Goal: Task Accomplishment & Management: Use online tool/utility

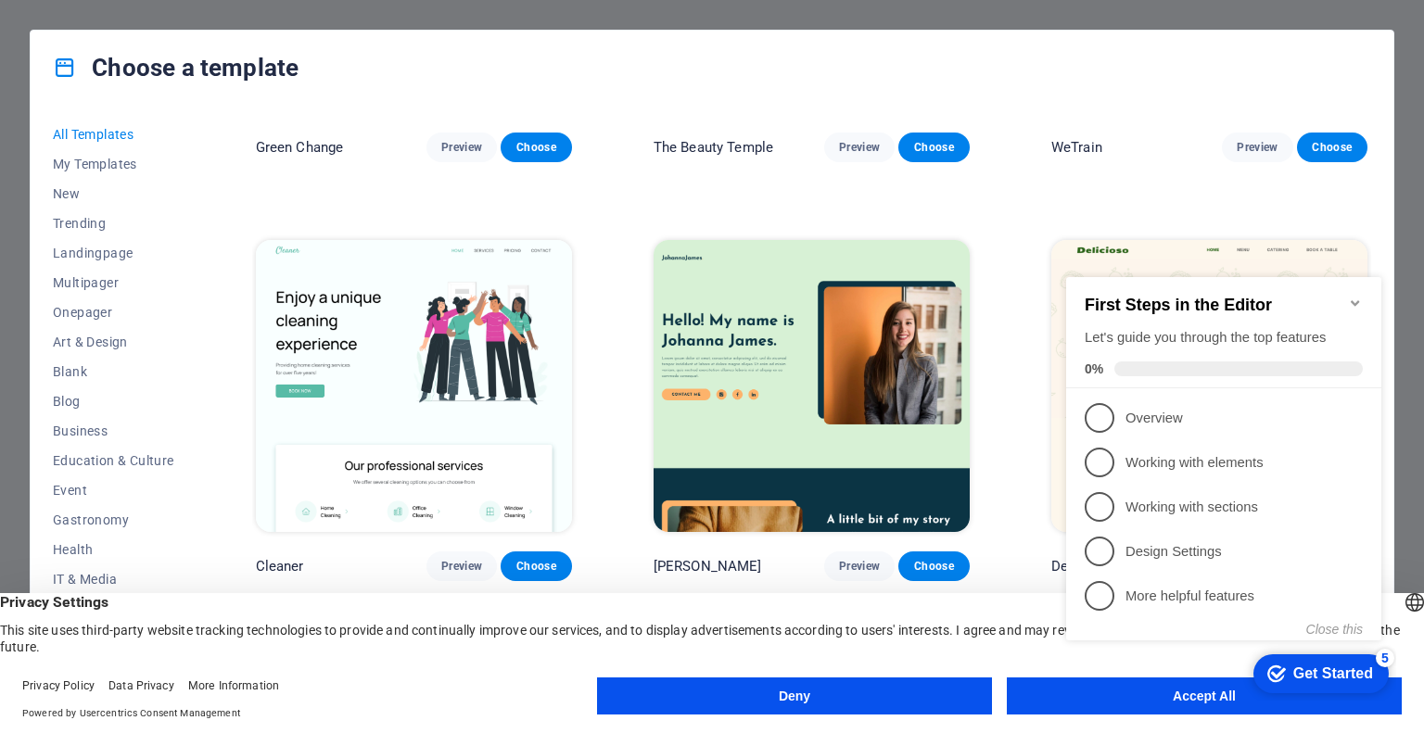
scroll to position [3237, 0]
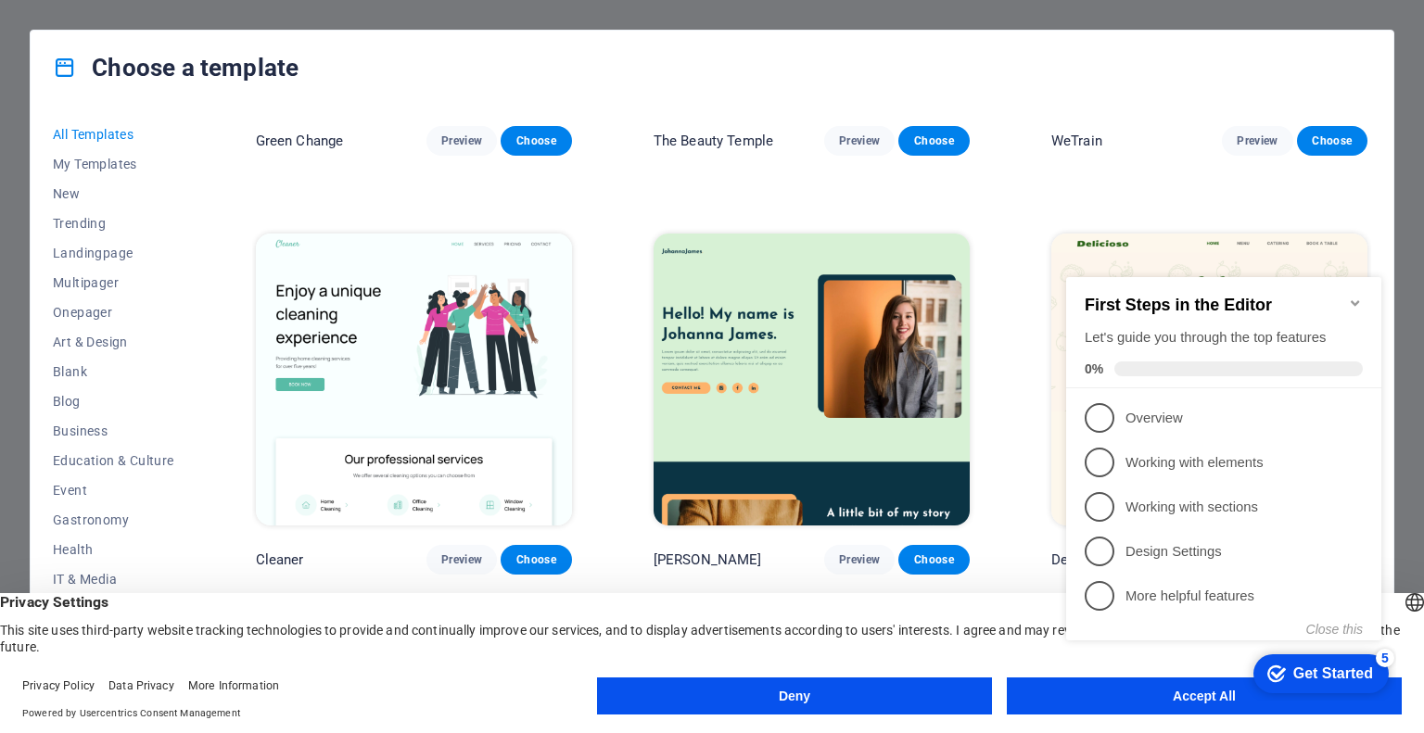
click div "checkmark Get Started 5 First Steps in the Editor Let's guide you through the t…"
click at [1352, 296] on icon "Minimize checklist" at bounding box center [1355, 303] width 15 height 15
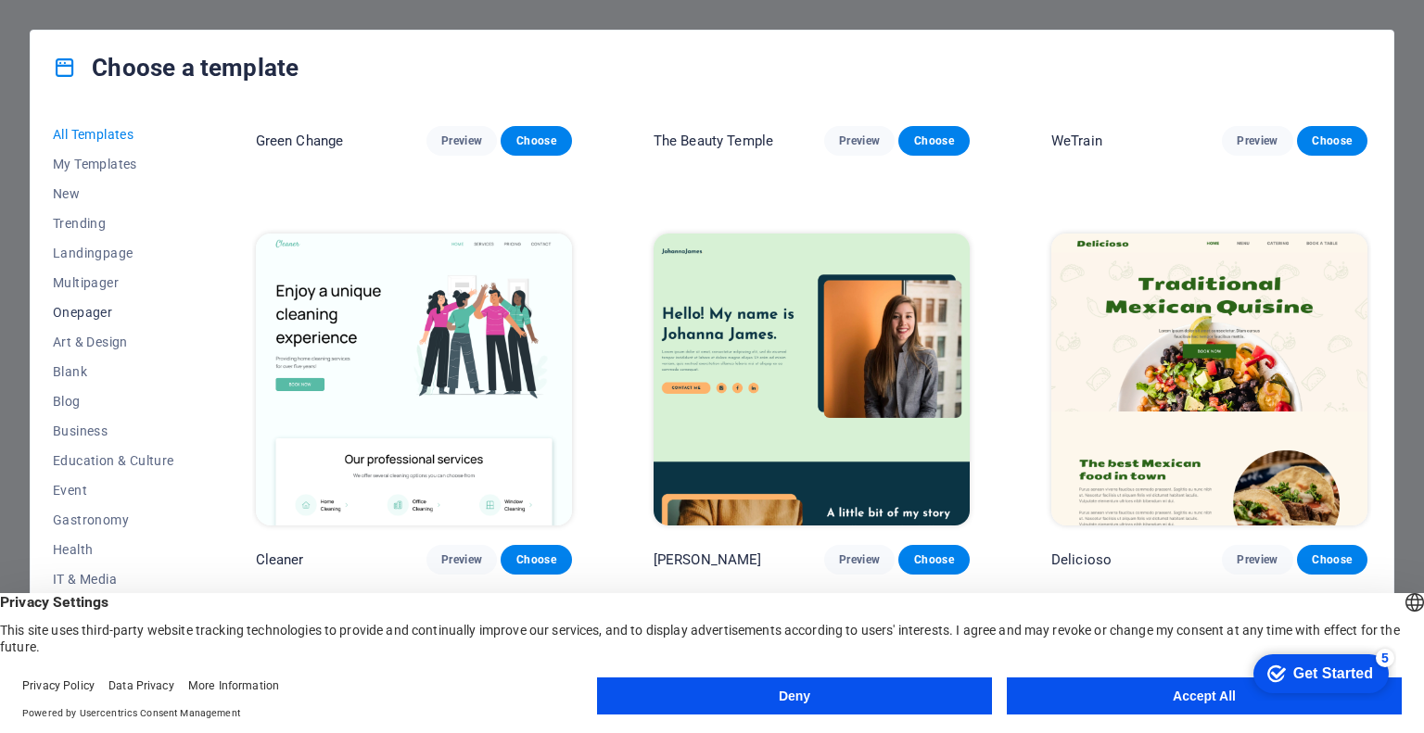
click at [76, 305] on span "Onepager" at bounding box center [113, 312] width 121 height 15
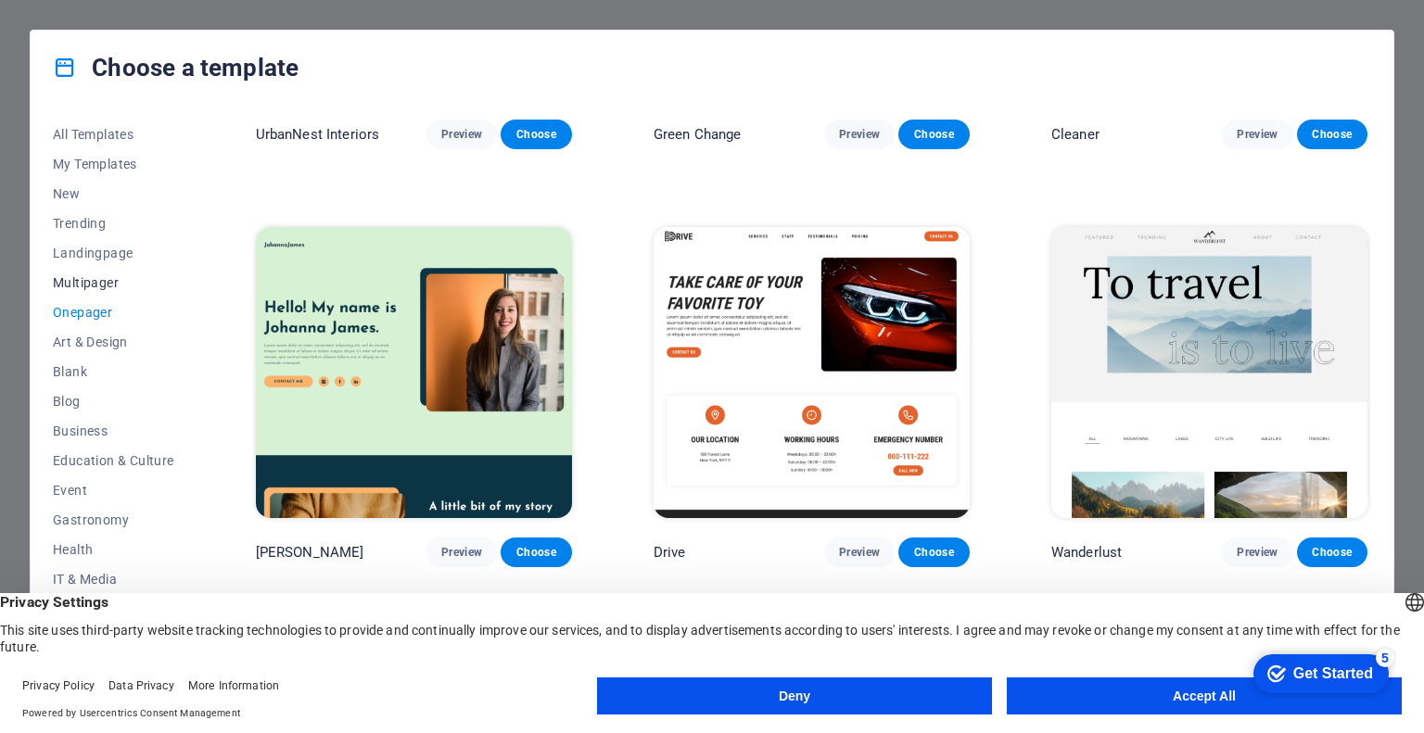
click at [78, 275] on span "Multipager" at bounding box center [113, 282] width 121 height 15
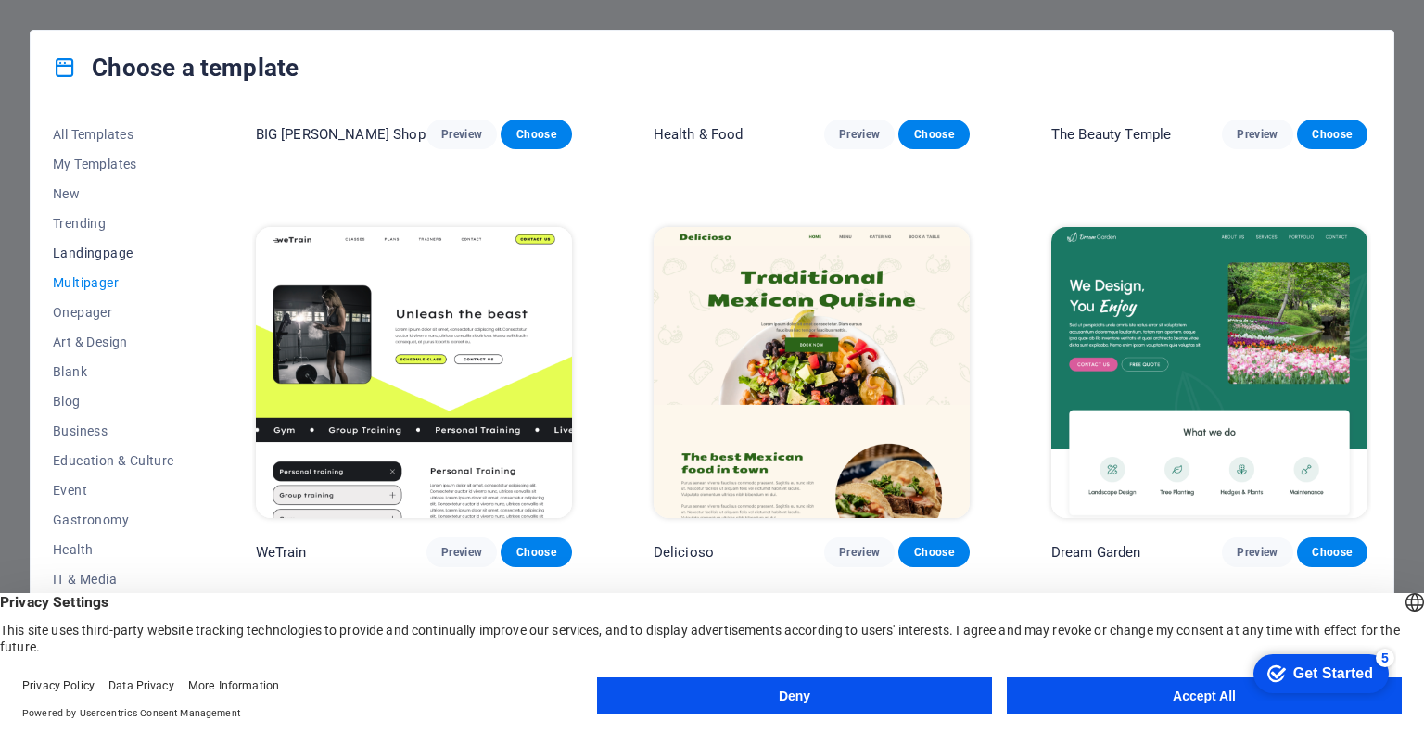
click at [84, 243] on button "Landingpage" at bounding box center [113, 253] width 121 height 30
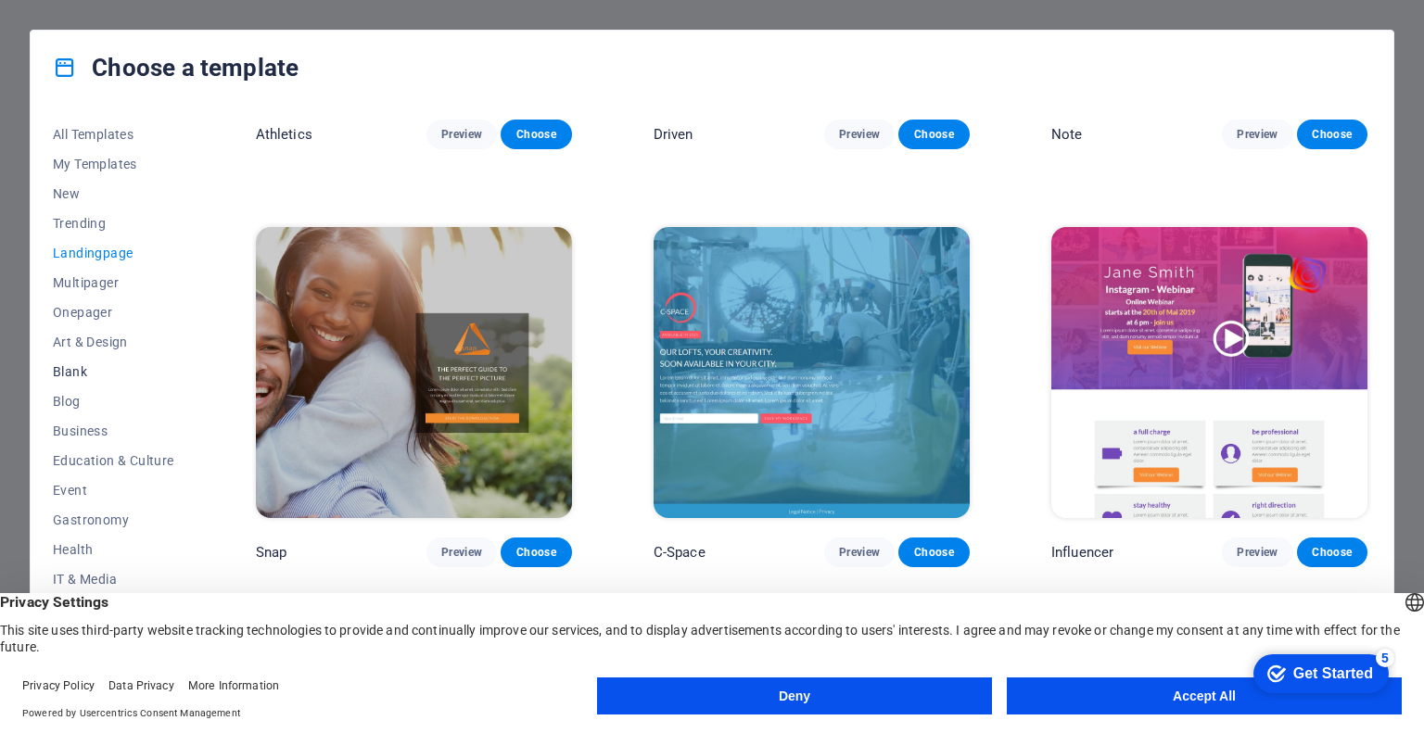
click at [74, 364] on span "Blank" at bounding box center [113, 371] width 121 height 15
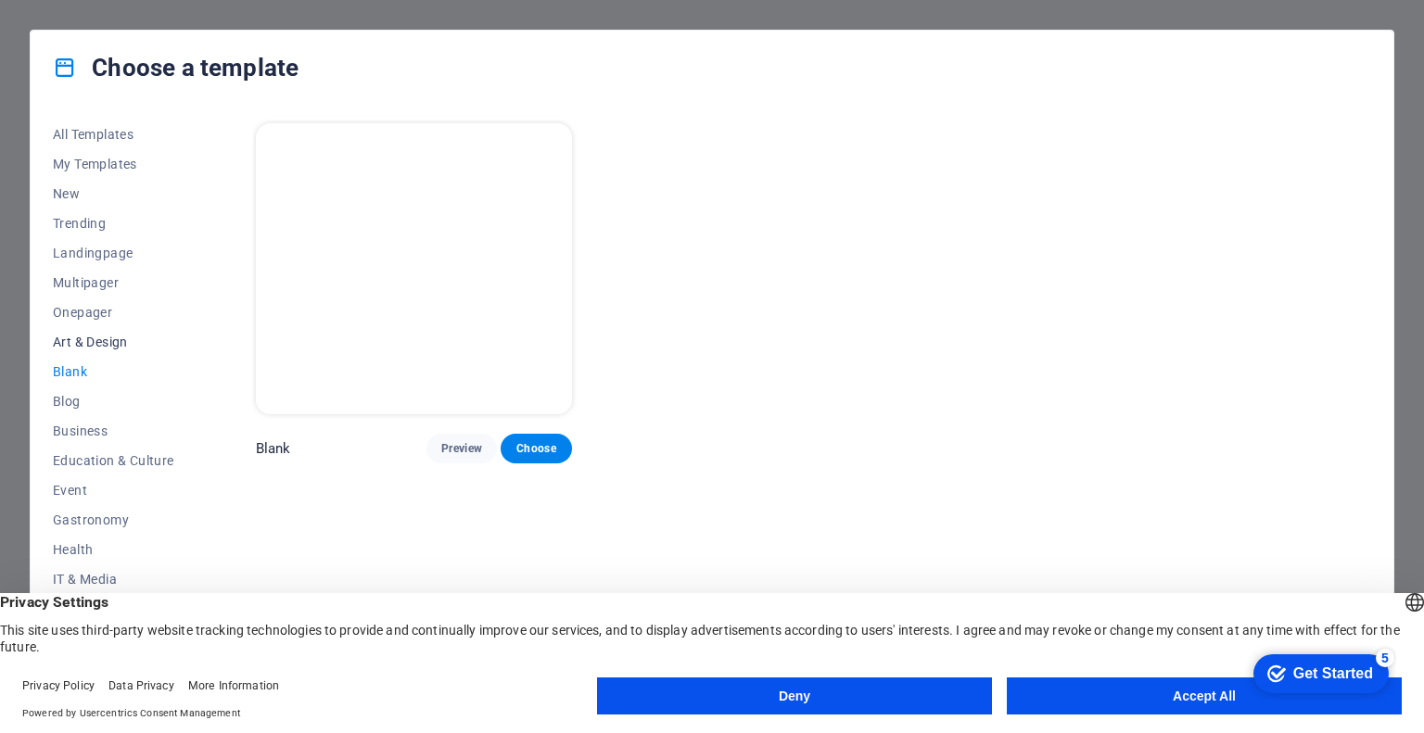
click at [89, 339] on span "Art & Design" at bounding box center [113, 342] width 121 height 15
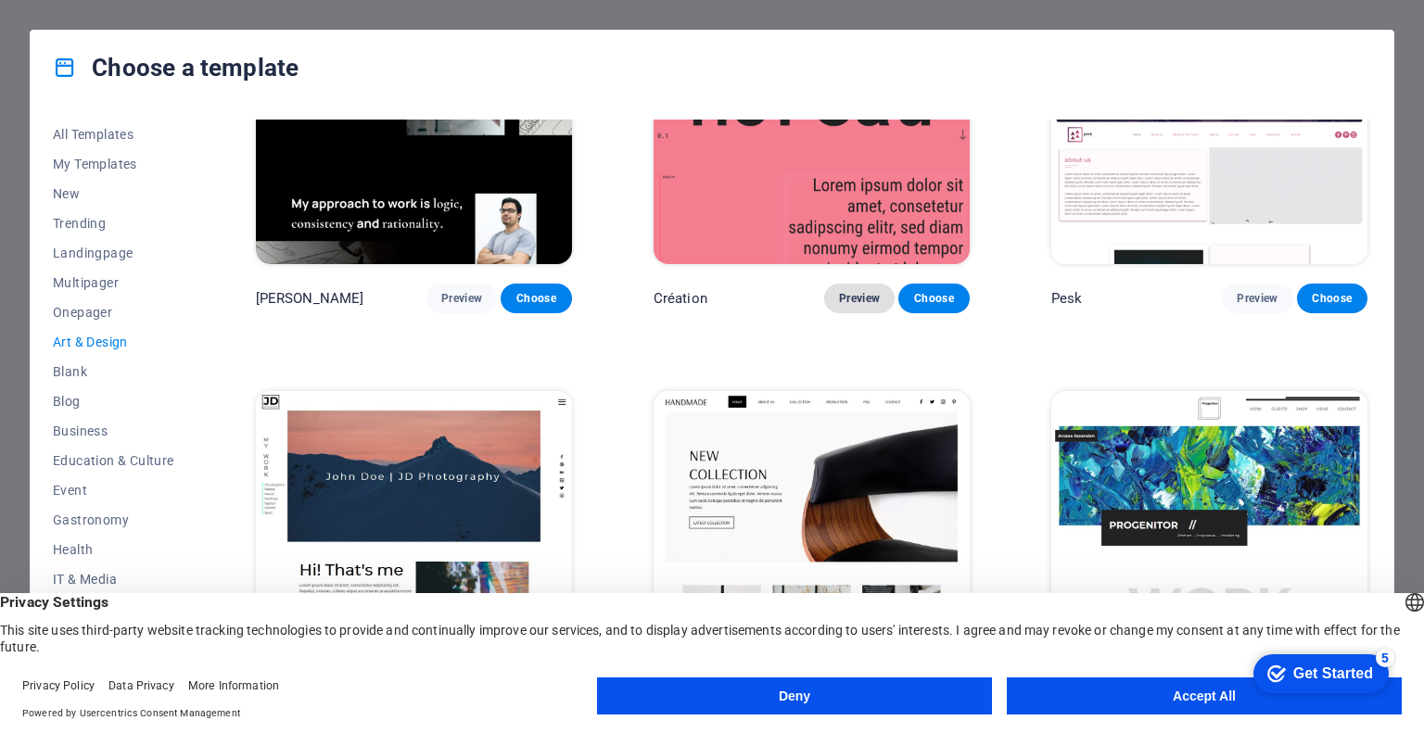
scroll to position [151, 0]
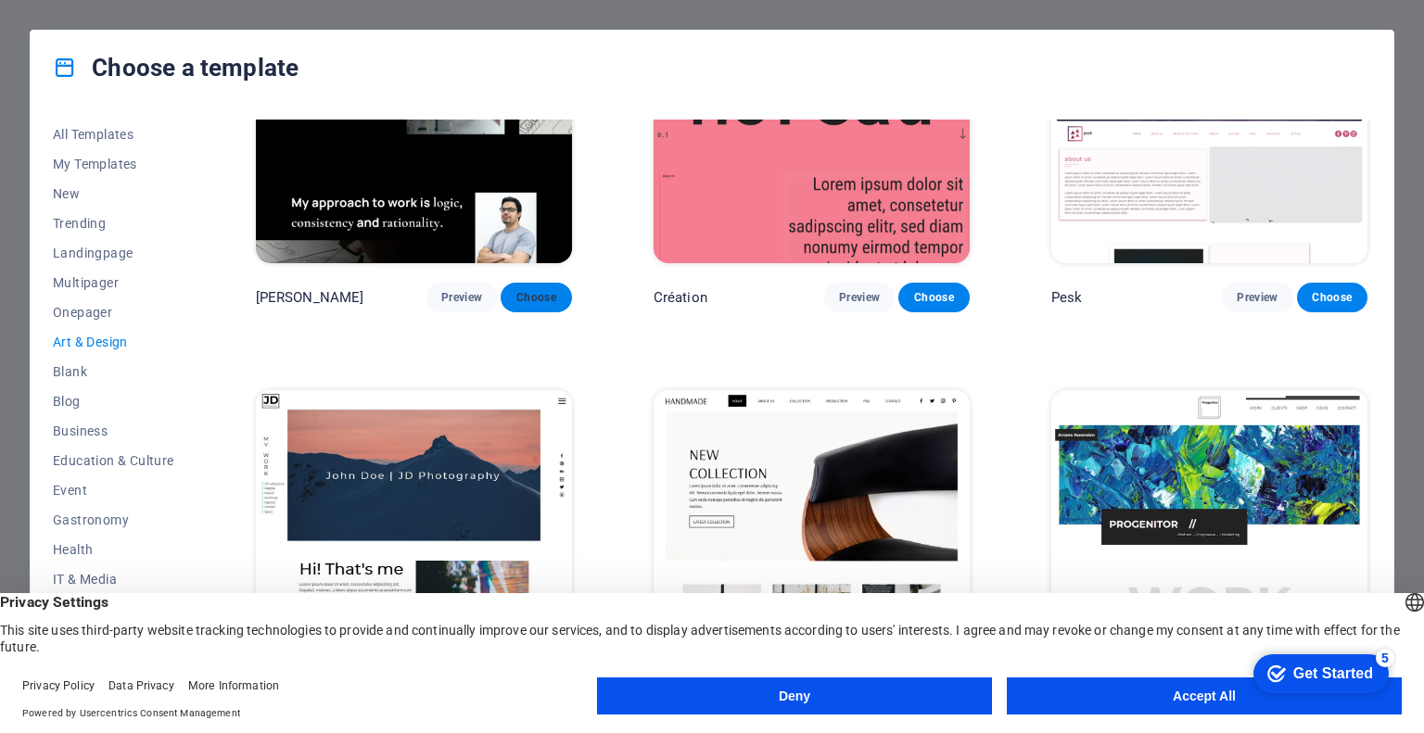
click at [537, 301] on span "Choose" at bounding box center [535, 297] width 41 height 15
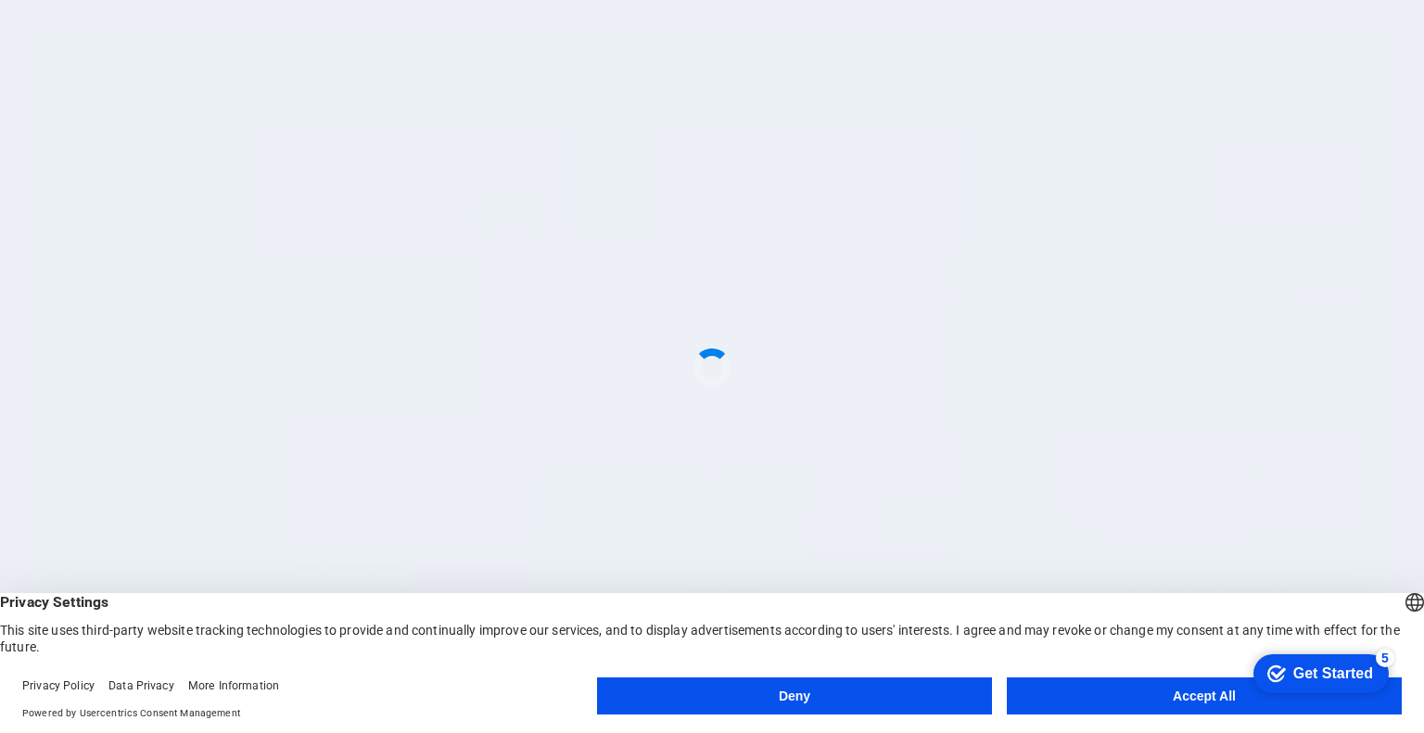
drag, startPoint x: 651, startPoint y: 349, endPoint x: 924, endPoint y: 517, distance: 321.4
click at [924, 517] on div at bounding box center [712, 366] width 1424 height 733
click at [1080, 689] on button "Accept All" at bounding box center [1204, 696] width 395 height 37
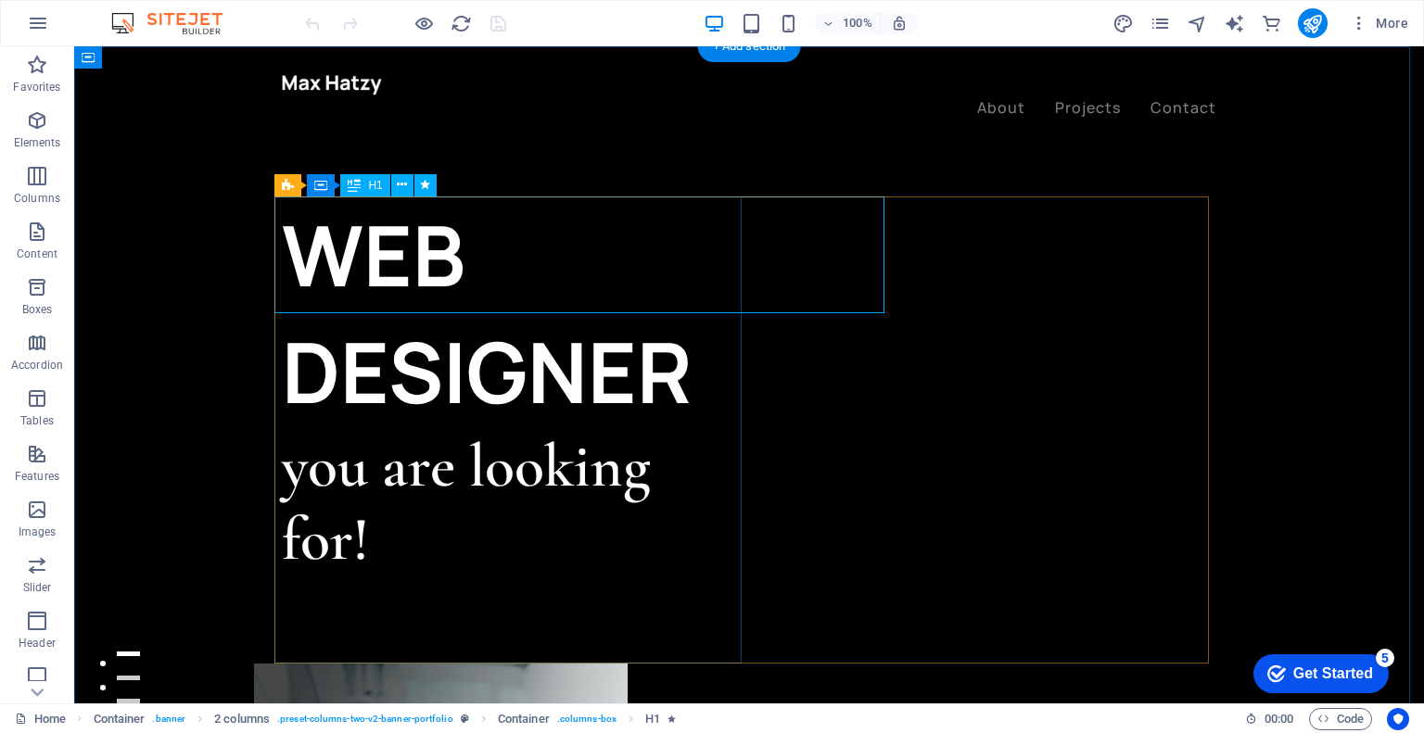
click at [677, 252] on div "WEB DESIGNER" at bounding box center [515, 314] width 467 height 234
click at [456, 259] on div "WEB DESIGNER" at bounding box center [515, 314] width 467 height 234
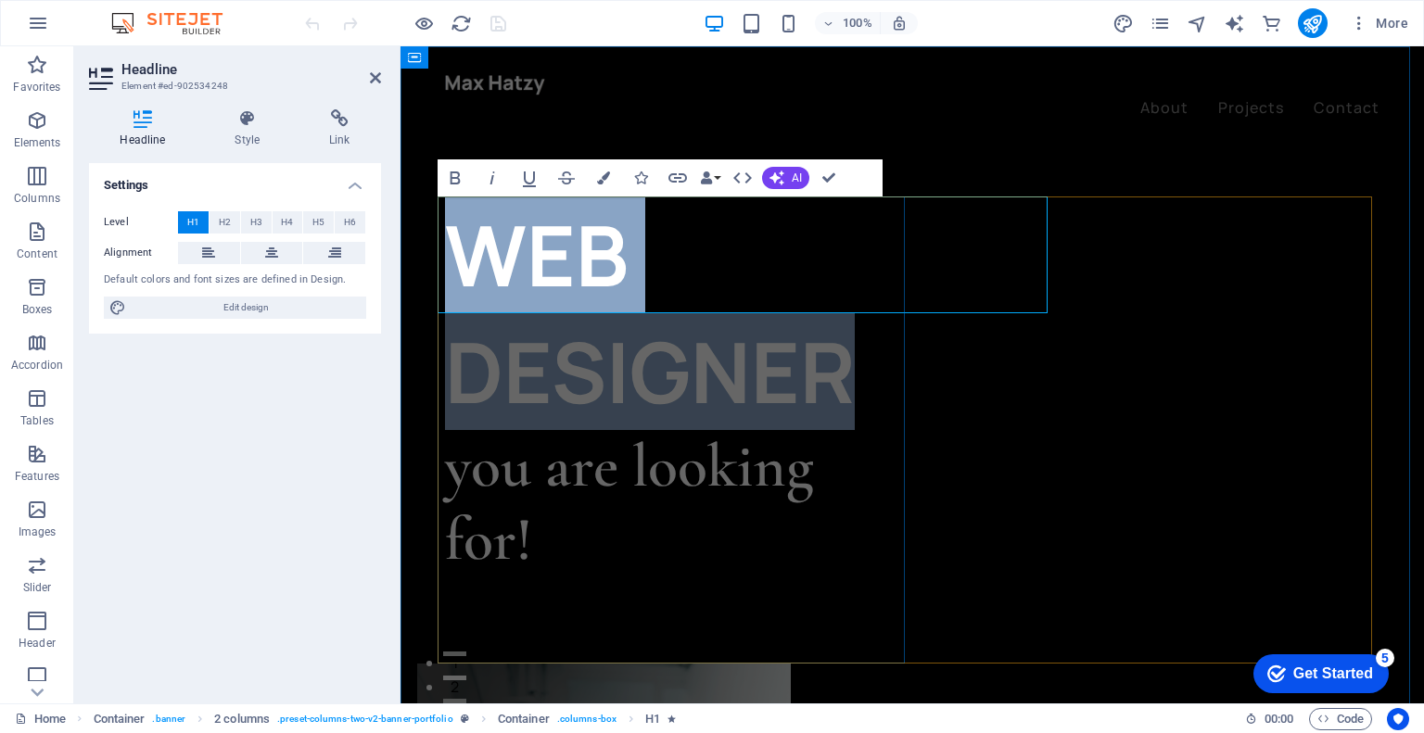
click at [640, 257] on h1 "WEB DESIGNER" at bounding box center [678, 314] width 467 height 234
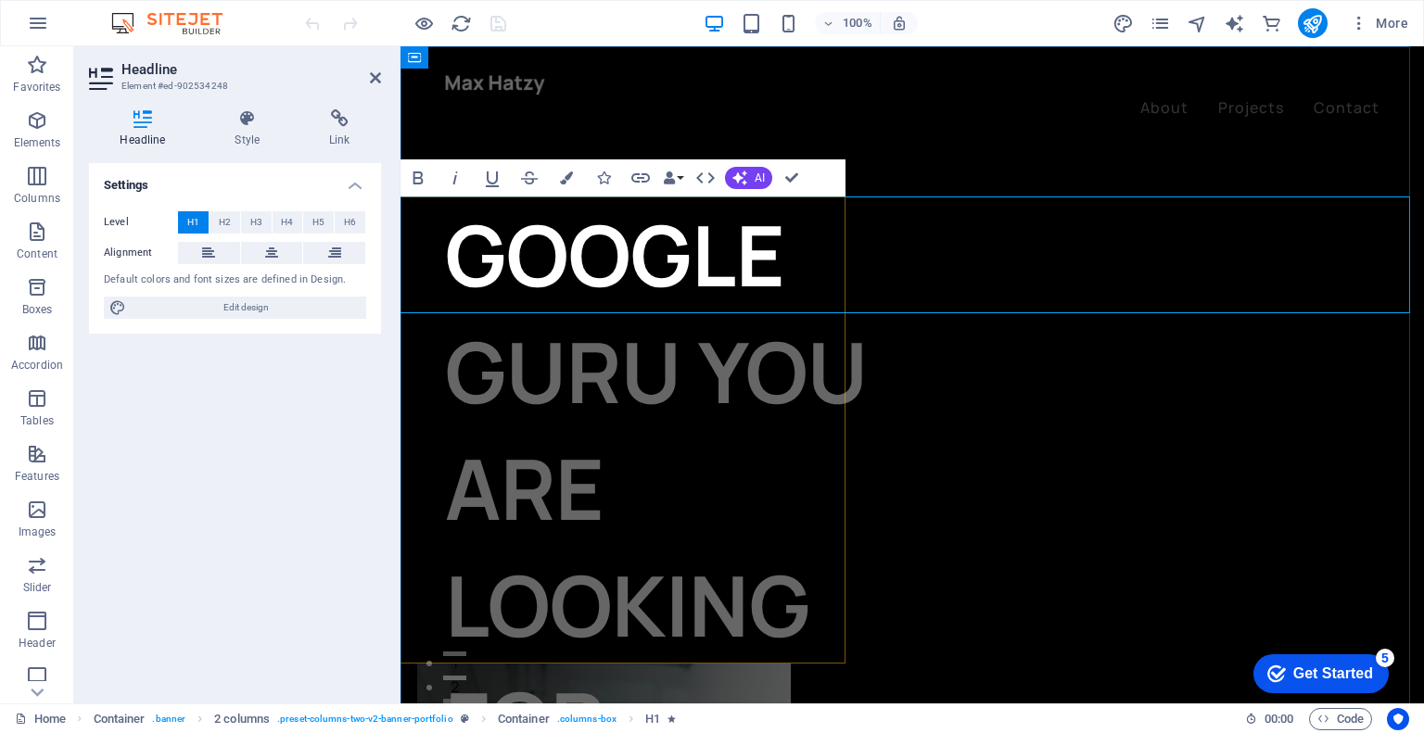
scroll to position [0, 292]
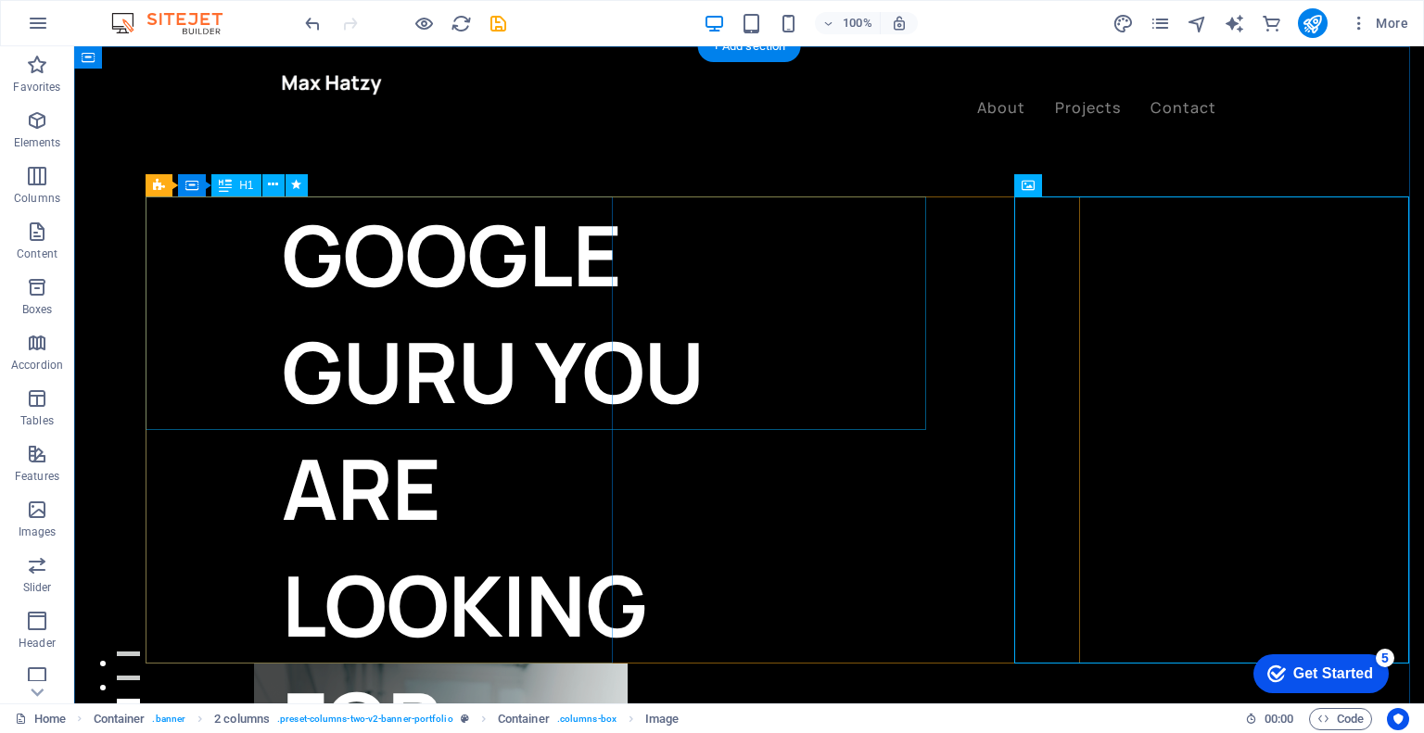
click at [629, 388] on div "GOOGLE GURU YOU ARE LOOKING FOR" at bounding box center [515, 489] width 467 height 584
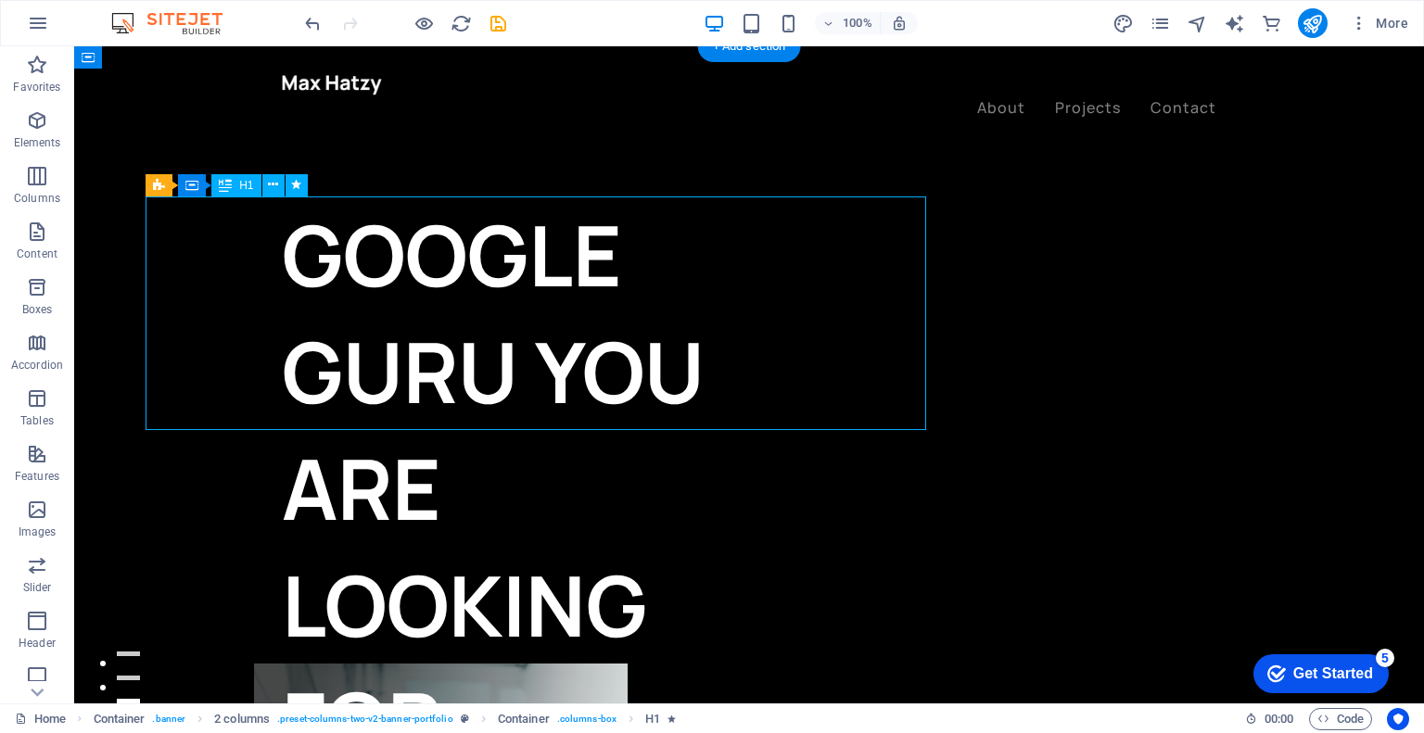
click at [629, 388] on div "GOOGLE GURU YOU ARE LOOKING FOR" at bounding box center [515, 489] width 467 height 584
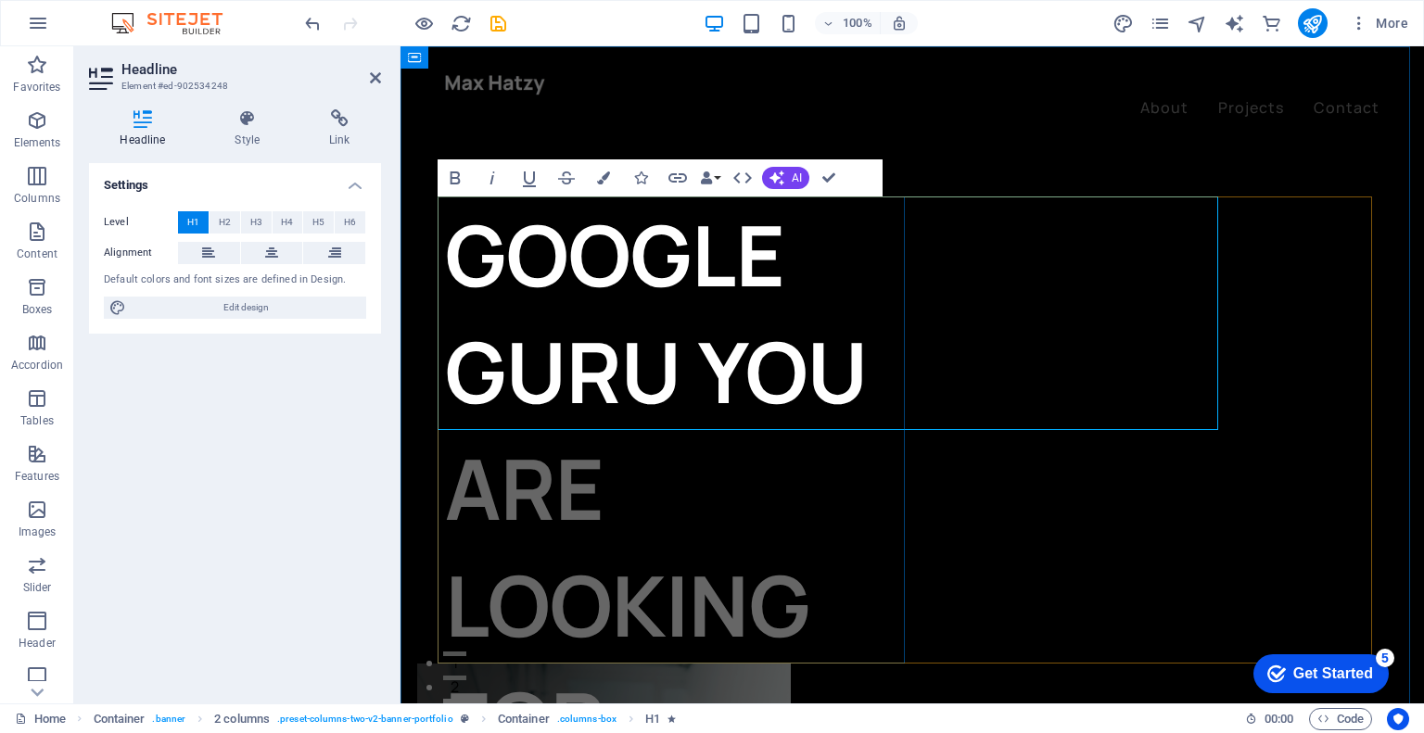
click at [912, 346] on h1 "GOOGLE GURU YOU ARE LOOKING FOR" at bounding box center [678, 489] width 467 height 584
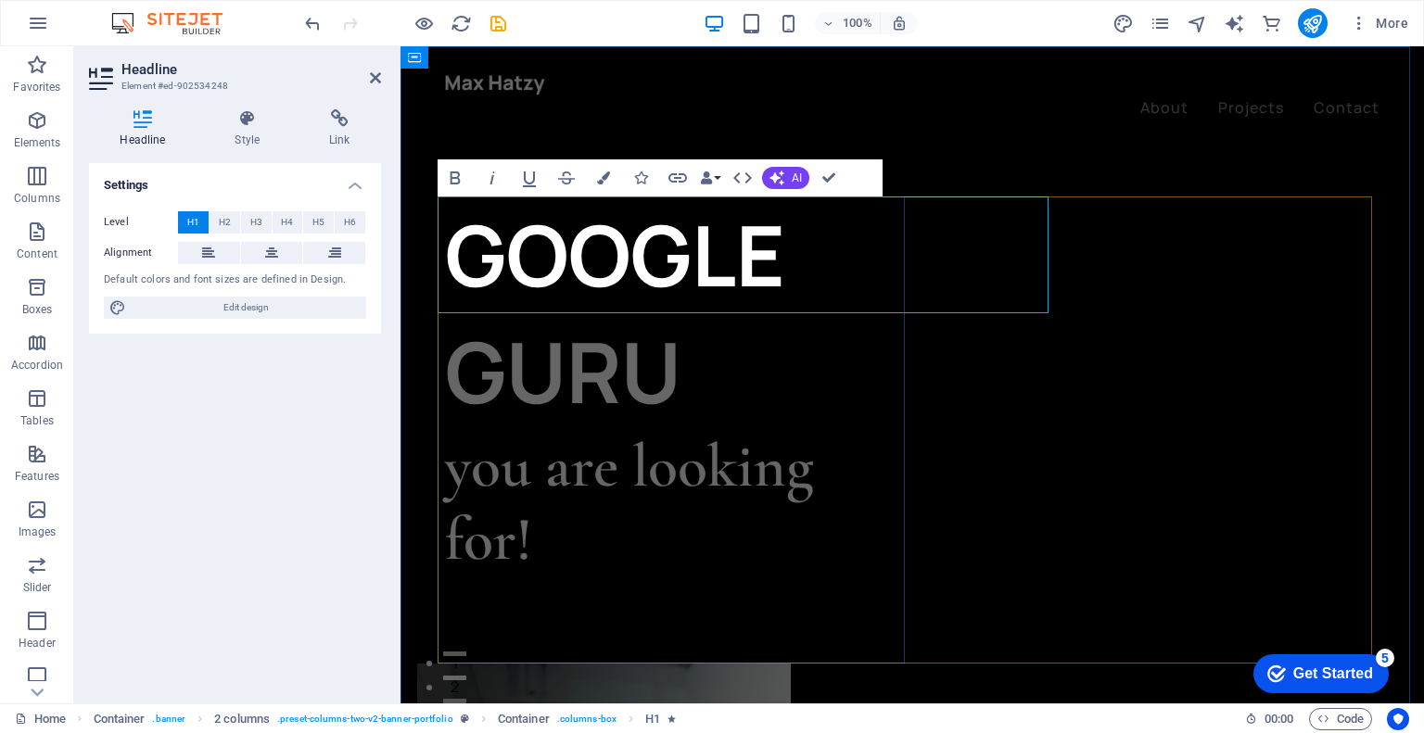
click at [757, 546] on div "GOOGLE GURU ​ you are looking for! Let’s talk My projects" at bounding box center [678, 430] width 467 height 467
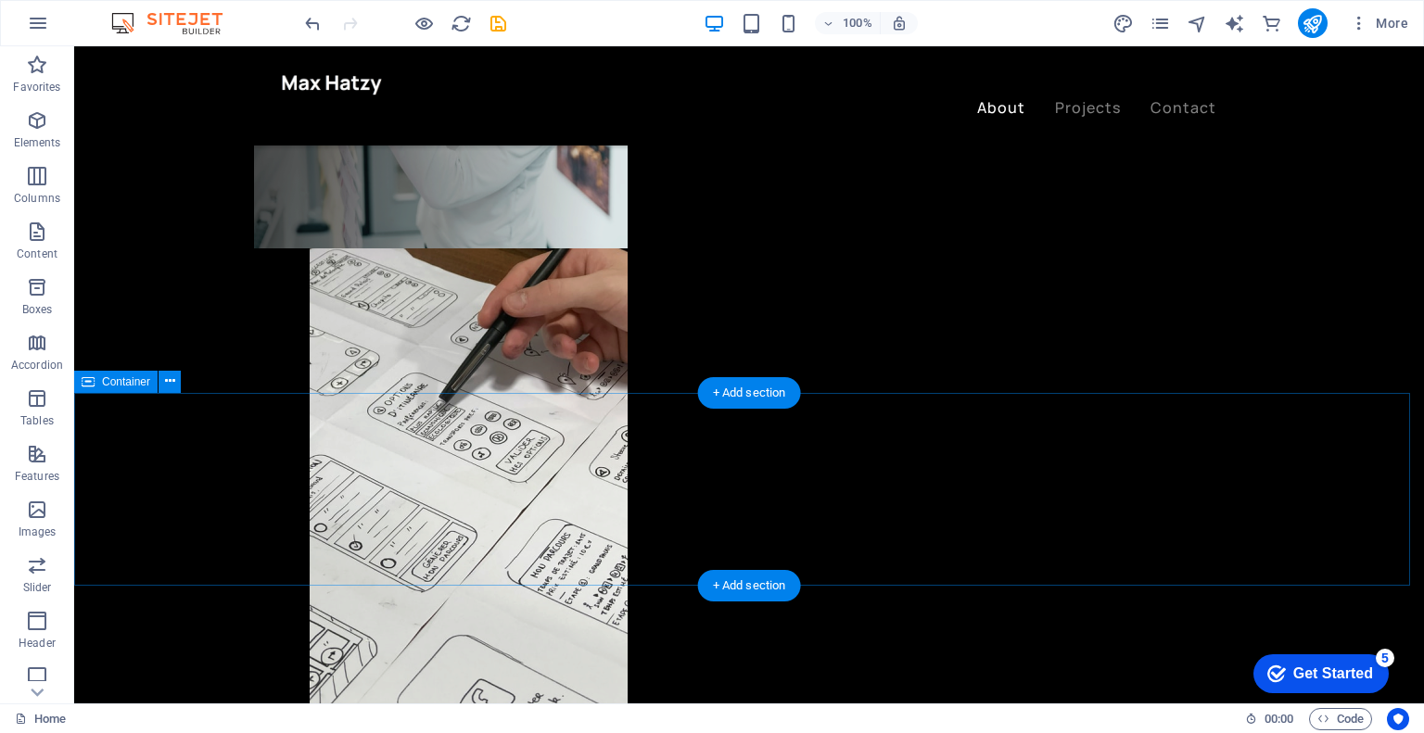
scroll to position [885, 0]
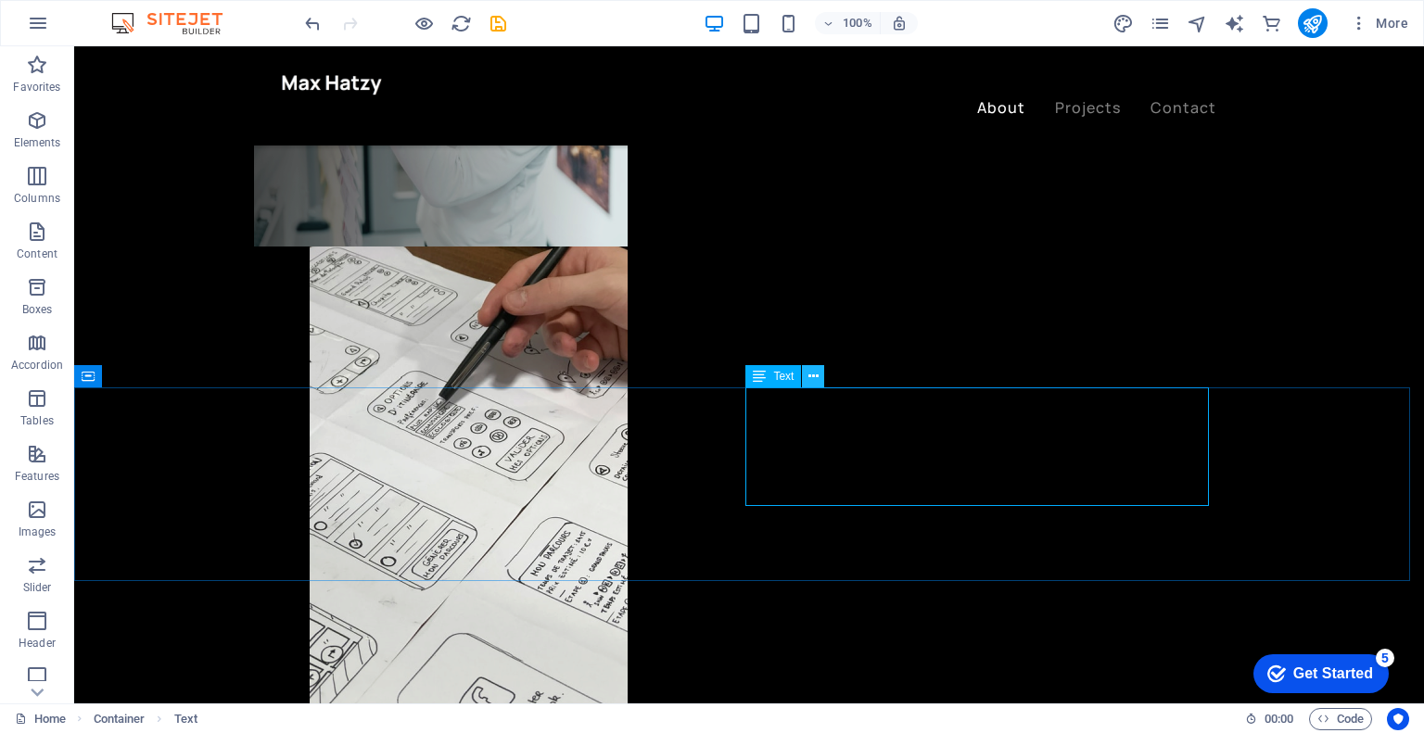
click at [806, 378] on button at bounding box center [813, 376] width 22 height 22
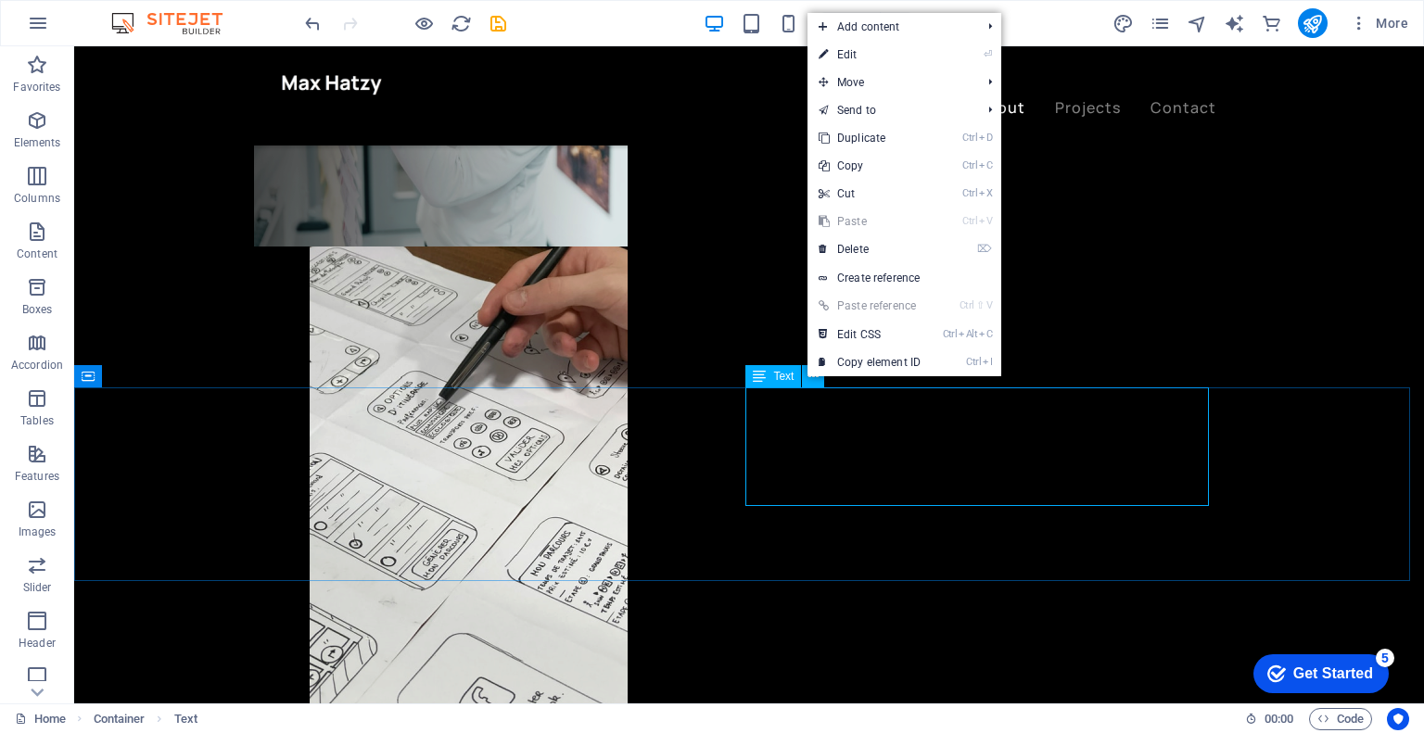
click at [777, 375] on span "Text" at bounding box center [783, 376] width 20 height 11
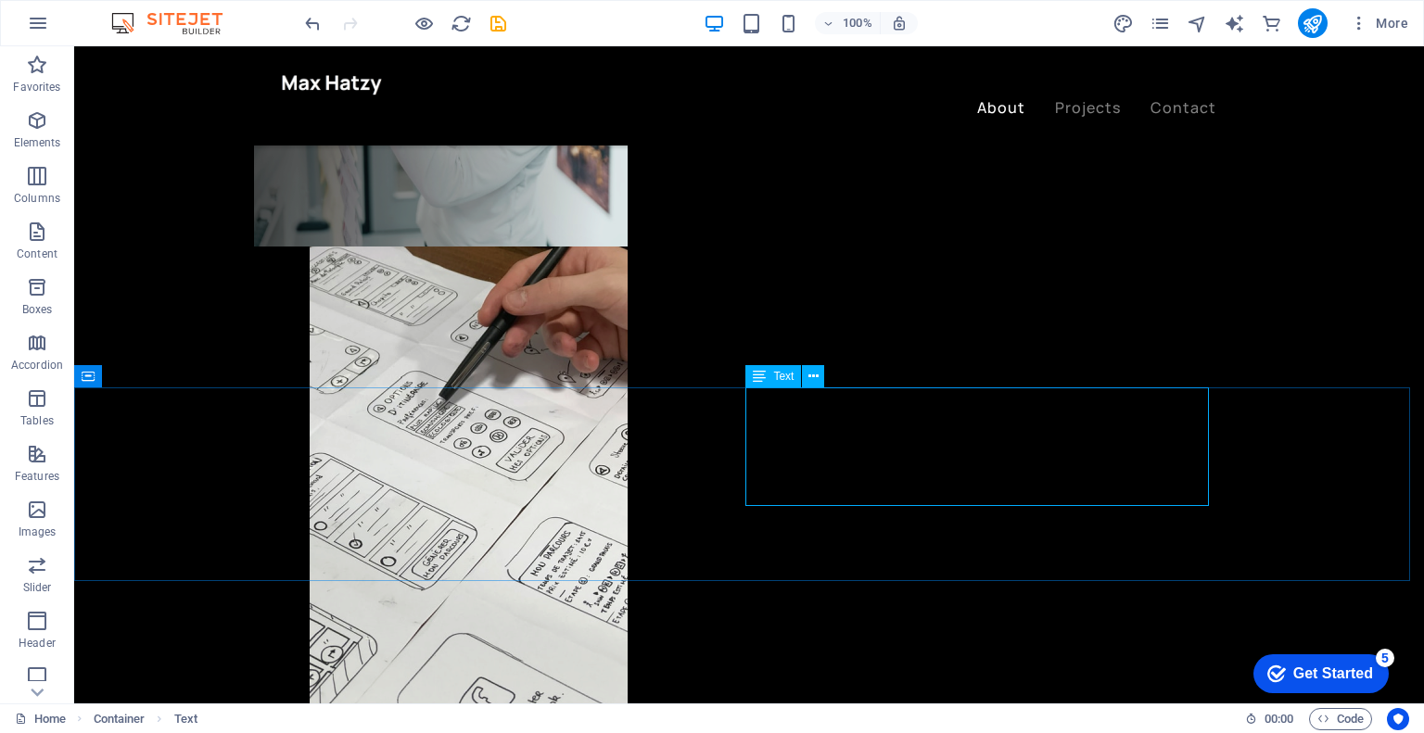
click at [777, 375] on span "Text" at bounding box center [783, 376] width 20 height 11
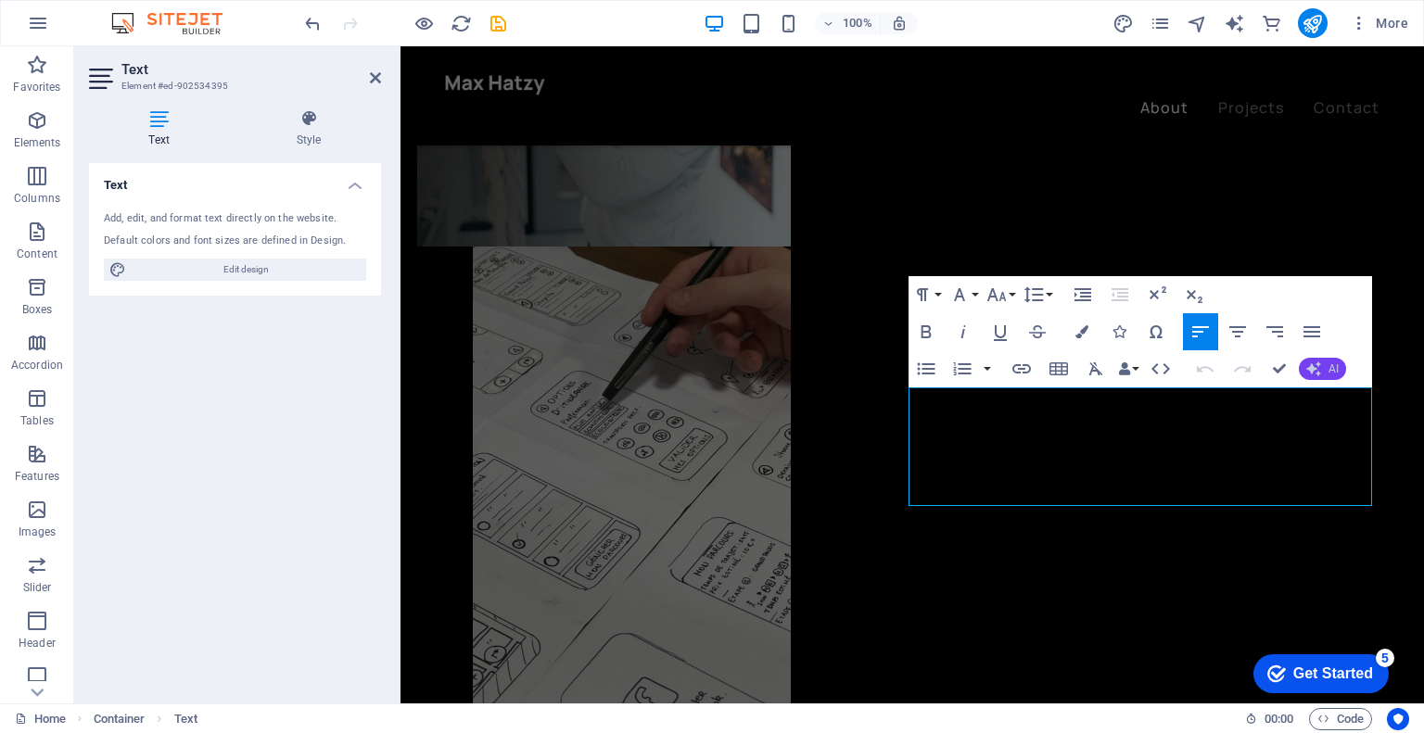
click at [1315, 367] on icon "button" at bounding box center [1313, 369] width 15 height 15
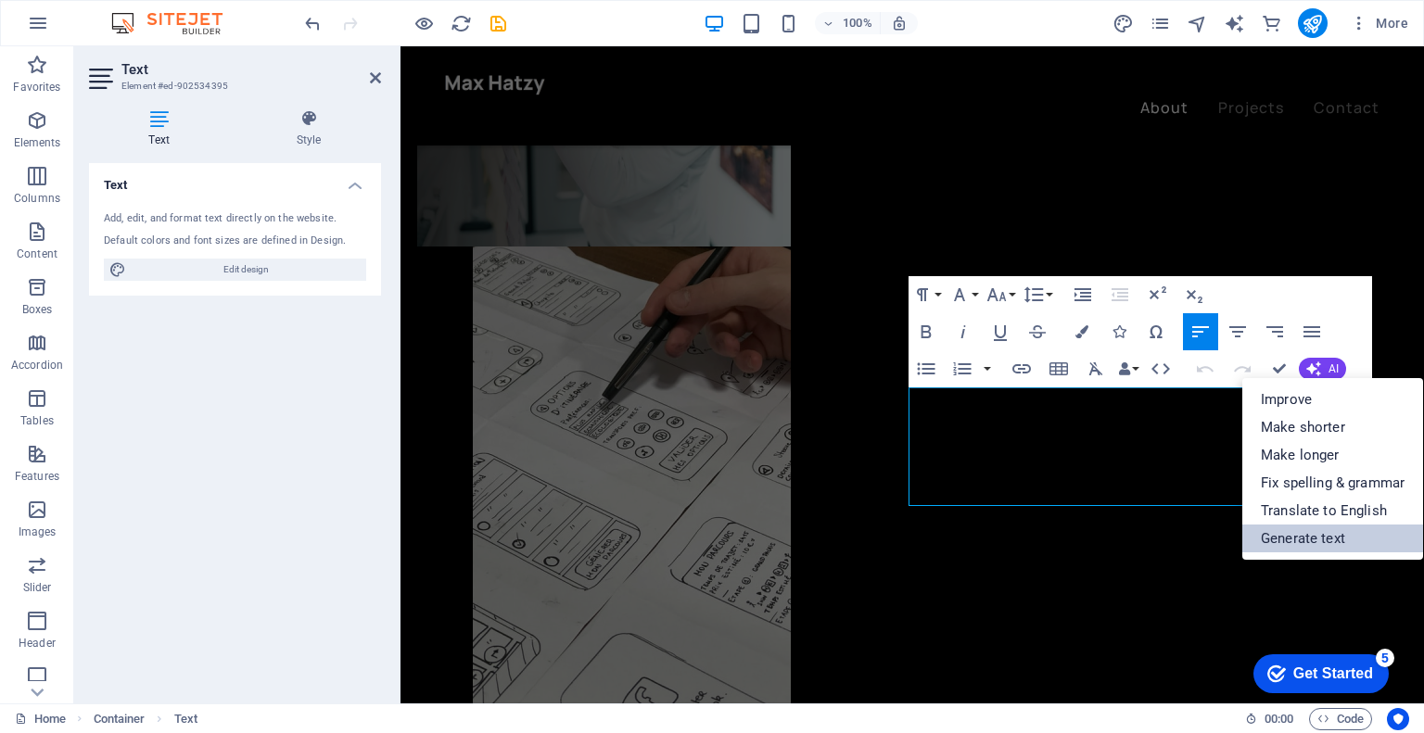
click at [1315, 536] on link "Generate text" at bounding box center [1332, 539] width 181 height 28
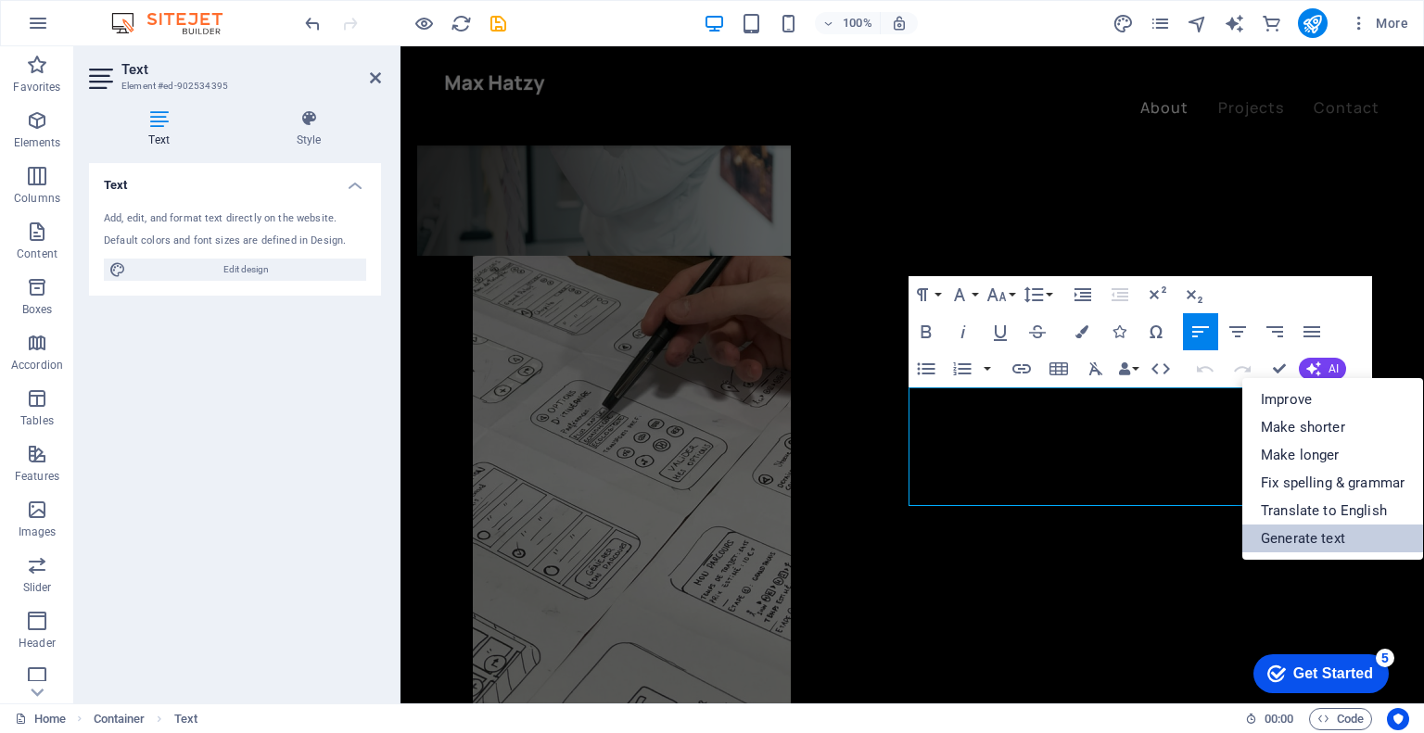
select select "English"
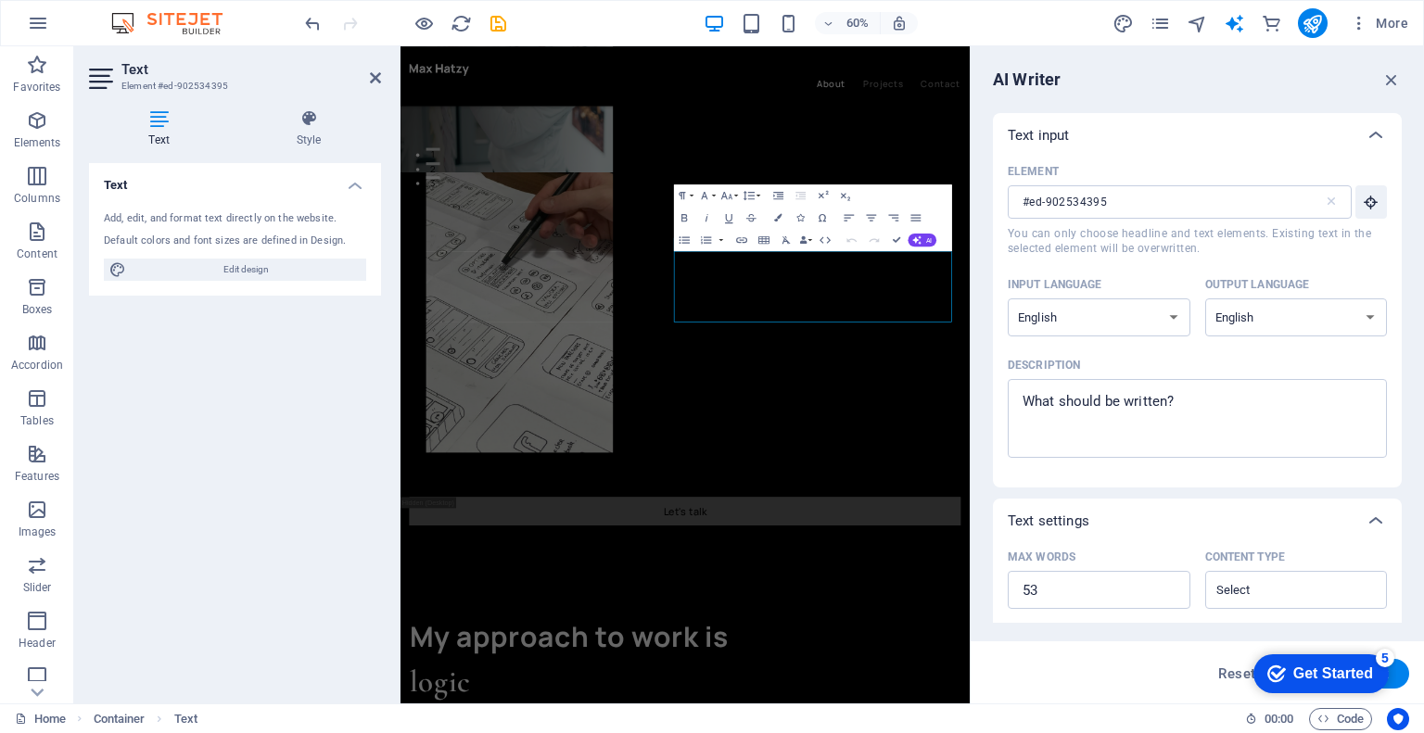
scroll to position [0, 0]
click at [1315, 536] on div "Text input Element #ed-902534395 ​ You can only choose headline and text elemen…" at bounding box center [1197, 537] width 409 height 848
type textarea "x"
click at [1139, 394] on textarea "Description x ​" at bounding box center [1197, 418] width 361 height 60
type textarea "c"
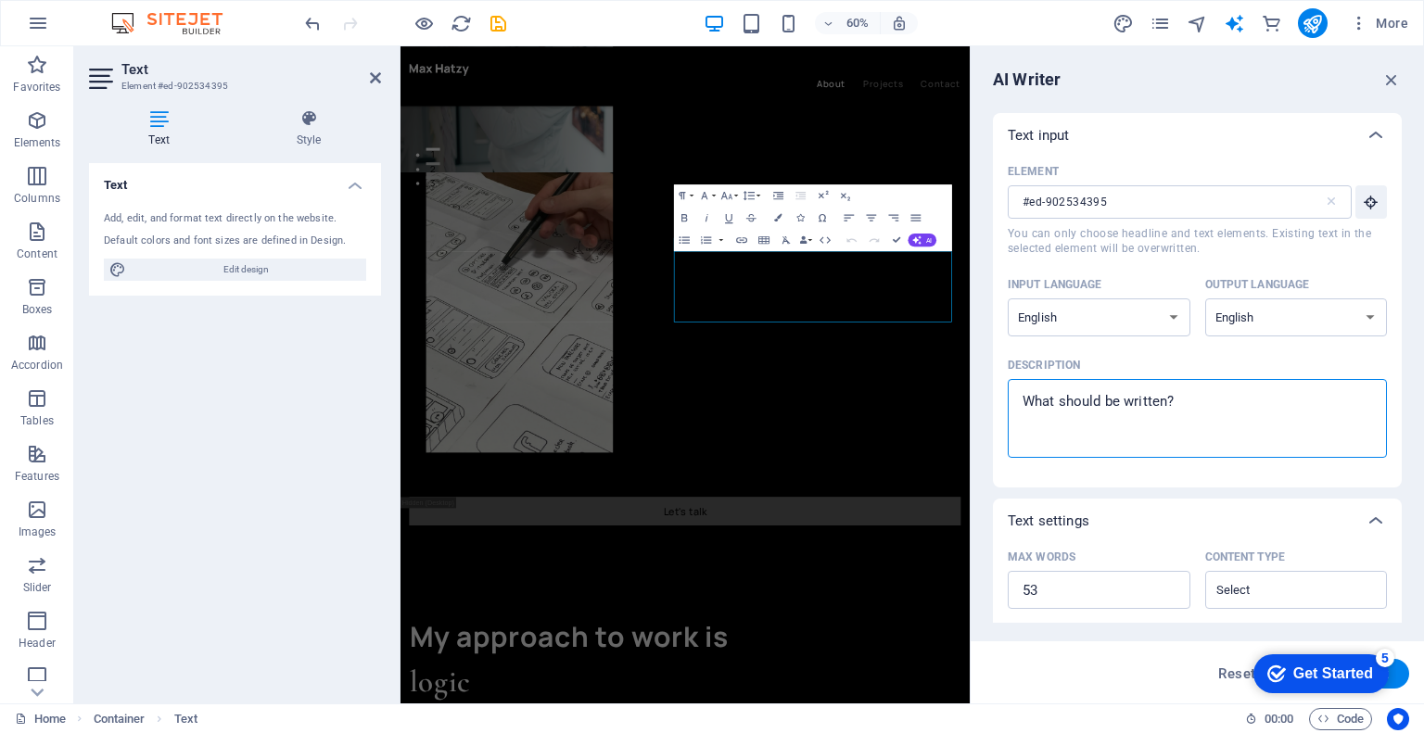
type textarea "x"
type textarea "cR"
type textarea "x"
type textarea "cRE"
type textarea "x"
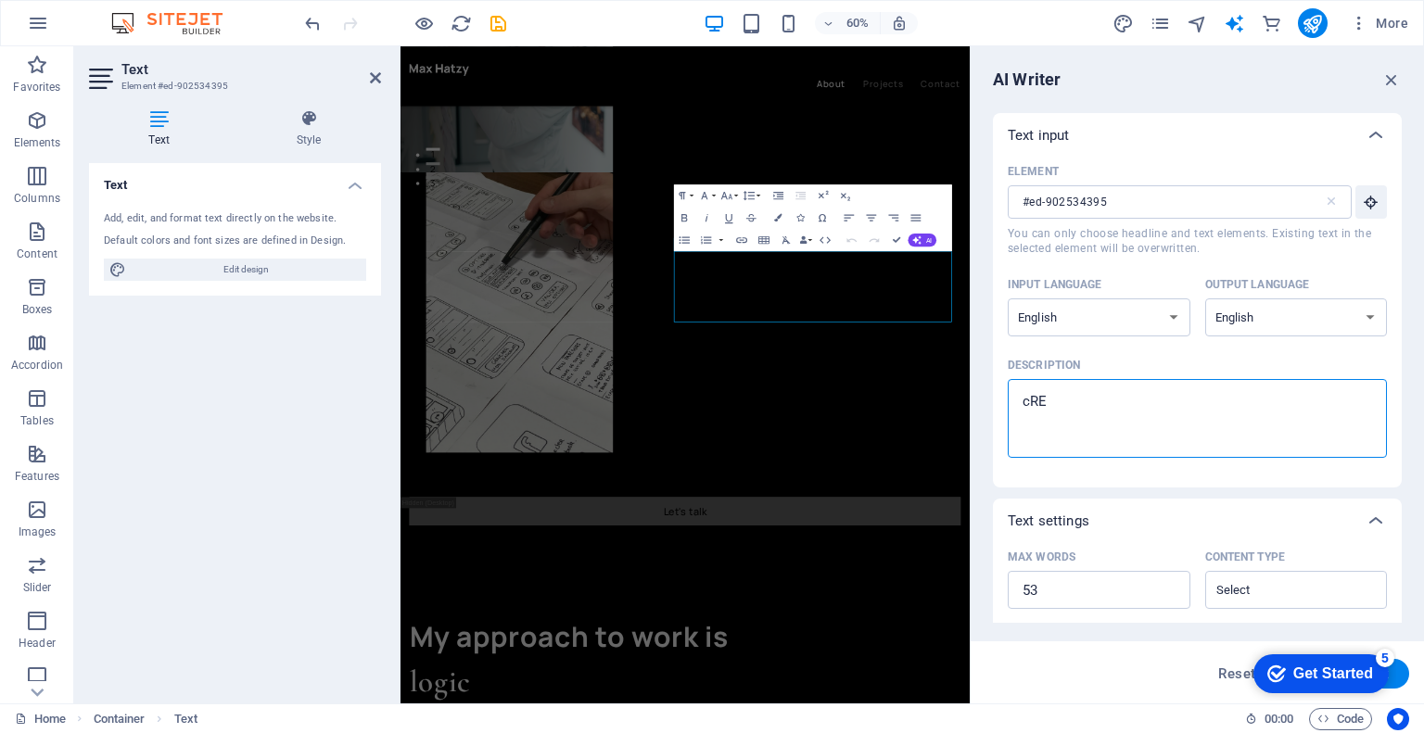
type textarea "cREA"
type textarea "x"
type textarea "cREAT"
type textarea "x"
type textarea "cREA"
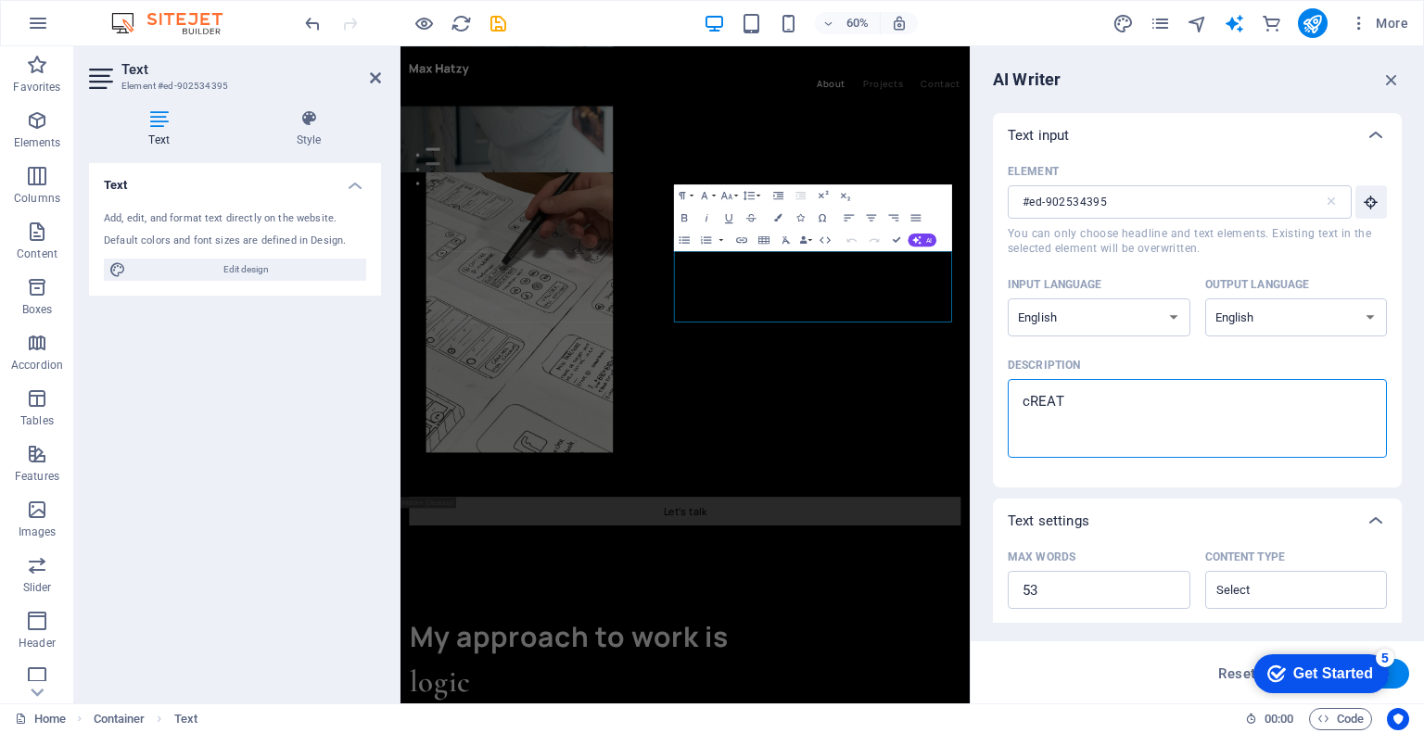
type textarea "x"
type textarea "cRE"
type textarea "x"
type textarea "cR"
type textarea "x"
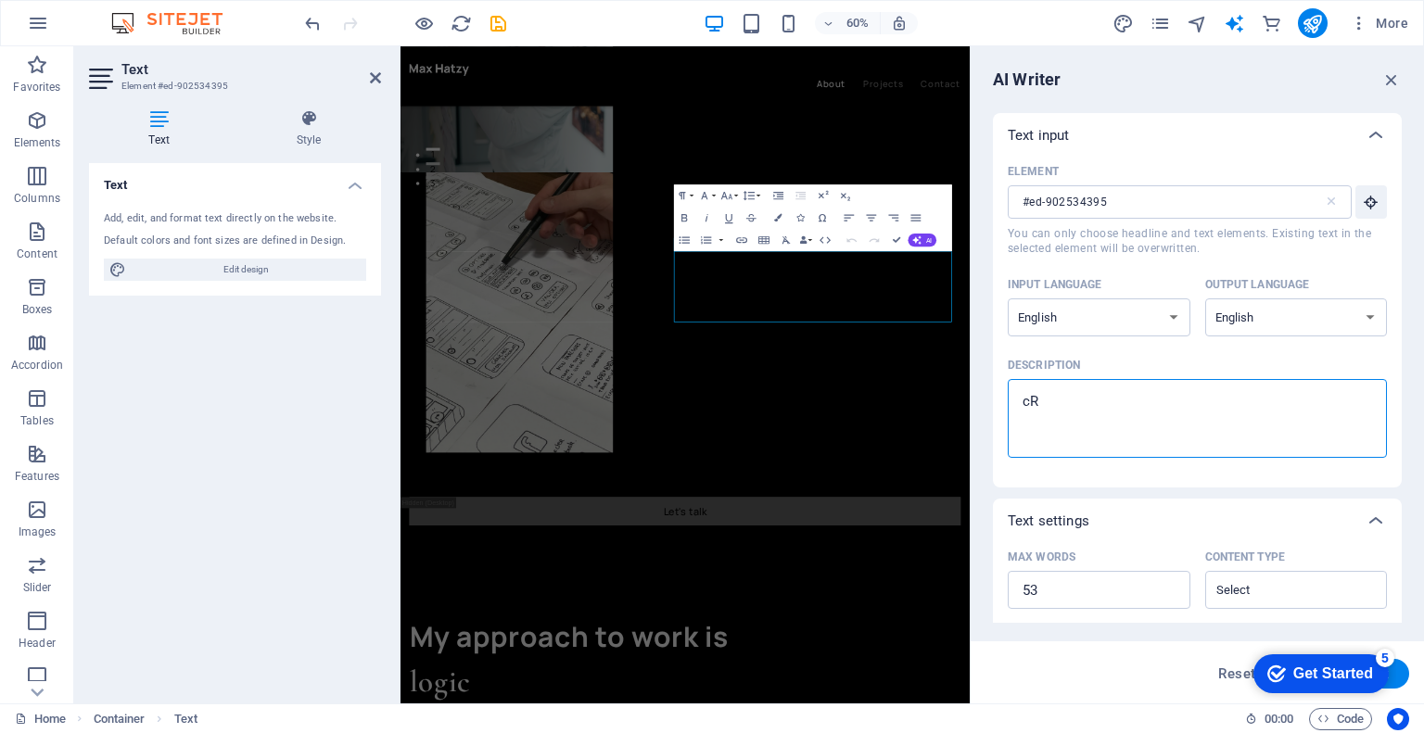
type textarea "c"
type textarea "x"
click at [1304, 330] on select "Albanian Arabic Armenian Awadhi Azerbaijani Bashkir Basque Belarusian Bengali B…" at bounding box center [1296, 318] width 183 height 38
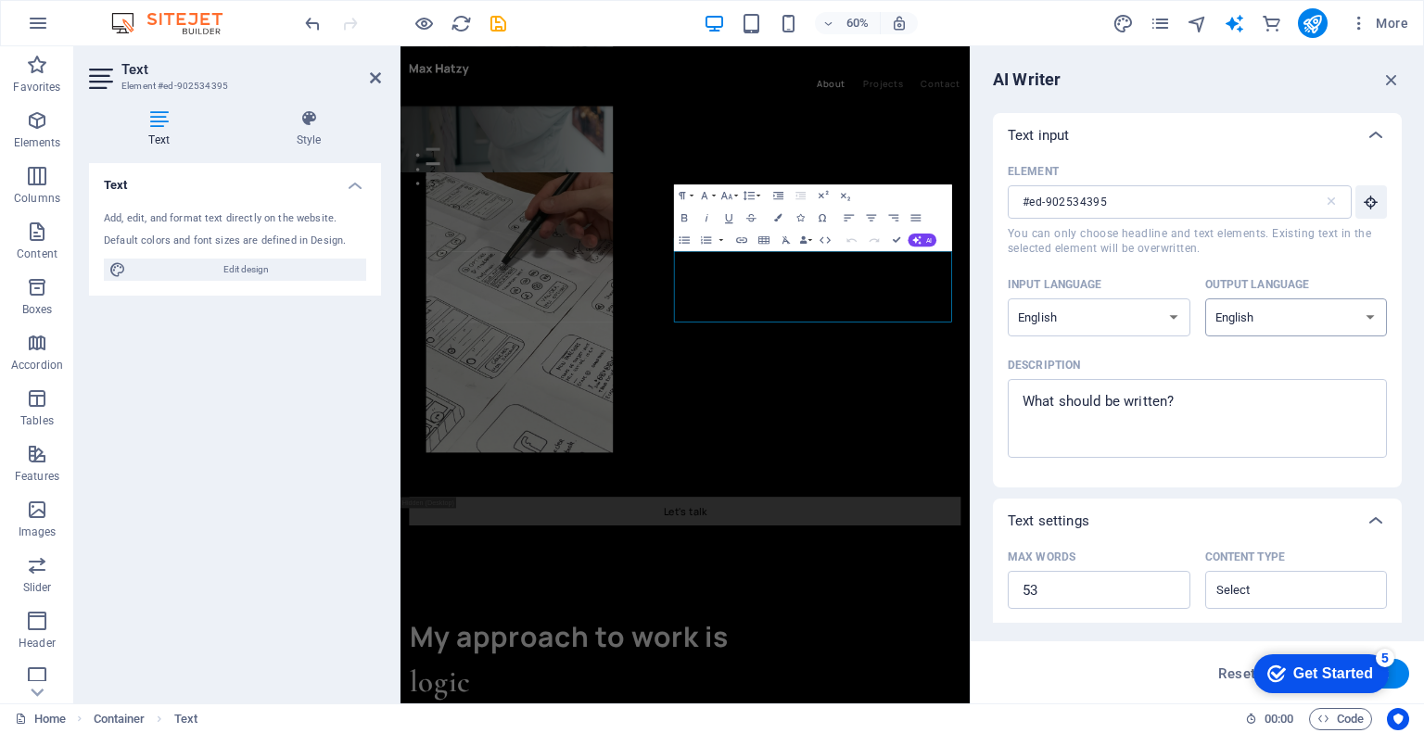
select select "Finnish"
click at [1205, 299] on select "Albanian Arabic Armenian Awadhi Azerbaijani Bashkir Basque Belarusian Bengali B…" at bounding box center [1296, 318] width 183 height 38
click at [1159, 312] on select "Albanian Arabic Armenian Awadhi Azerbaijani Bashkir Basque Belarusian Bengali B…" at bounding box center [1099, 318] width 183 height 38
select select "Finnish"
click at [1008, 299] on select "Albanian Arabic Armenian Awadhi Azerbaijani Bashkir Basque Belarusian Bengali B…" at bounding box center [1099, 318] width 183 height 38
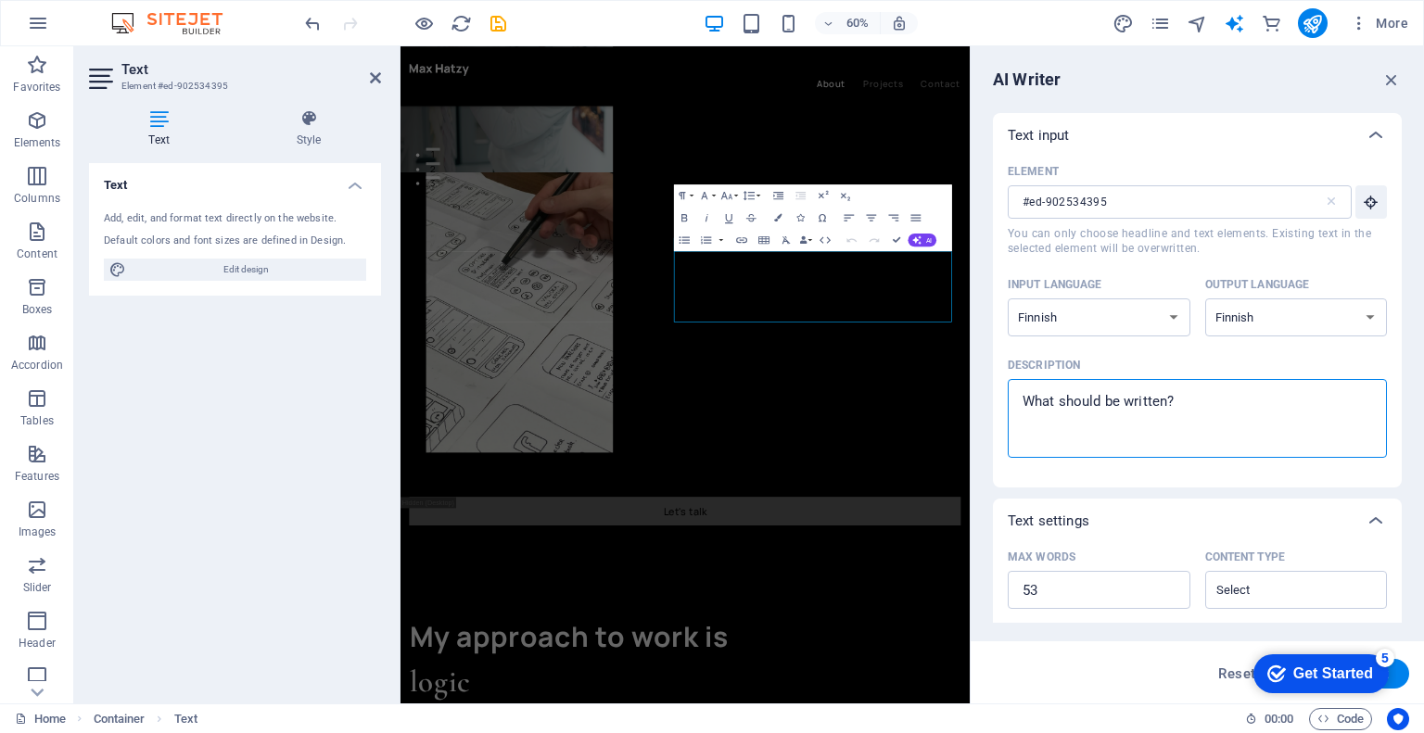
click at [1086, 411] on textarea "Description x ​" at bounding box center [1197, 418] width 361 height 60
drag, startPoint x: 1617, startPoint y: 452, endPoint x: 1305, endPoint y: 631, distance: 360.5
type textarea "x"
click at [1095, 400] on textarea "Description x ​" at bounding box center [1197, 418] width 361 height 60
drag, startPoint x: 1184, startPoint y: 401, endPoint x: 1060, endPoint y: 403, distance: 124.3
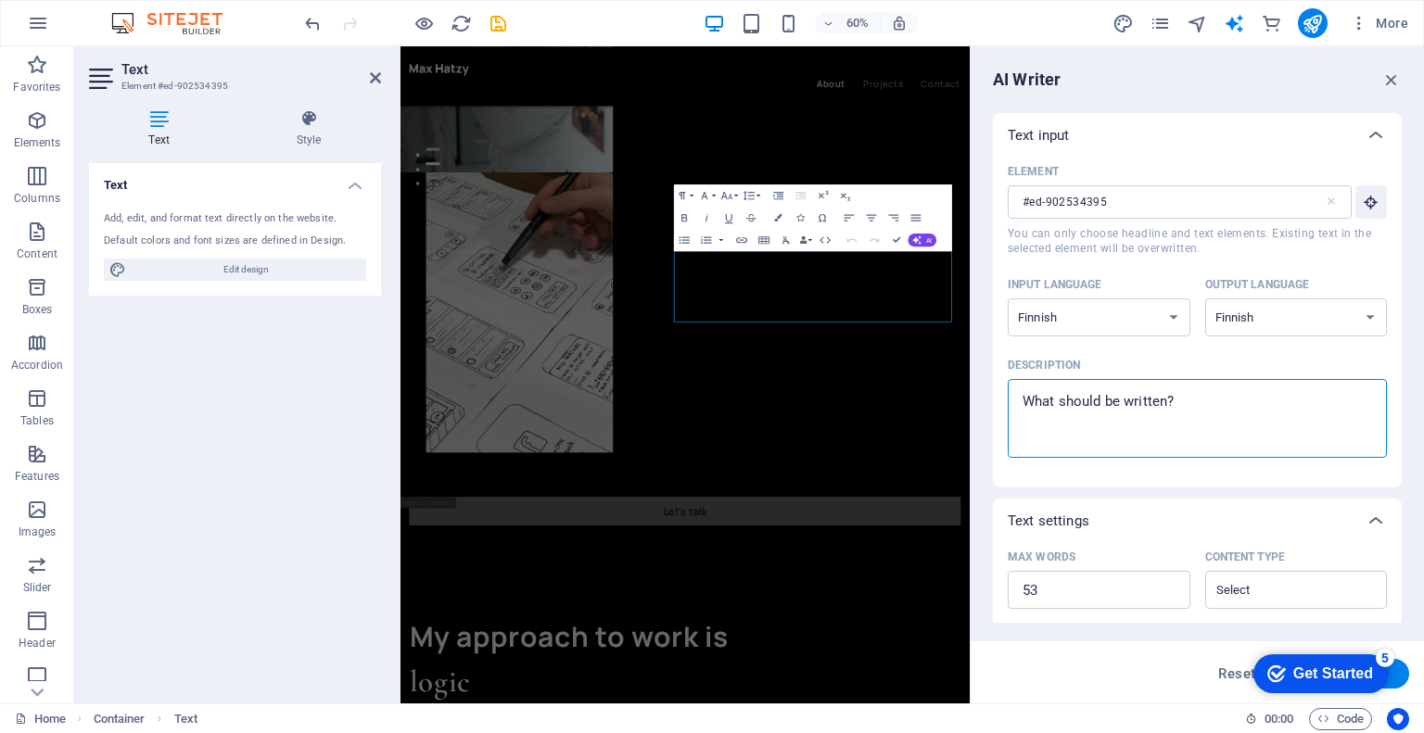
click at [1060, 403] on textarea "Description x ​" at bounding box center [1197, 418] width 361 height 60
type textarea "t"
type textarea "x"
type textarea "tE"
type textarea "x"
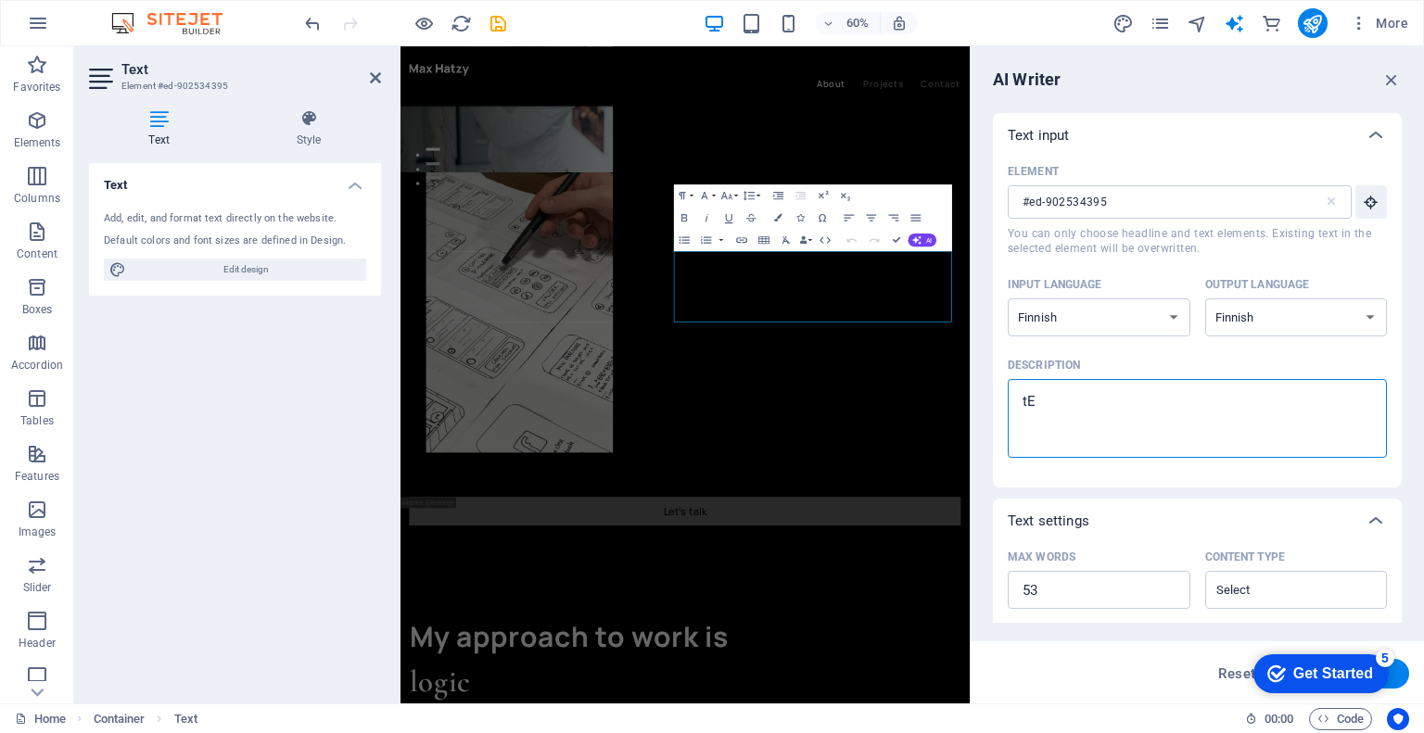
type textarea "t"
type textarea "x"
type textarea "T"
type textarea "x"
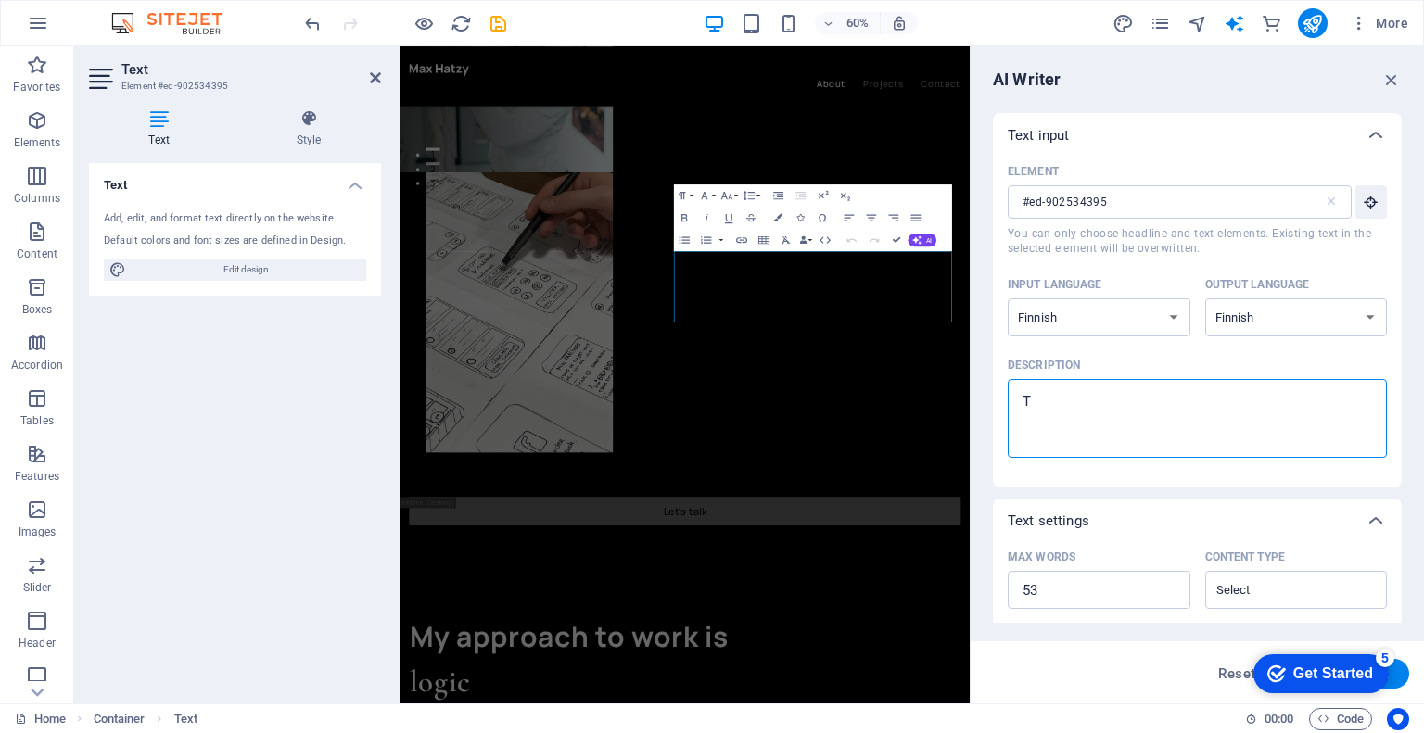
type textarea "x"
type textarea "K"
type textarea "x"
type textarea "K"
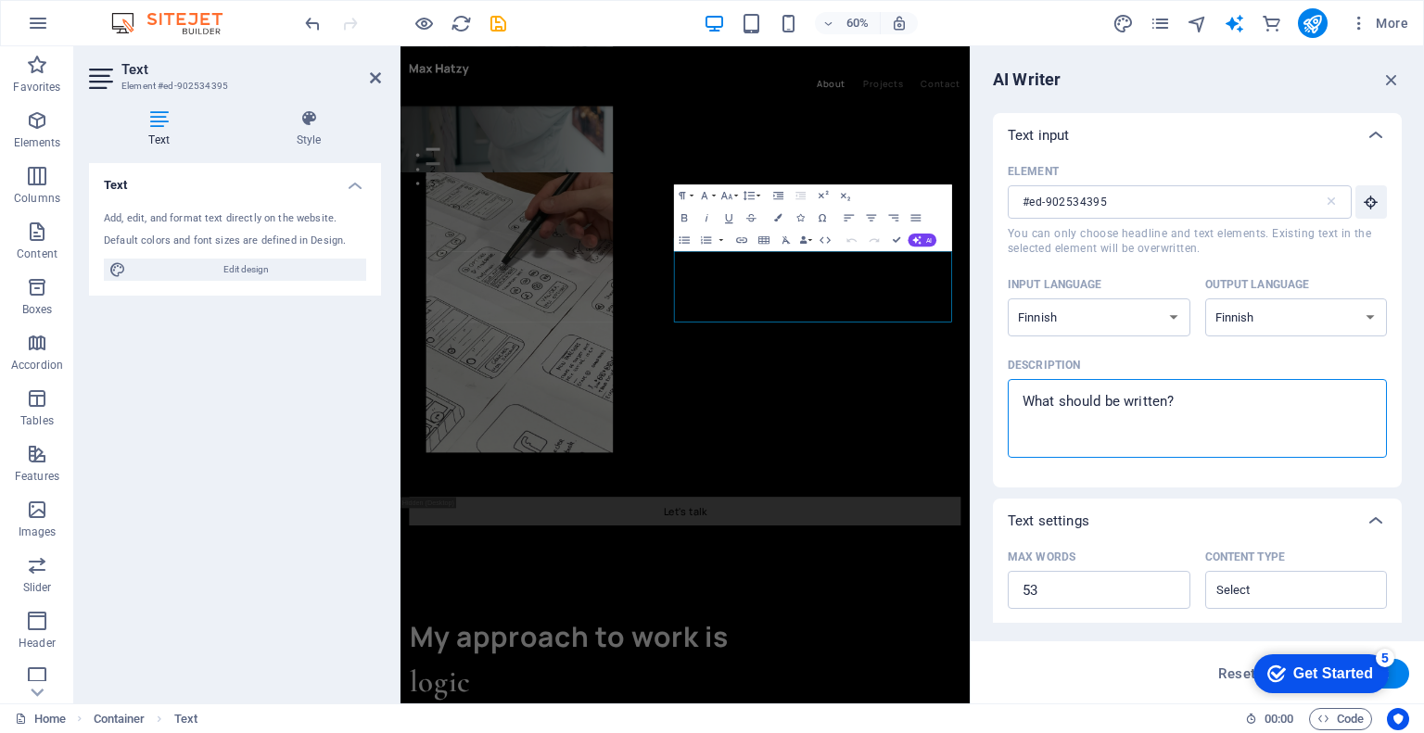
type textarea "x"
type textarea "Ki"
type textarea "x"
type textarea "Kir"
type textarea "x"
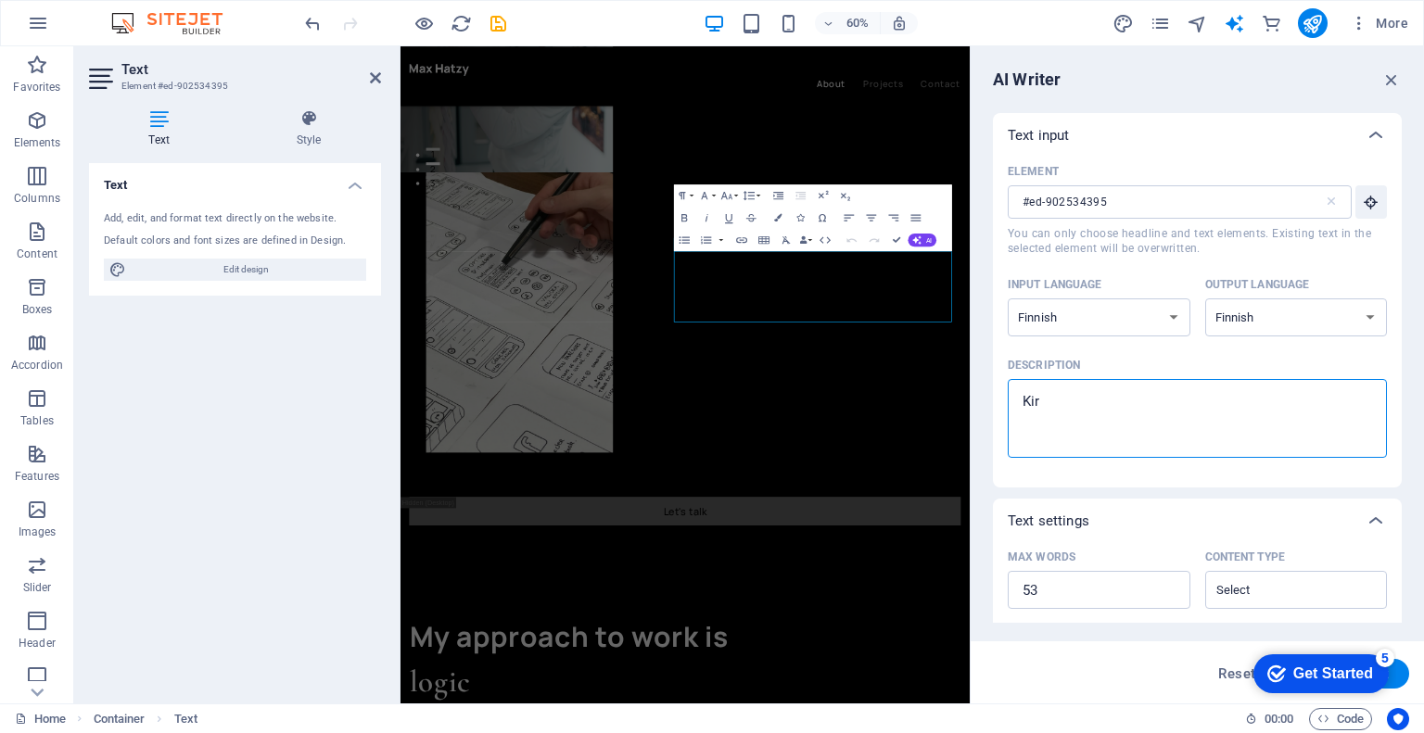
type textarea "Kirj"
type textarea "x"
type textarea "Kirjo"
type textarea "x"
type textarea "Kirjoi"
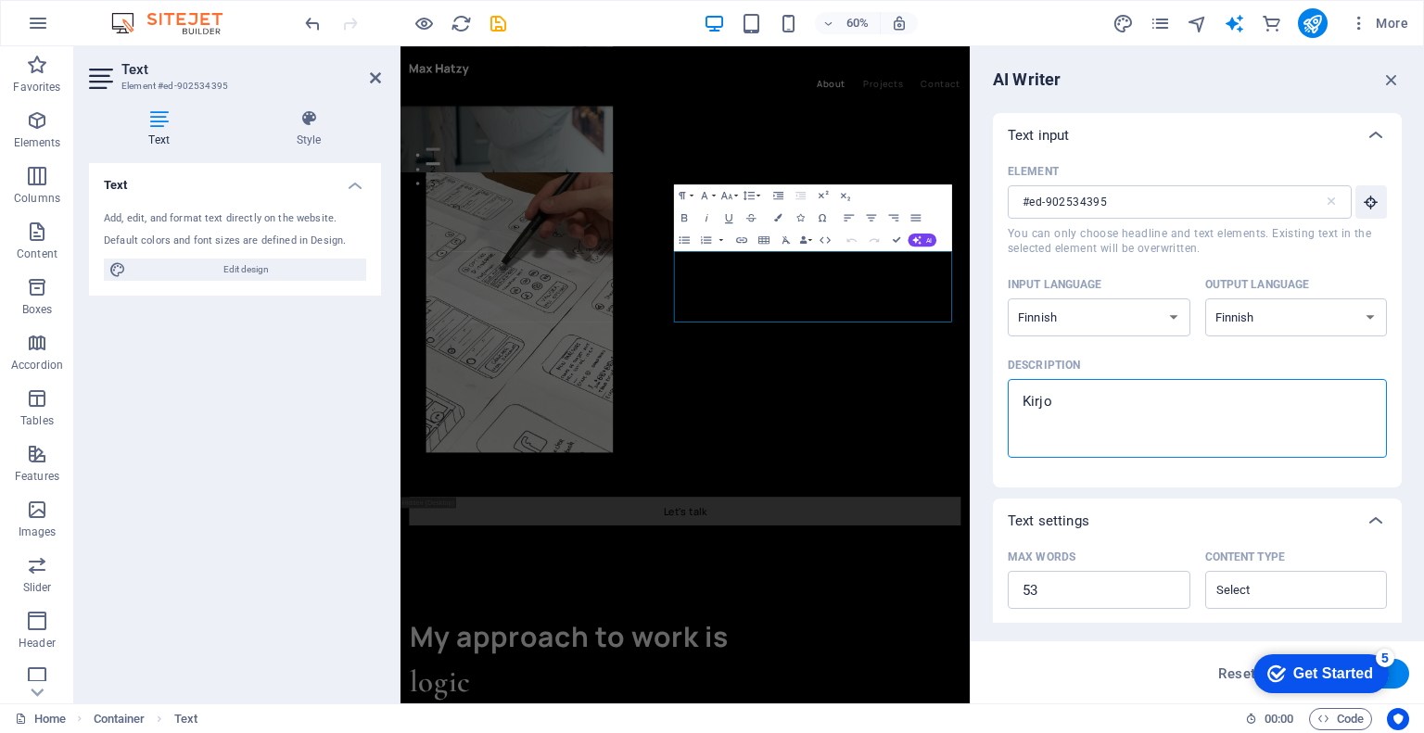
type textarea "x"
type textarea "Kirjoit"
type textarea "x"
type textarea "Kirjoita"
type textarea "x"
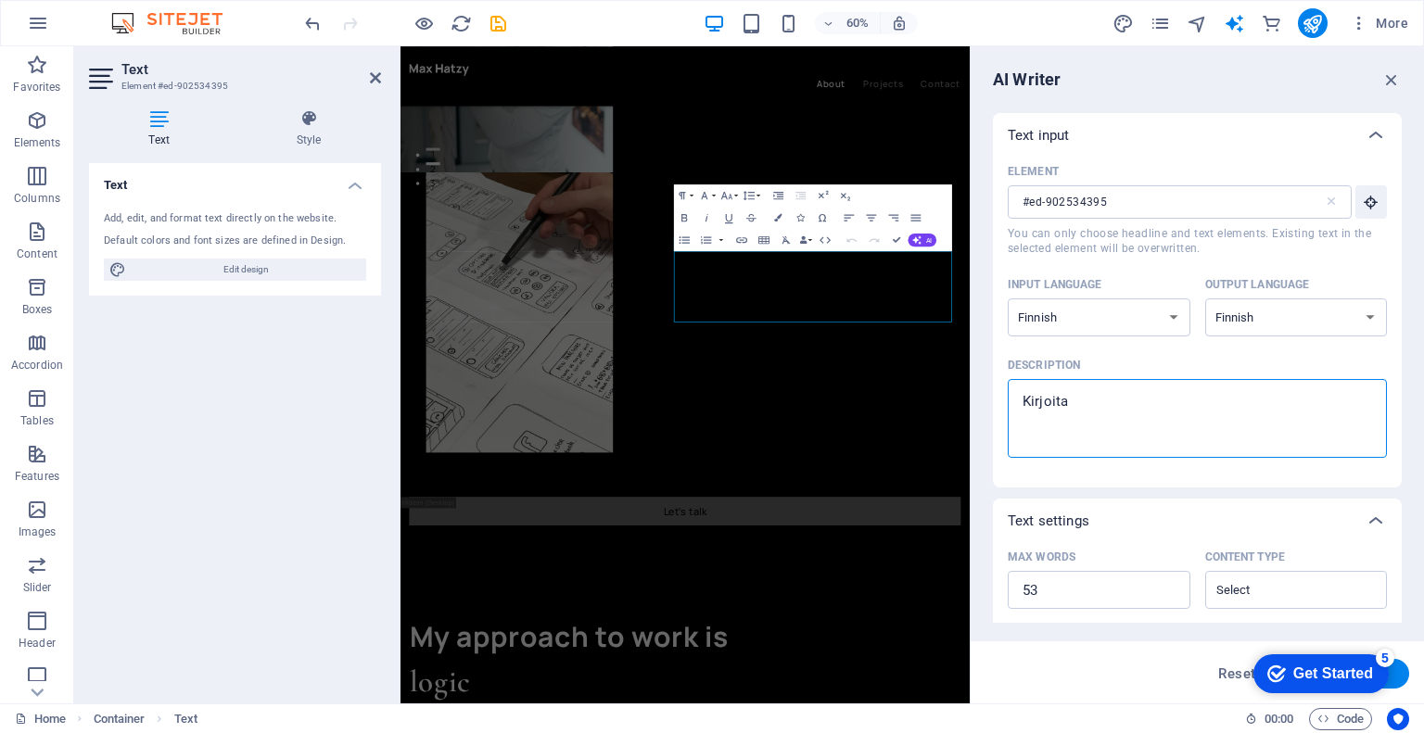
type textarea "Kirjoita"
type textarea "x"
type textarea "Kirjoita k"
type textarea "x"
type textarea "Kirjoita ku"
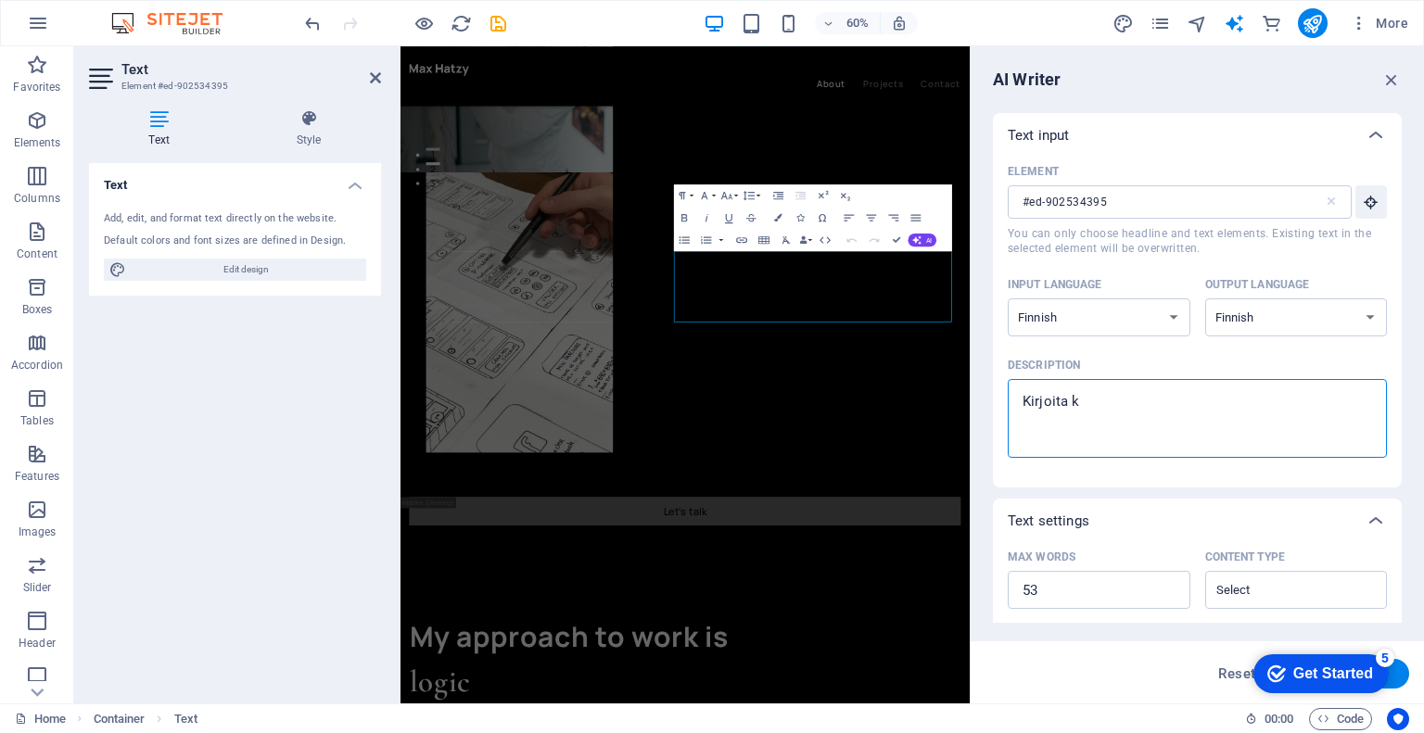
type textarea "x"
type textarea "Kirjoita kuv"
type textarea "x"
type textarea "Kirjoita kuva"
type textarea "x"
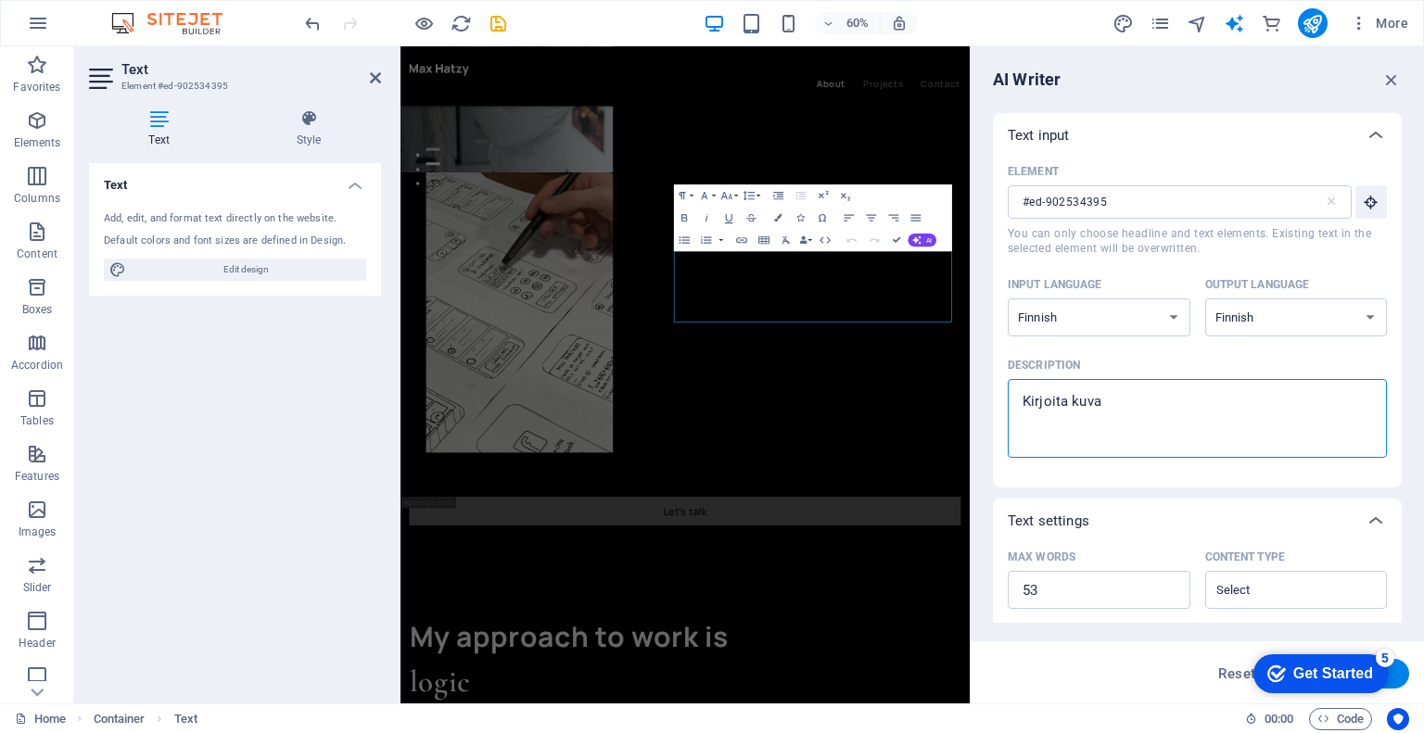
type textarea "Kirjoita kuvas"
type textarea "x"
type textarea "Kirjoita kuva"
type textarea "x"
type textarea "Kirjoita kuvau"
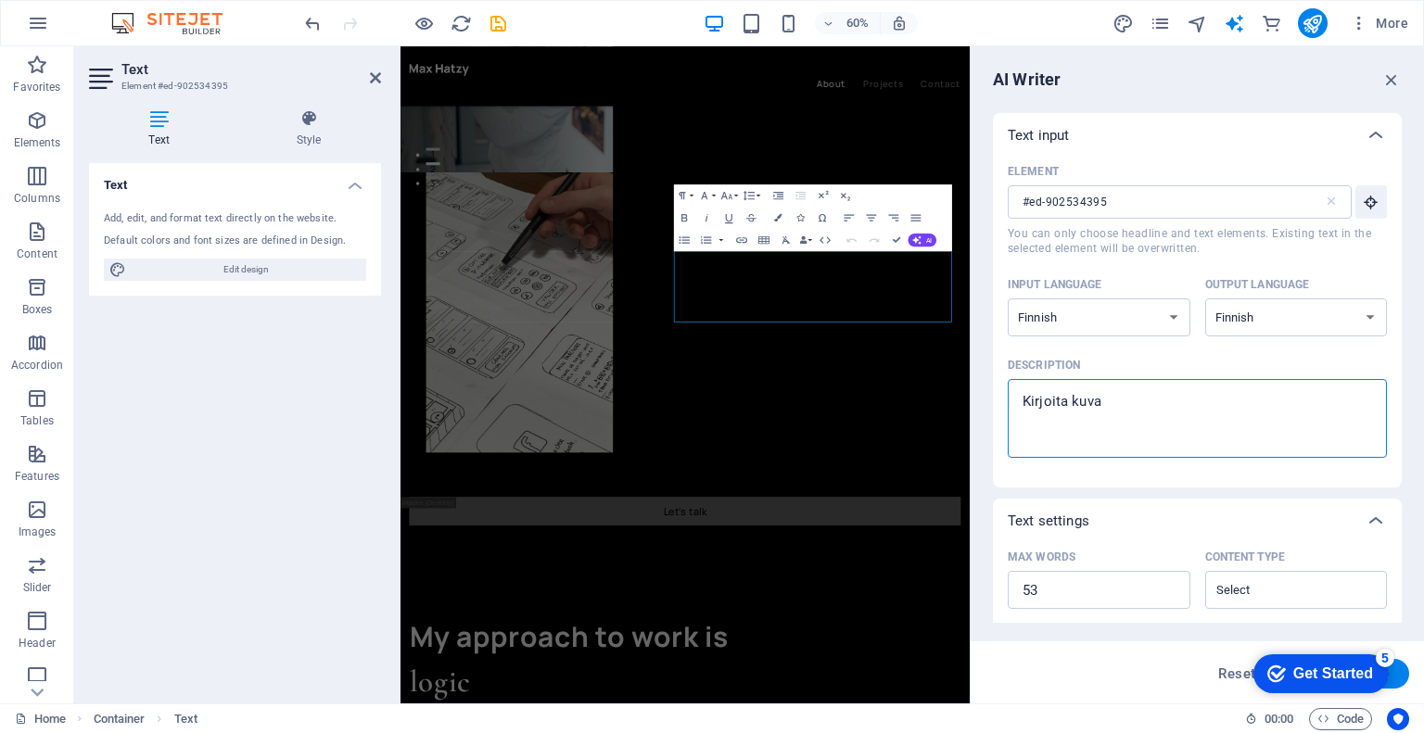
type textarea "x"
type textarea "Kirjoita kuvaus"
type textarea "x"
type textarea "Kirjoita kuvaus"
type textarea "x"
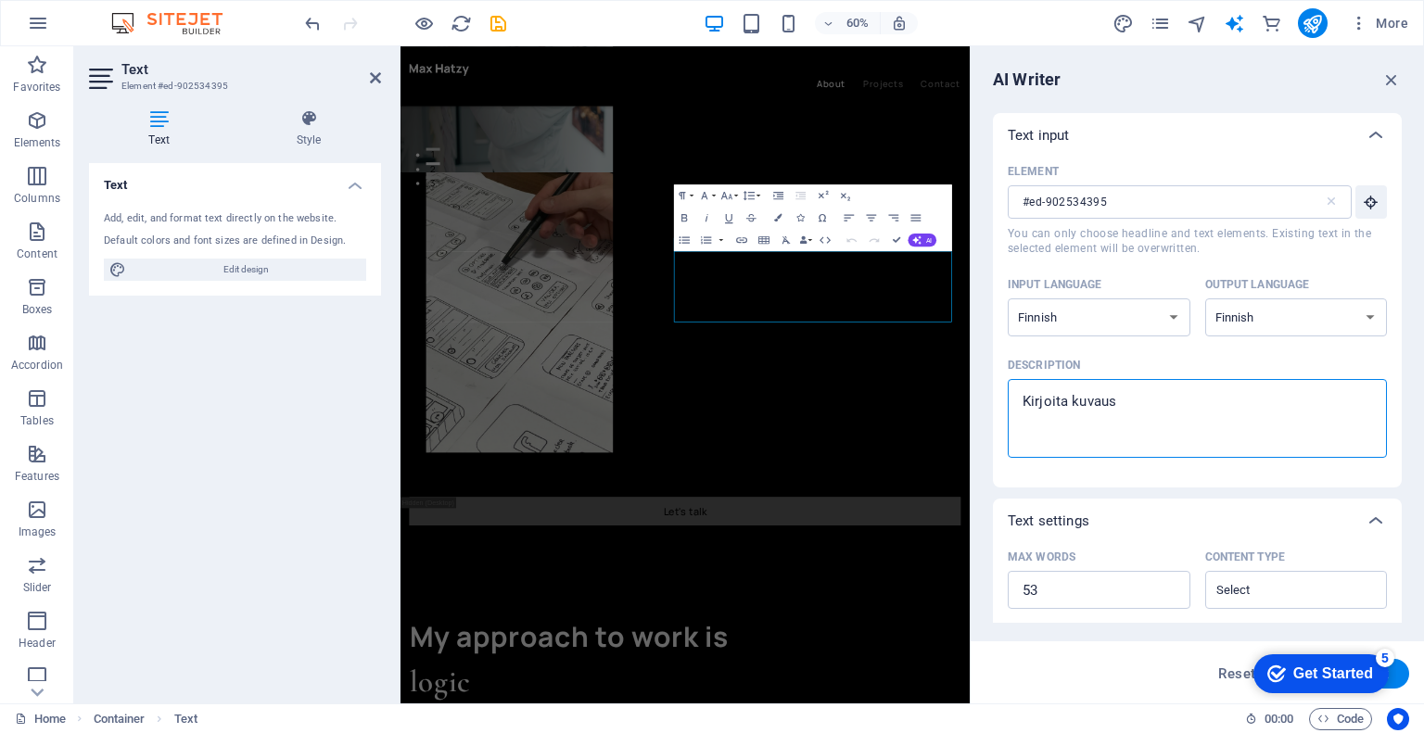
type textarea "Kirjoita kuvaus a"
type textarea "x"
type textarea "Kirjoita kuvaus as"
type textarea "x"
type textarea "Kirjoita kuvaus asi"
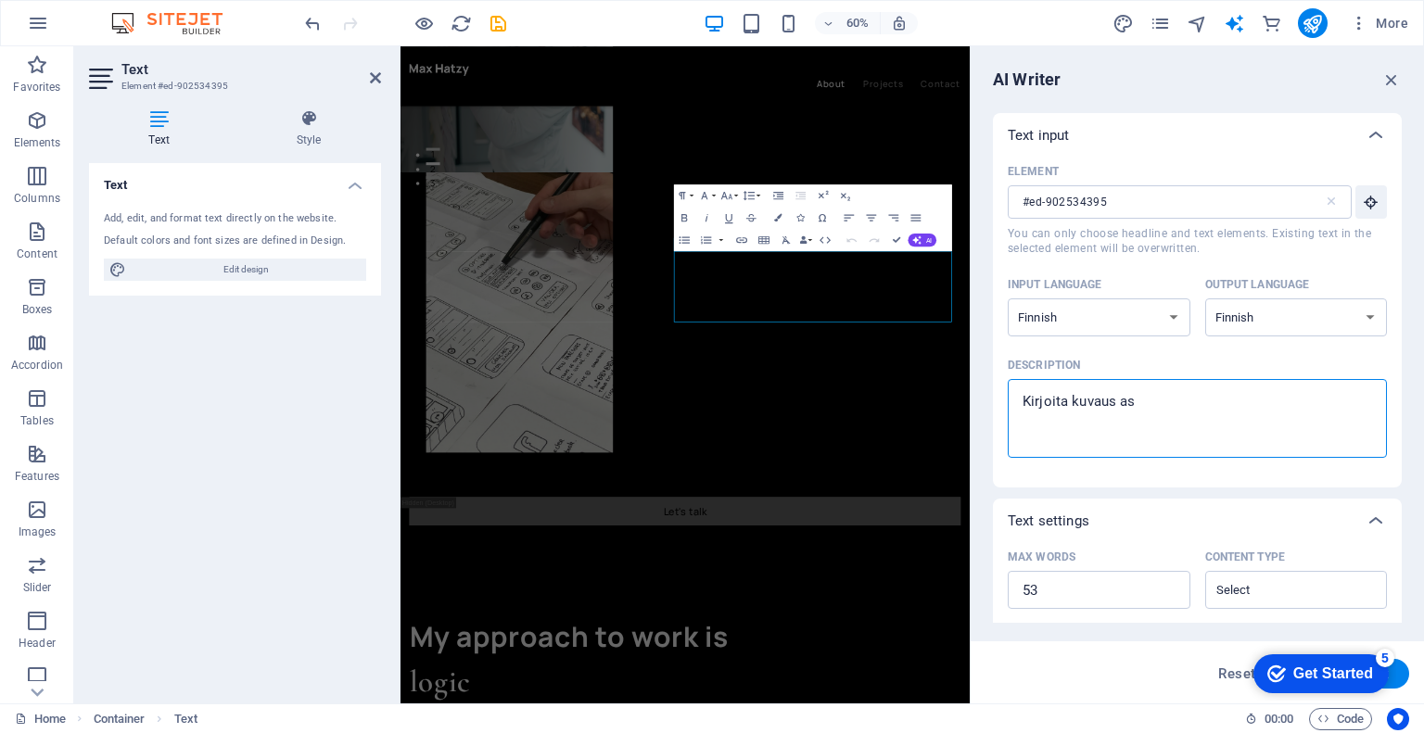
type textarea "x"
type textarea "Kirjoita kuvaus asin"
type textarea "x"
type textarea "Kirjoita kuvaus asi"
type textarea "x"
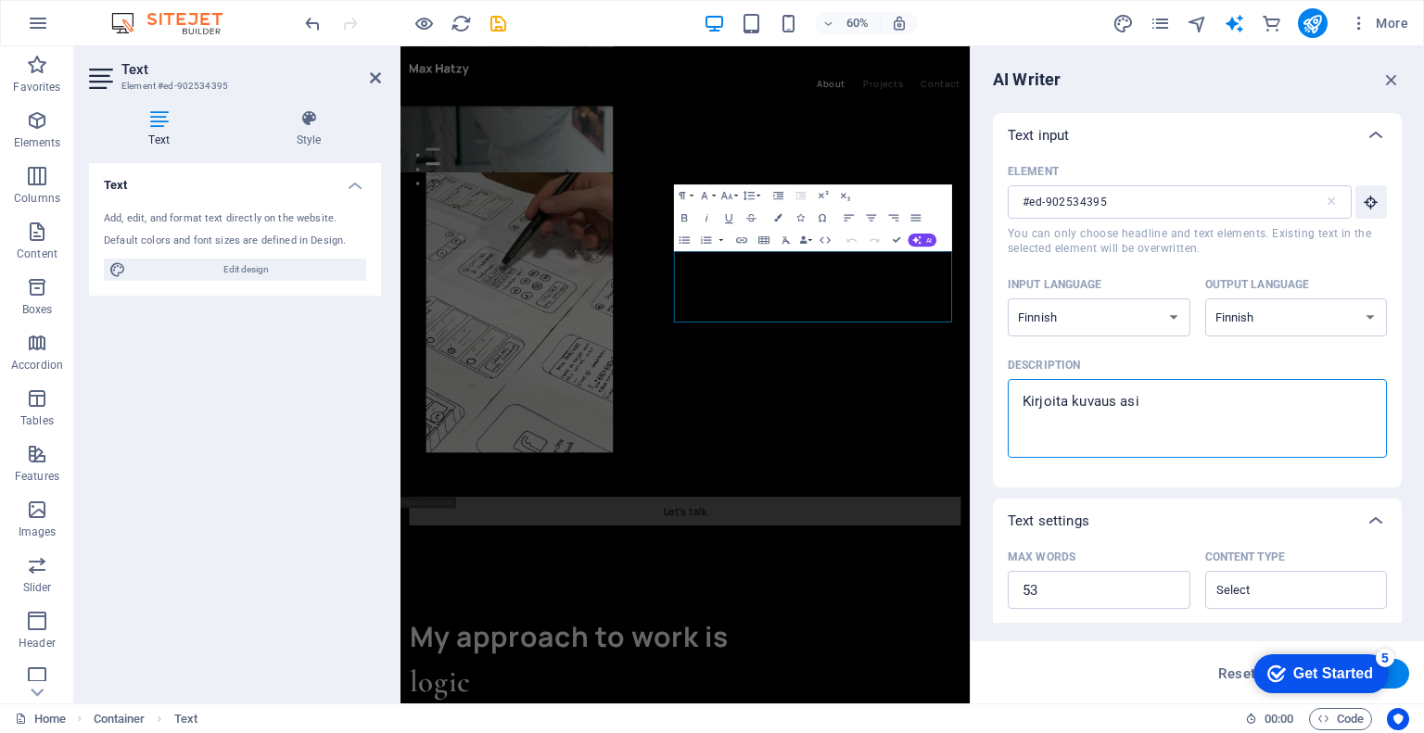
type textarea "Kirjoita kuvaus asia"
type textarea "x"
type textarea "Kirjoita kuvaus asian"
type textarea "x"
type textarea "Kirjoita kuvaus asiant"
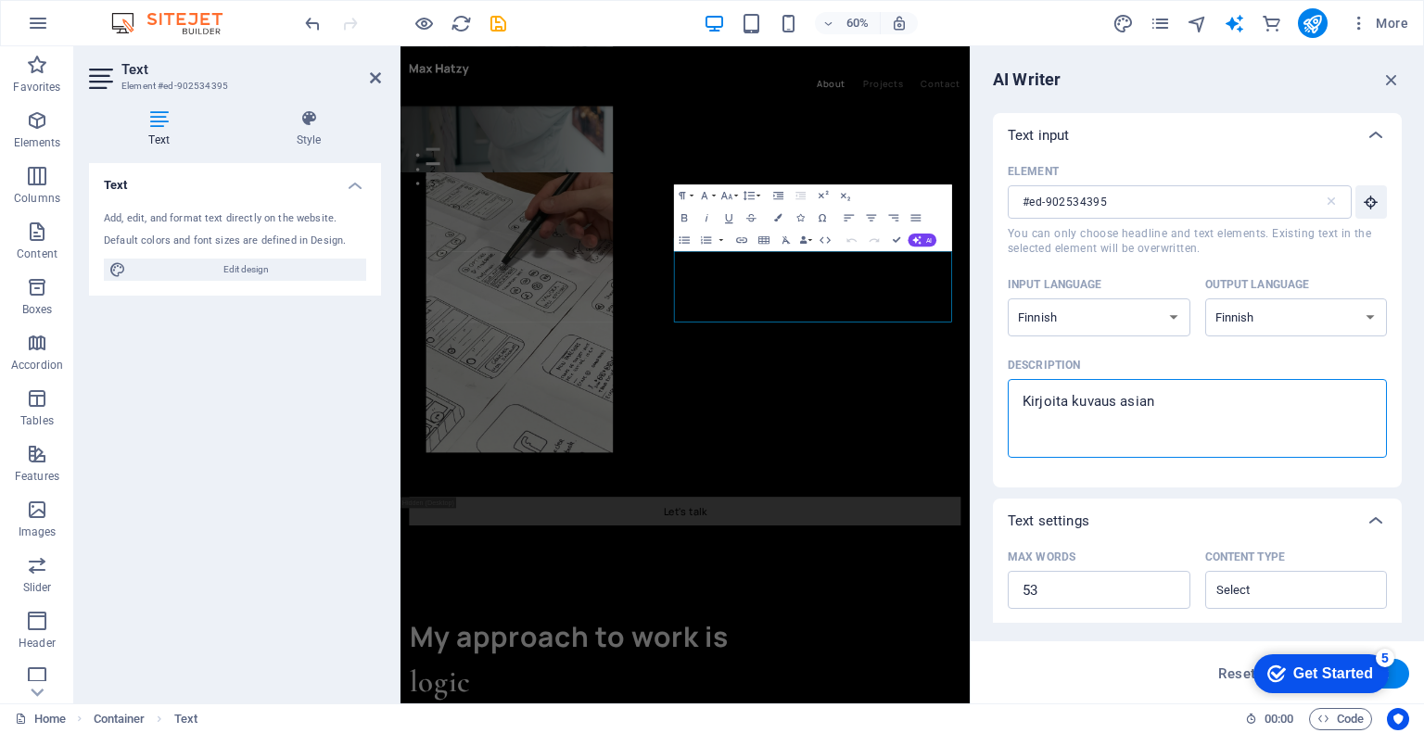
type textarea "x"
type textarea "Kirjoita kuvaus asiantu"
type textarea "x"
type textarea "Kirjoita kuvaus asiantun"
type textarea "x"
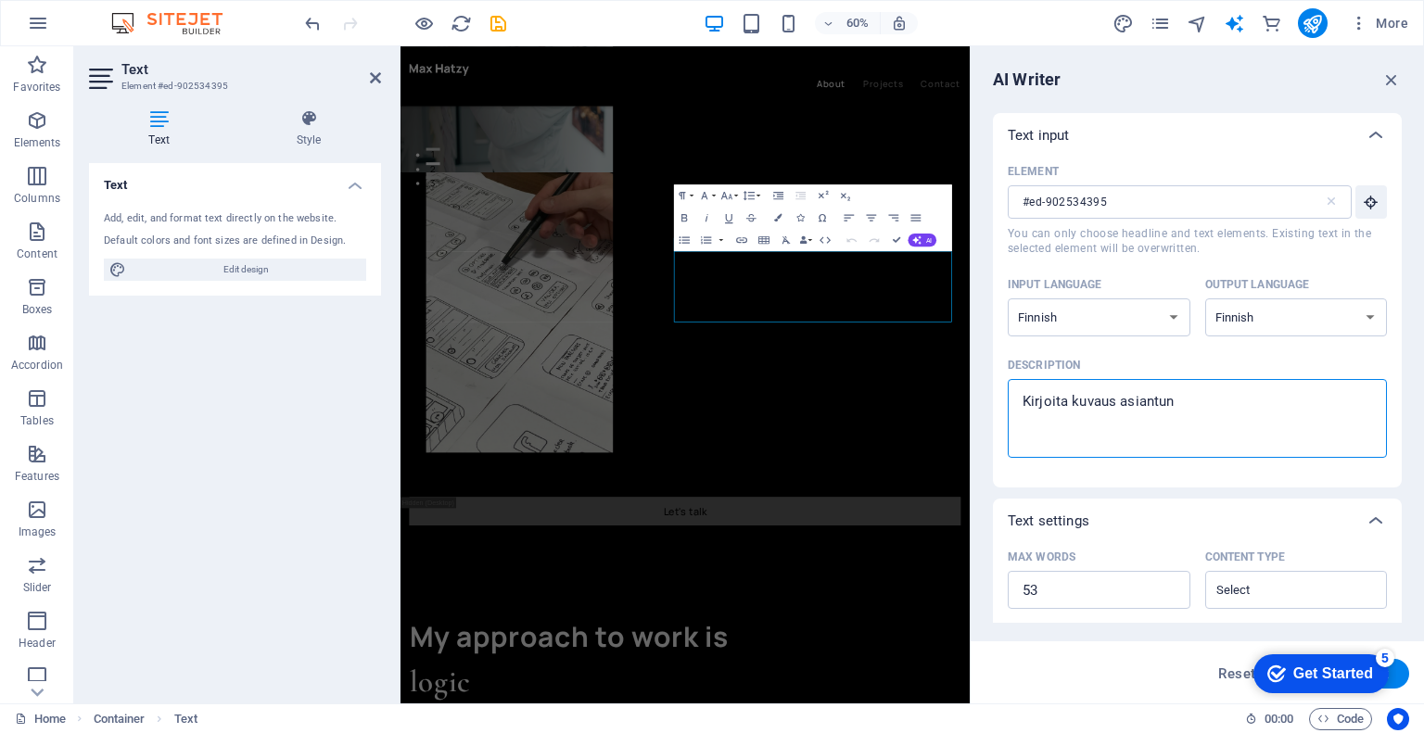
type textarea "Kirjoita kuvaus asiantunt"
type textarea "x"
type textarea "Kirjoita kuvaus asiantunte"
type textarea "x"
type textarea "Kirjoita kuvaus asiantuntev"
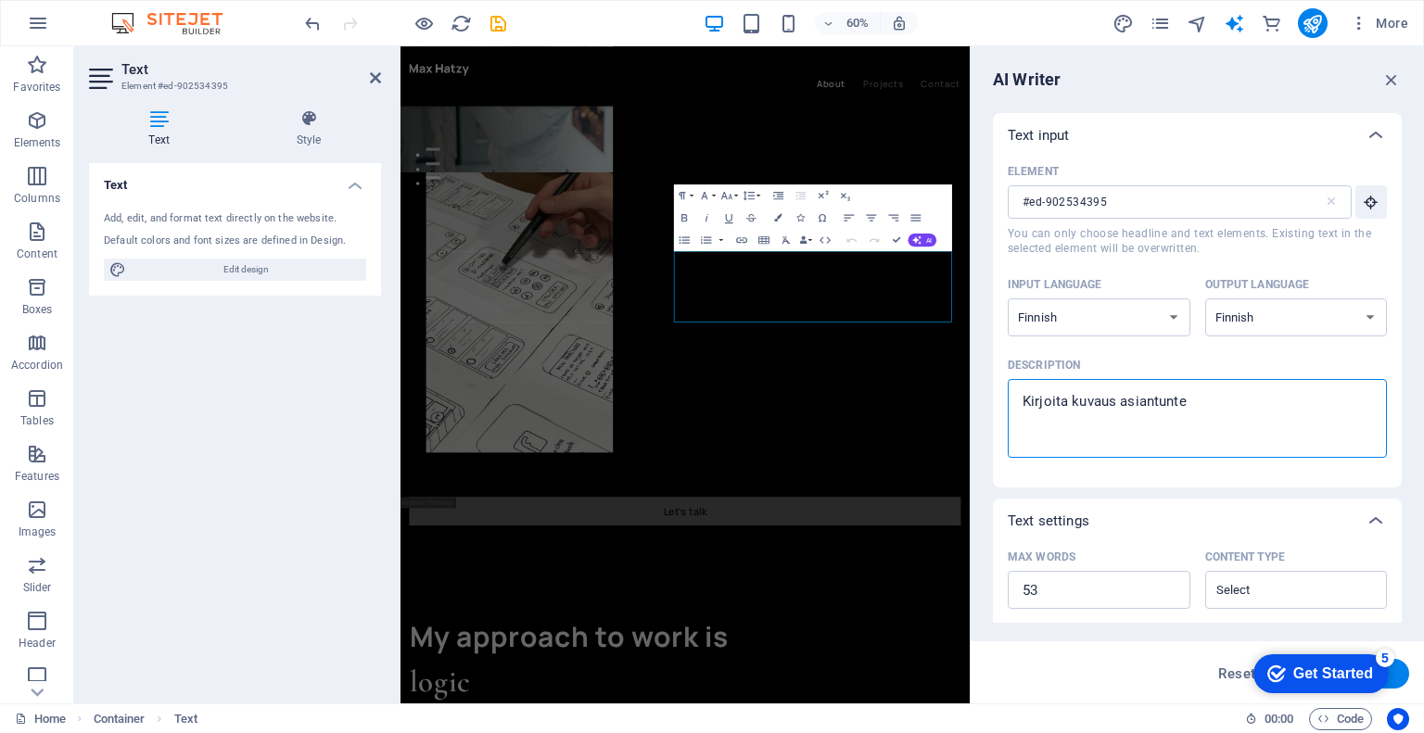
type textarea "x"
type textarea "Kirjoita kuvaus asiantunteva"
type textarea "x"
type textarea "Kirjoita kuvaus asiantuntevas"
type textarea "x"
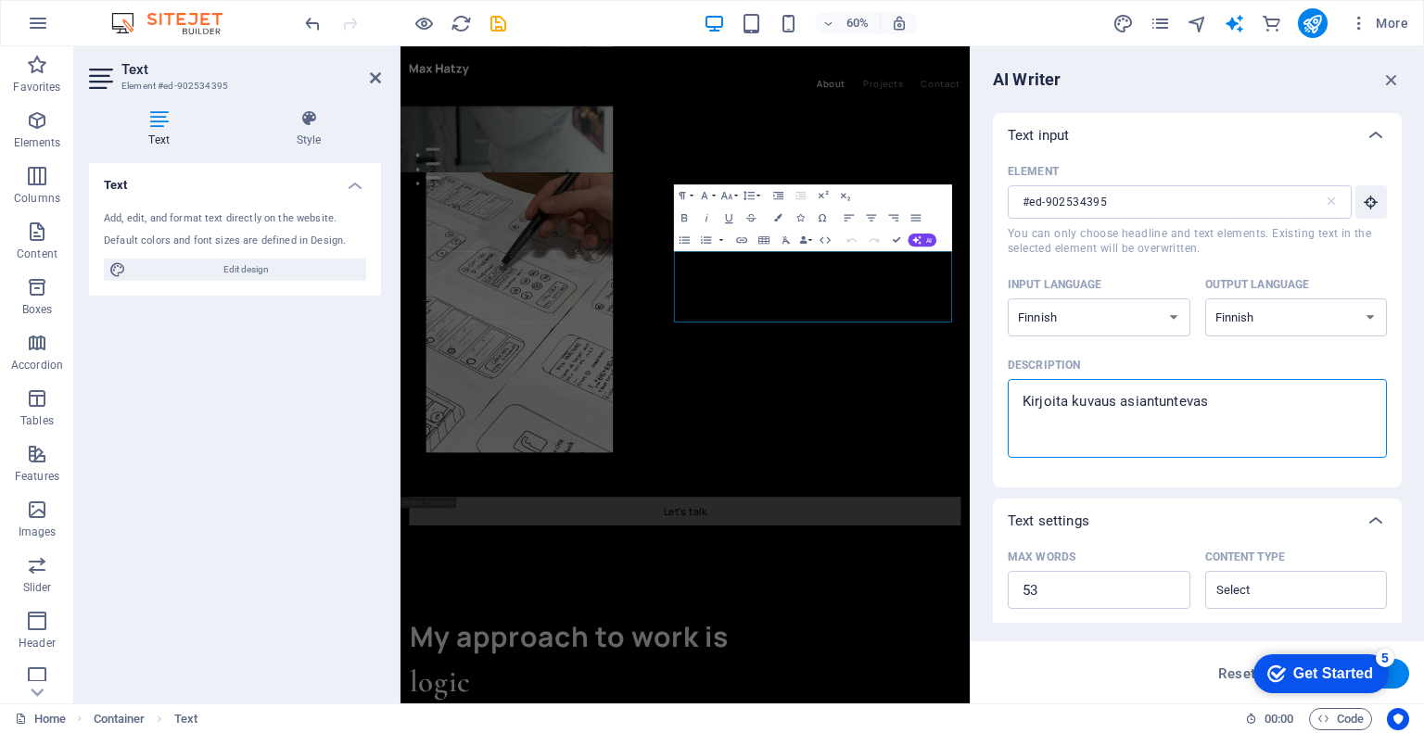
type textarea "Kirjoita kuvaus asiantuntevast"
type textarea "x"
type textarea "Kirjoita kuvaus asiantuntevasta"
type textarea "x"
type textarea "Kirjoita kuvaus asiantuntevasta"
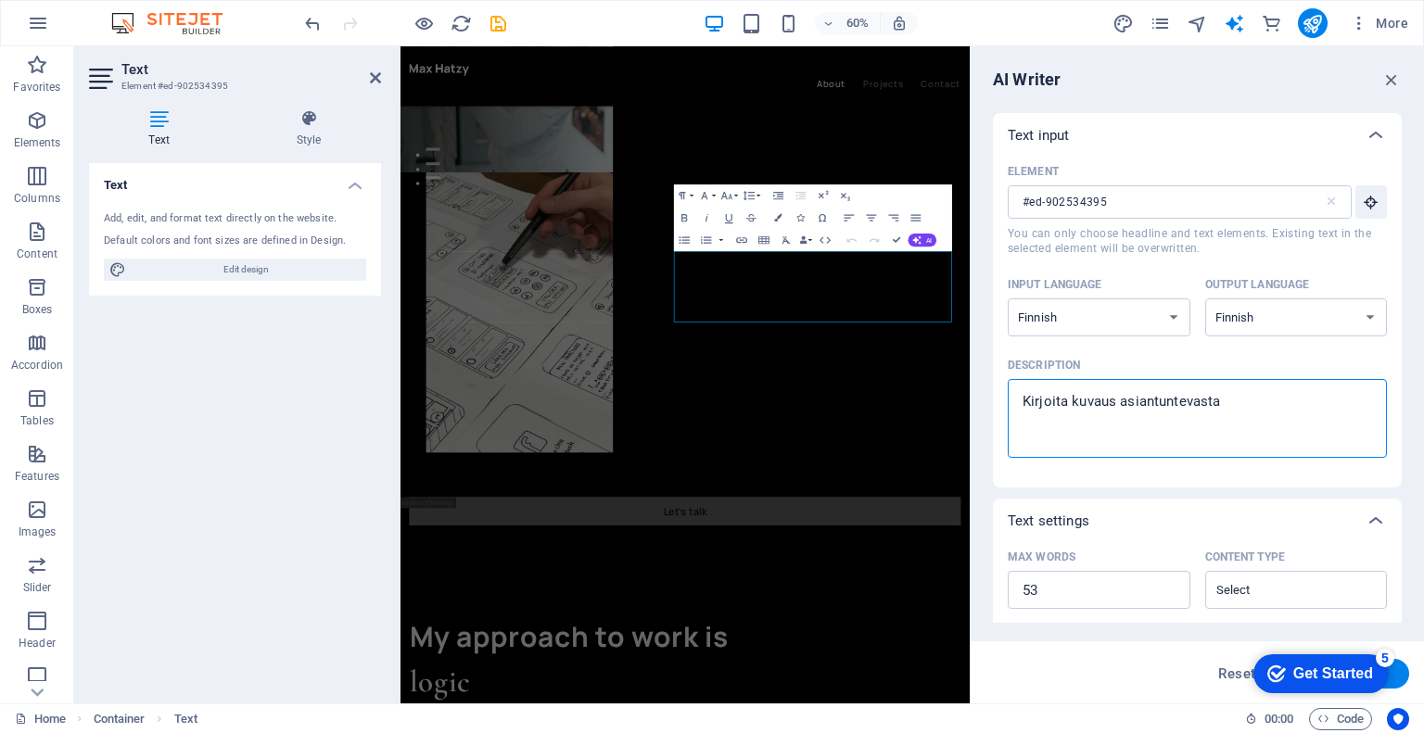
type textarea "x"
type textarea "Kirjoita kuvaus asiantuntevasta G"
type textarea "x"
type textarea "Kirjoita kuvaus asiantuntevasta Go"
type textarea "x"
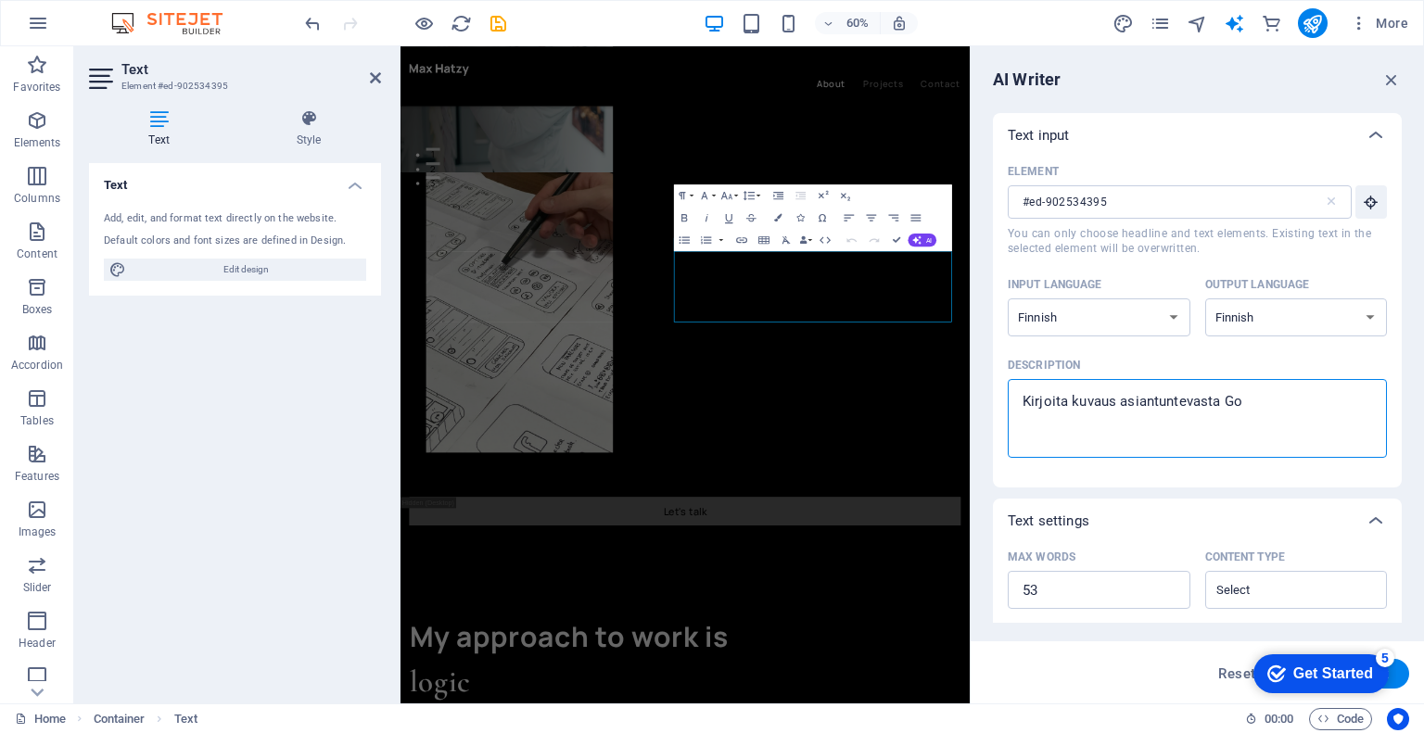
type textarea "Kirjoita kuvaus asiantuntevasta Goo"
type textarea "x"
type textarea "Kirjoita kuvaus asiantuntevasta Goog"
type textarea "x"
type textarea "Kirjoita kuvaus asiantuntevasta Googl"
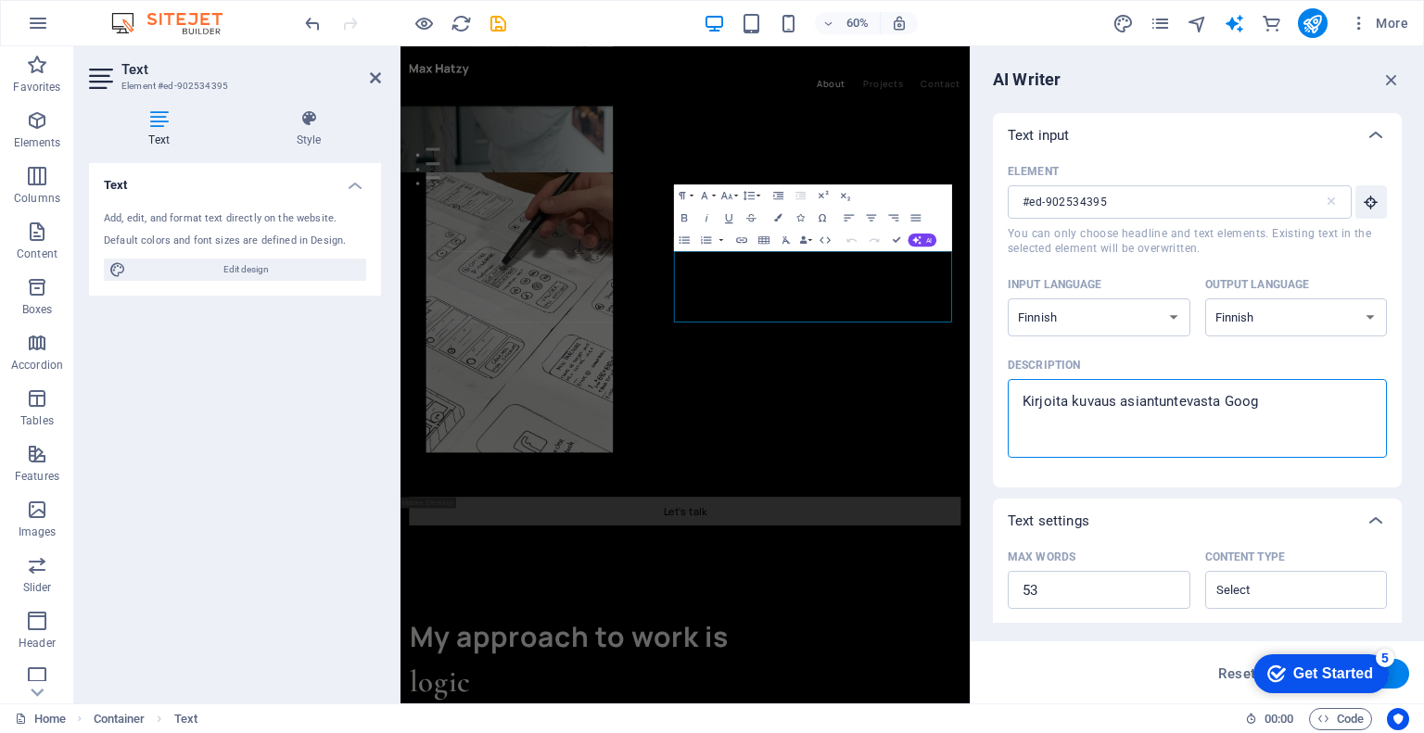
type textarea "x"
type textarea "Kirjoita kuvaus asiantuntevasta Google"
type textarea "x"
type textarea "Kirjoita kuvaus asiantuntevasta Google-"
type textarea "x"
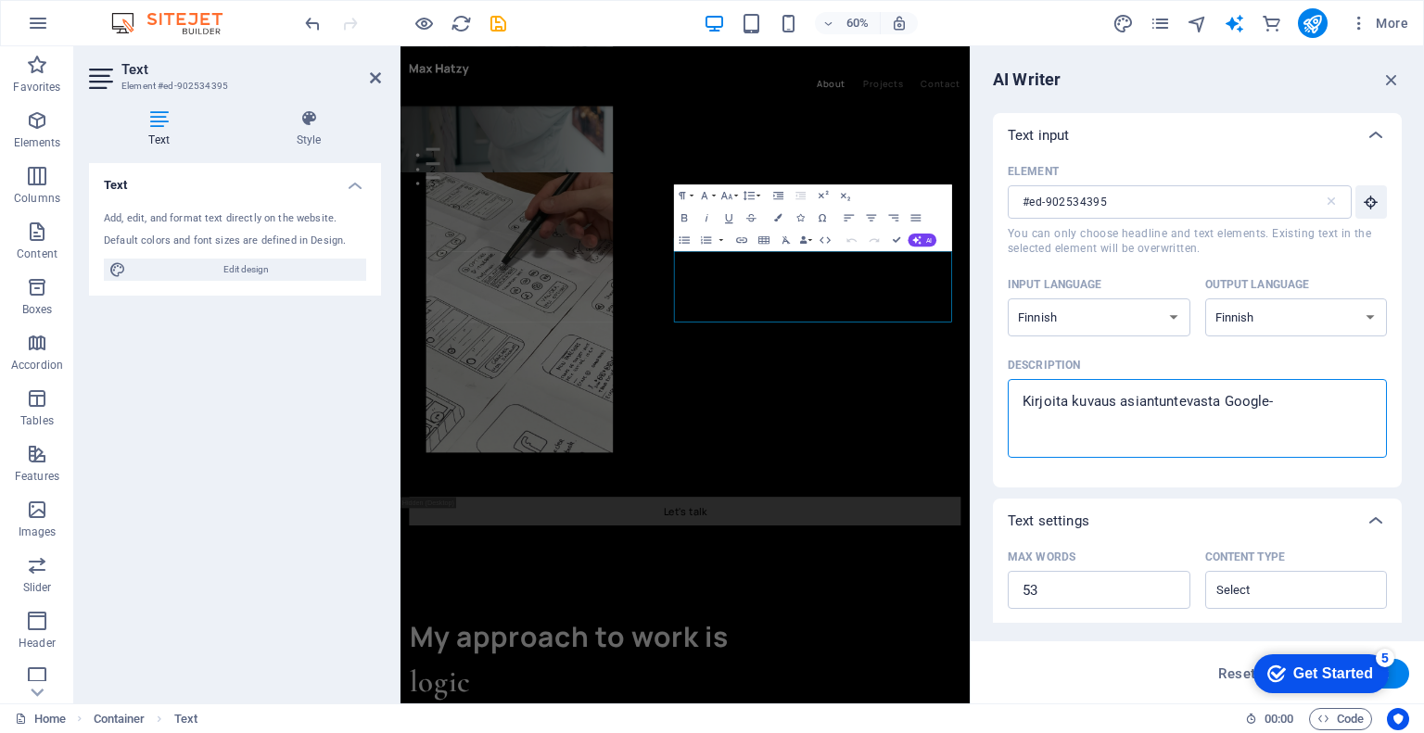
type textarea "Kirjoita kuvaus asiantuntevasta Google-e"
type textarea "x"
type textarea "Kirjoita kuvaus asiantuntevasta Google-ep"
type textarea "x"
type textarea "Kirjoita kuvaus asiantuntevasta Google-e"
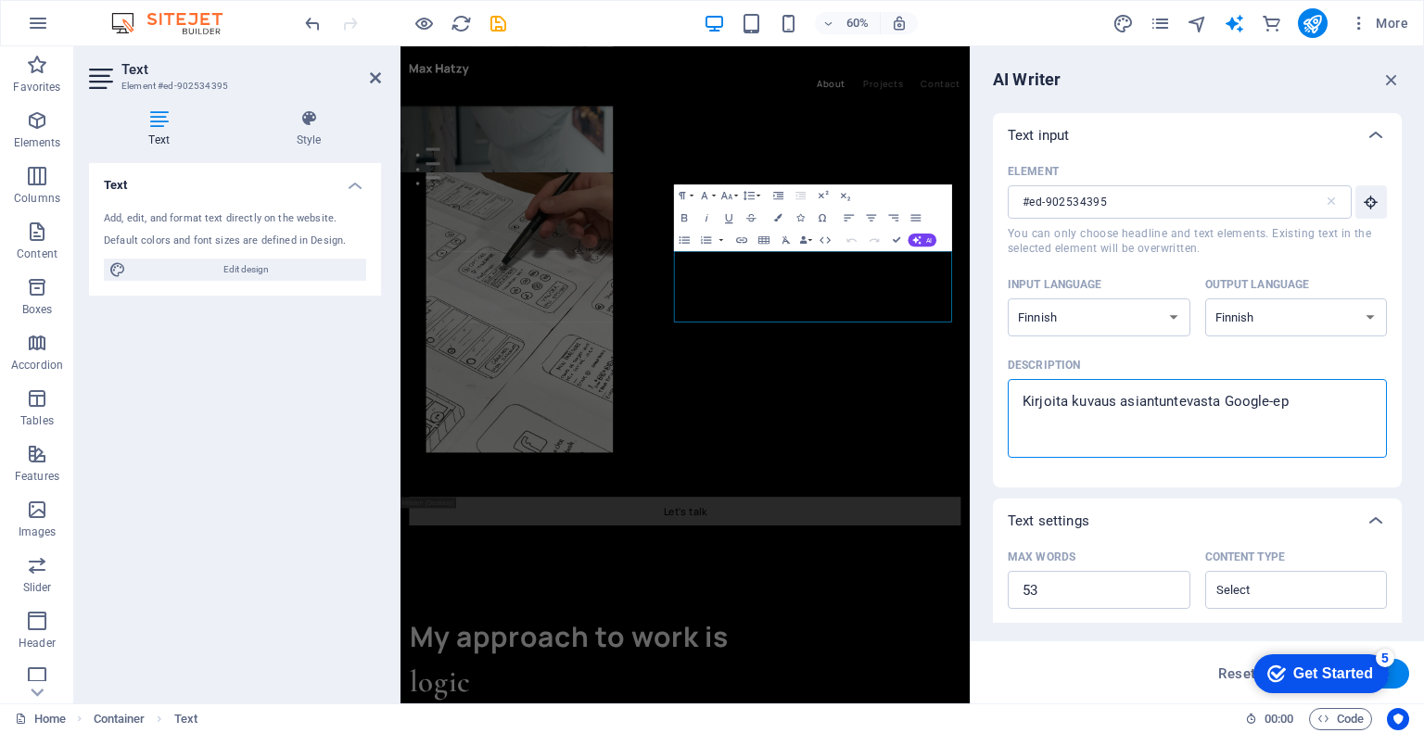
type textarea "x"
type textarea "Kirjoita kuvaus asiantuntevasta Google-ex"
type textarea "x"
type textarea "Kirjoita kuvaus asiantuntevasta Google-exp"
type textarea "x"
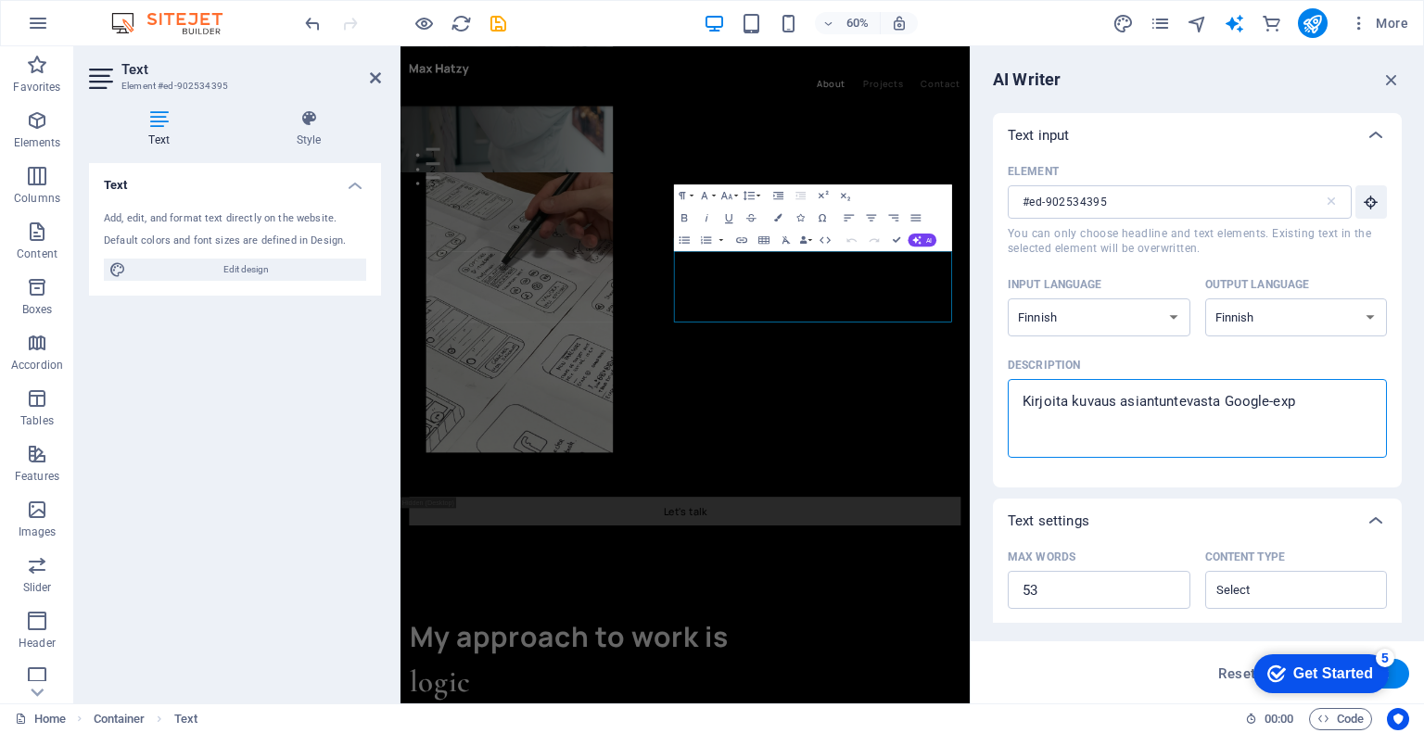
type textarea "Kirjoita kuvaus asiantuntevasta Google-expe"
type textarea "x"
type textarea "Kirjoita kuvaus asiantuntevasta Google-exper"
type textarea "x"
type textarea "Kirjoita kuvaus asiantuntevasta Google-expe"
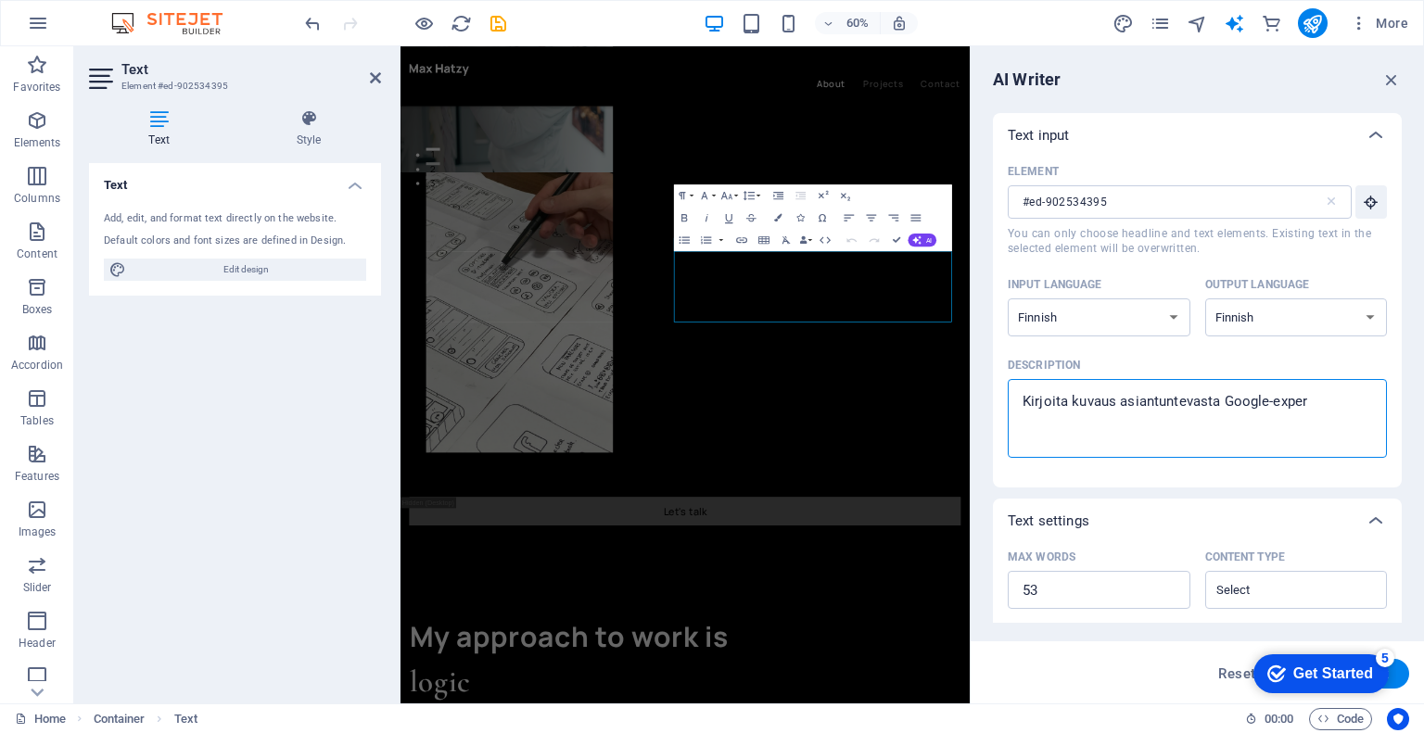
type textarea "x"
type textarea "Kirjoita kuvaus asiantuntevasta Google-exp"
type textarea "x"
type textarea "Kirjoita kuvaus asiantuntevasta Google-ex"
type textarea "x"
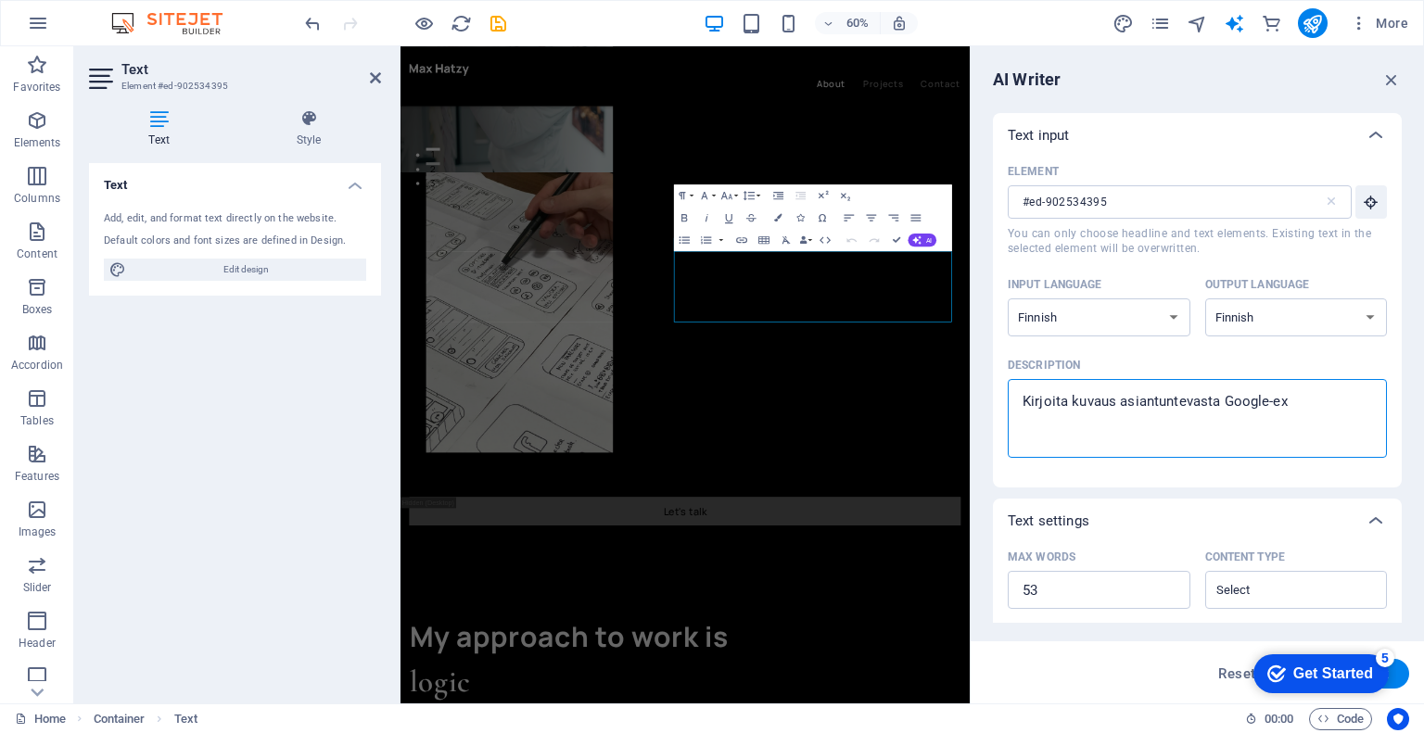
type textarea "Kirjoita kuvaus asiantuntevasta Google-e"
type textarea "x"
type textarea "Kirjoita kuvaus asiantuntevasta Google-ek"
type textarea "x"
type textarea "Kirjoita kuvaus asiantuntevasta Google-eks"
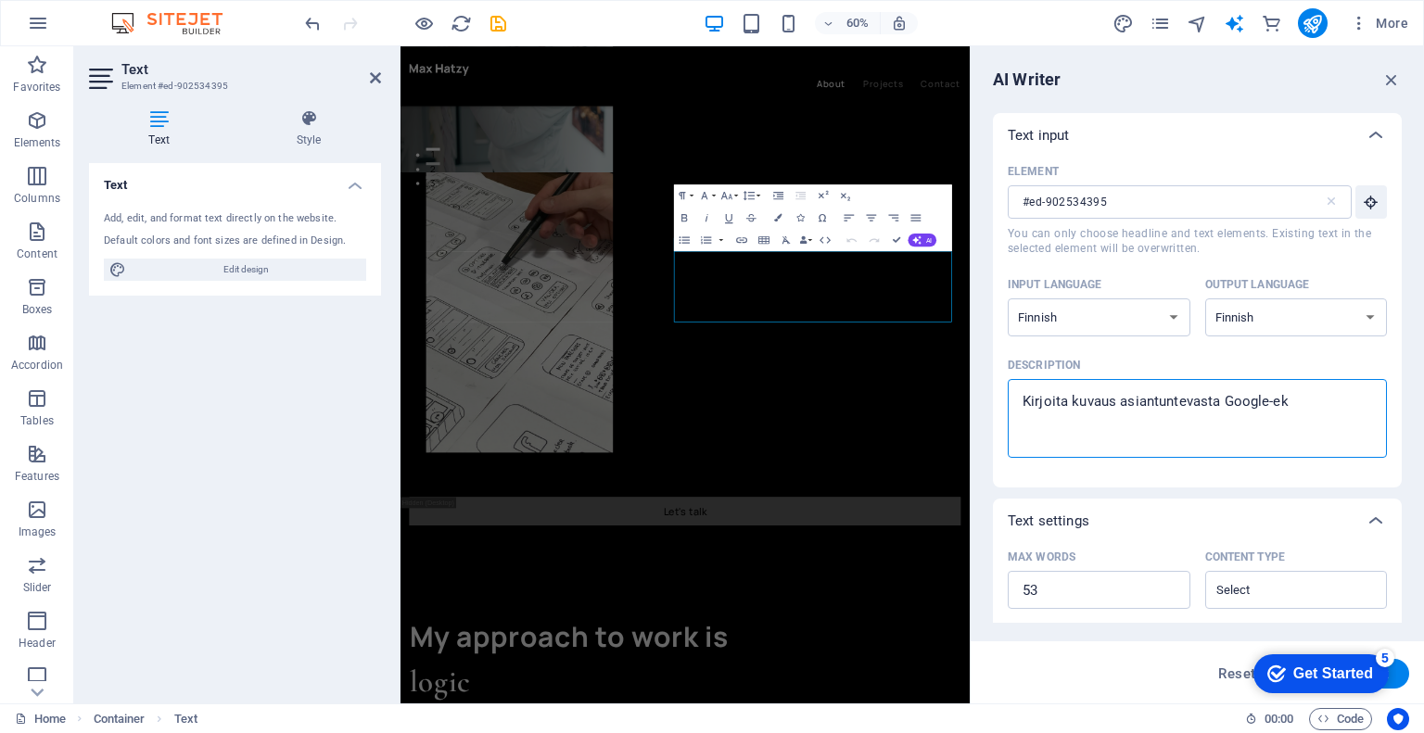
type textarea "x"
type textarea "Kirjoita kuvaus asiantuntevasta Google-eksp"
type textarea "x"
type textarea "Kirjoita kuvaus asiantuntevasta Google-ekspe"
type textarea "x"
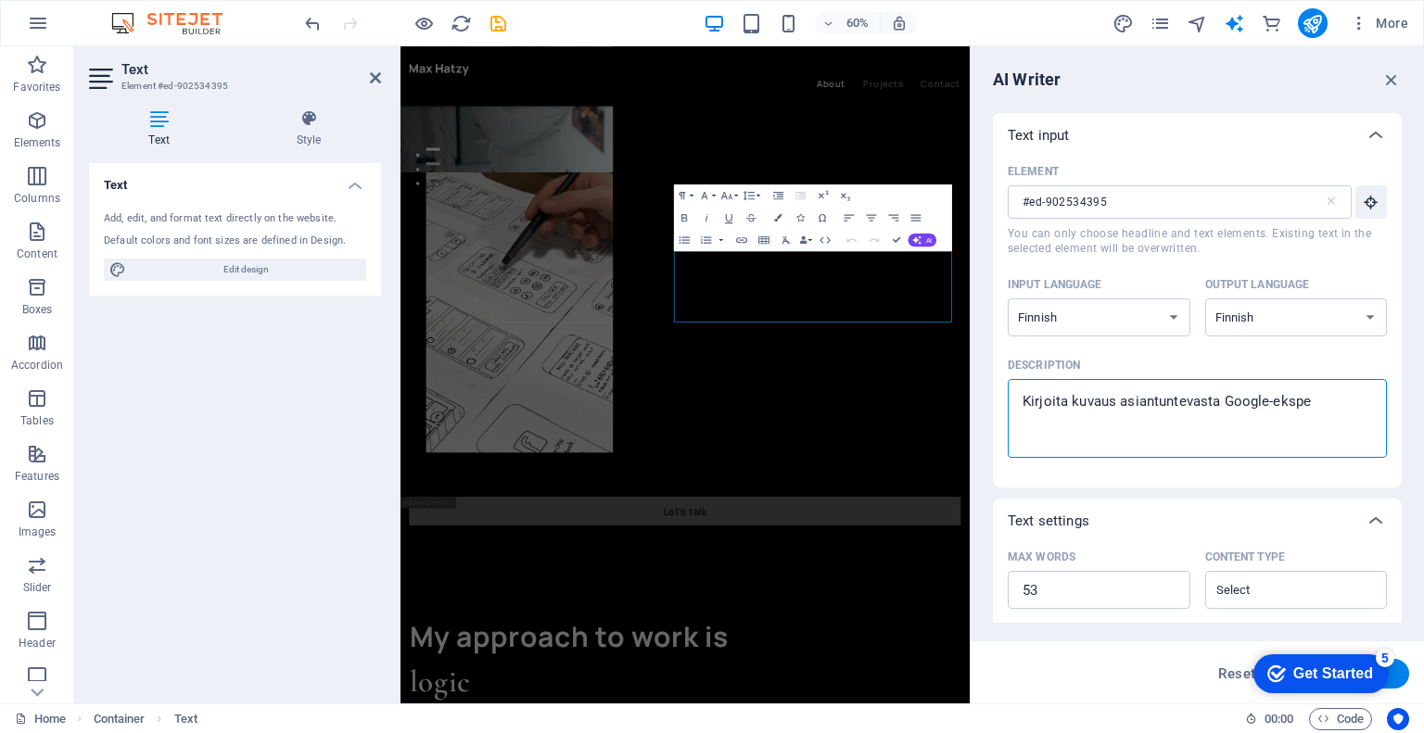
type textarea "Kirjoita kuvaus asiantuntevasta Google-eksper"
type textarea "x"
type textarea "Kirjoita kuvaus asiantuntevasta Google-ekspert"
type textarea "x"
type textarea "Kirjoita kuvaus asiantuntevasta Google-eksperti"
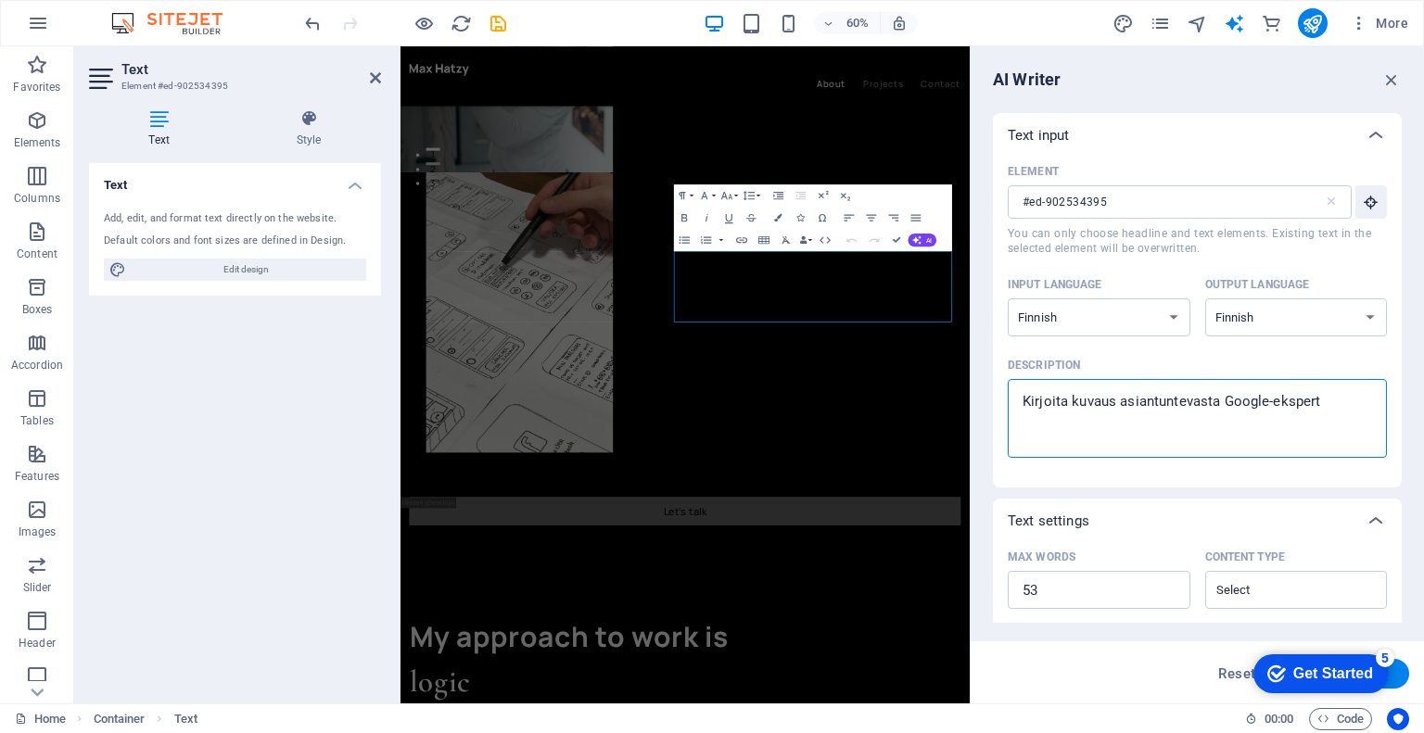
type textarea "x"
type textarea "Kirjoita kuvaus asiantuntevasta Google-ekspertis"
type textarea "x"
type textarea "Kirjoita kuvaus asiantuntevasta Google-ekspertist"
type textarea "x"
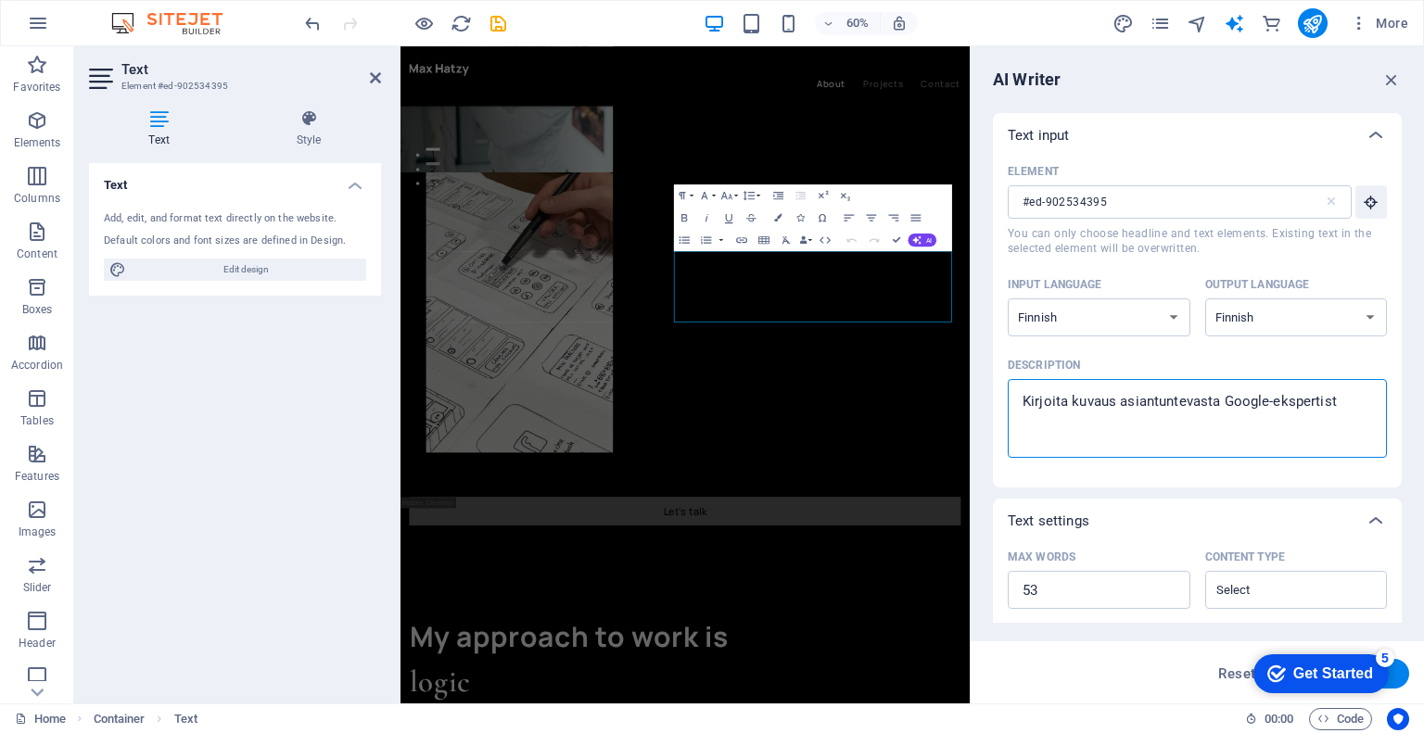
type textarea "Kirjoita kuvaus asiantuntevasta Google-ekspertistä"
type textarea "x"
type textarea "Kirjoita kuvaus asiantuntevasta Google-ekspertistä."
type textarea "x"
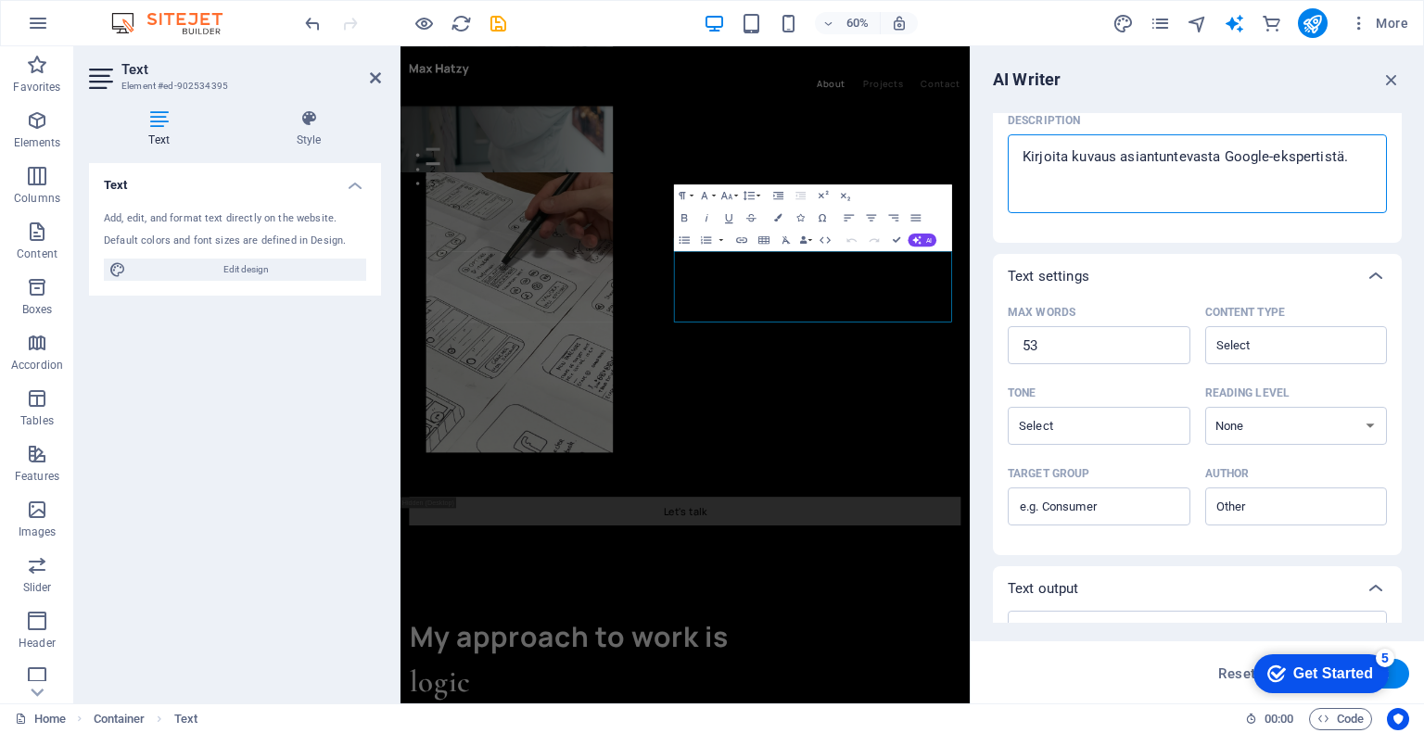
scroll to position [263, 0]
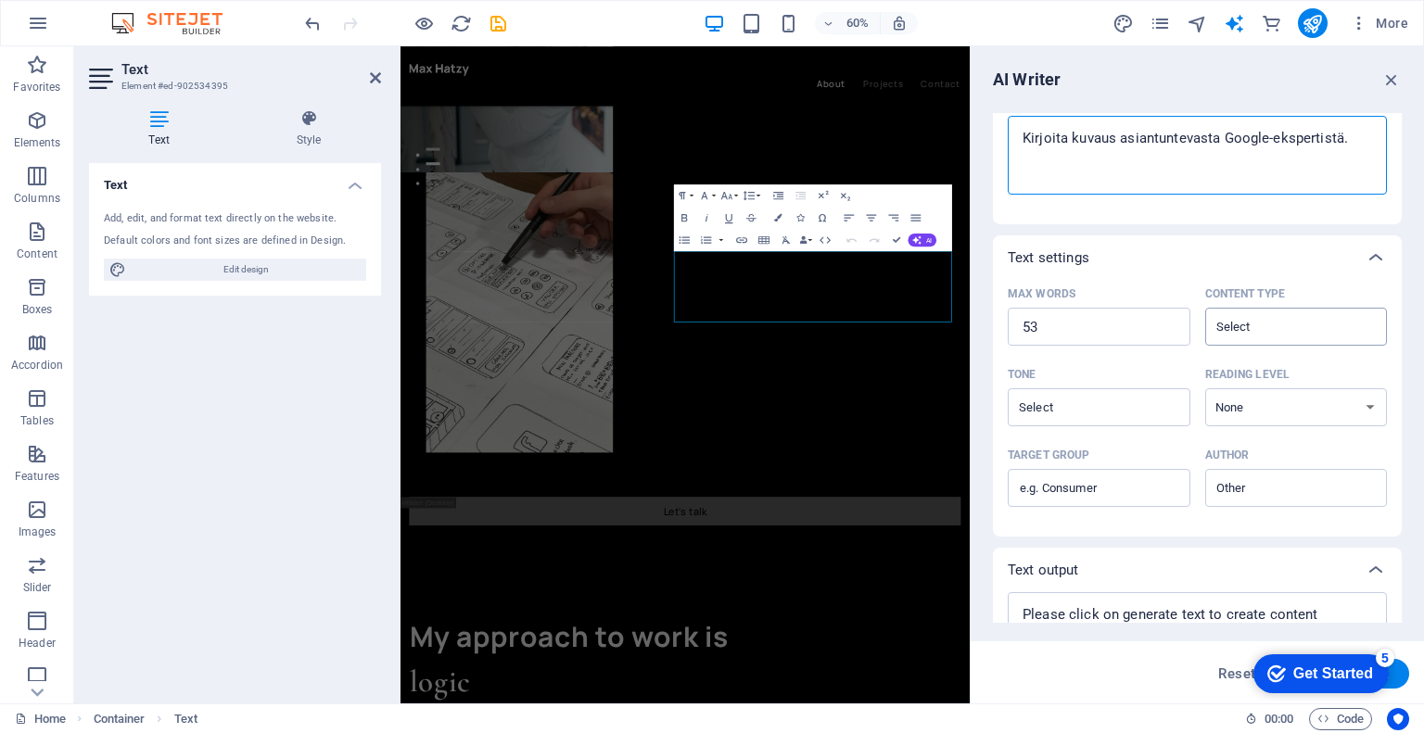
type textarea "Kirjoita kuvaus asiantuntevasta Google-ekspertistä."
type textarea "x"
click at [1335, 337] on input "Content type ​" at bounding box center [1281, 326] width 141 height 27
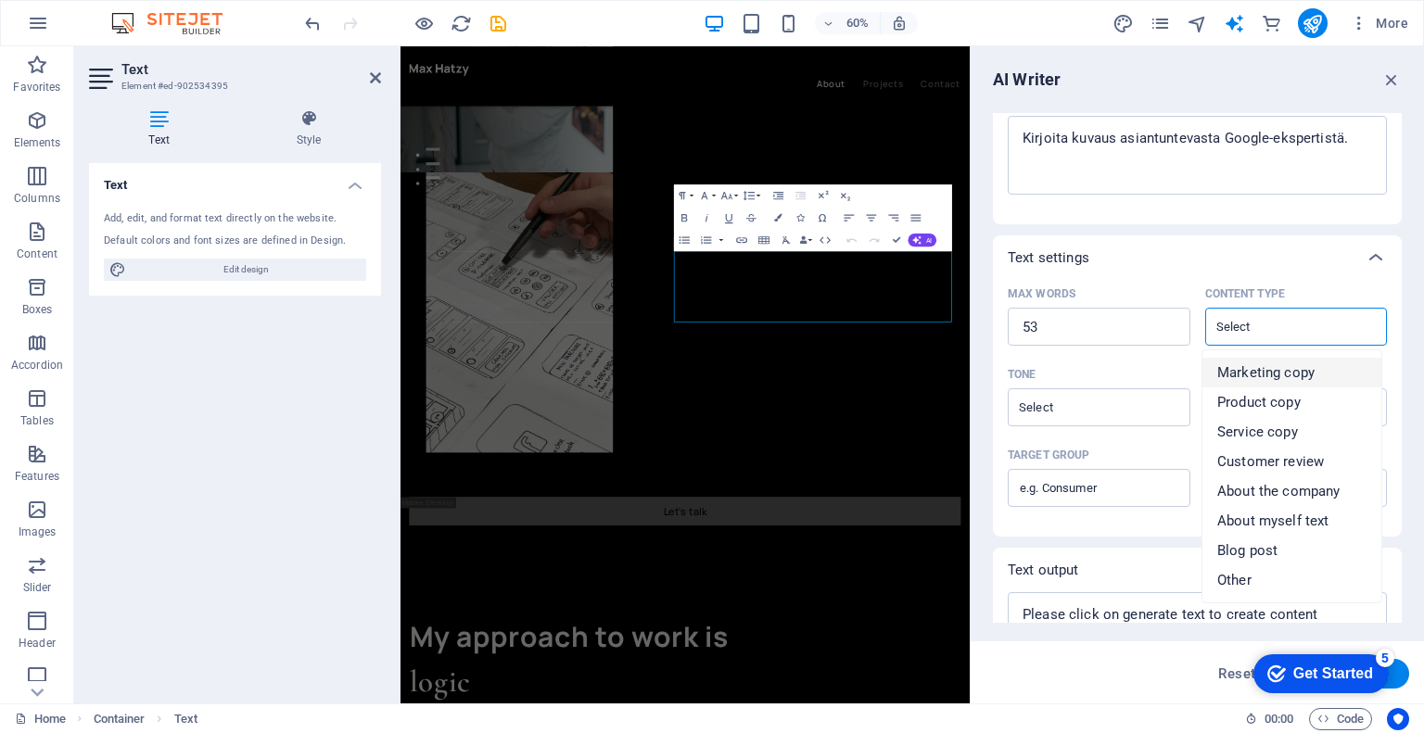
click at [1317, 377] on li "Marketing copy" at bounding box center [1292, 373] width 179 height 30
type input "Marketing copy"
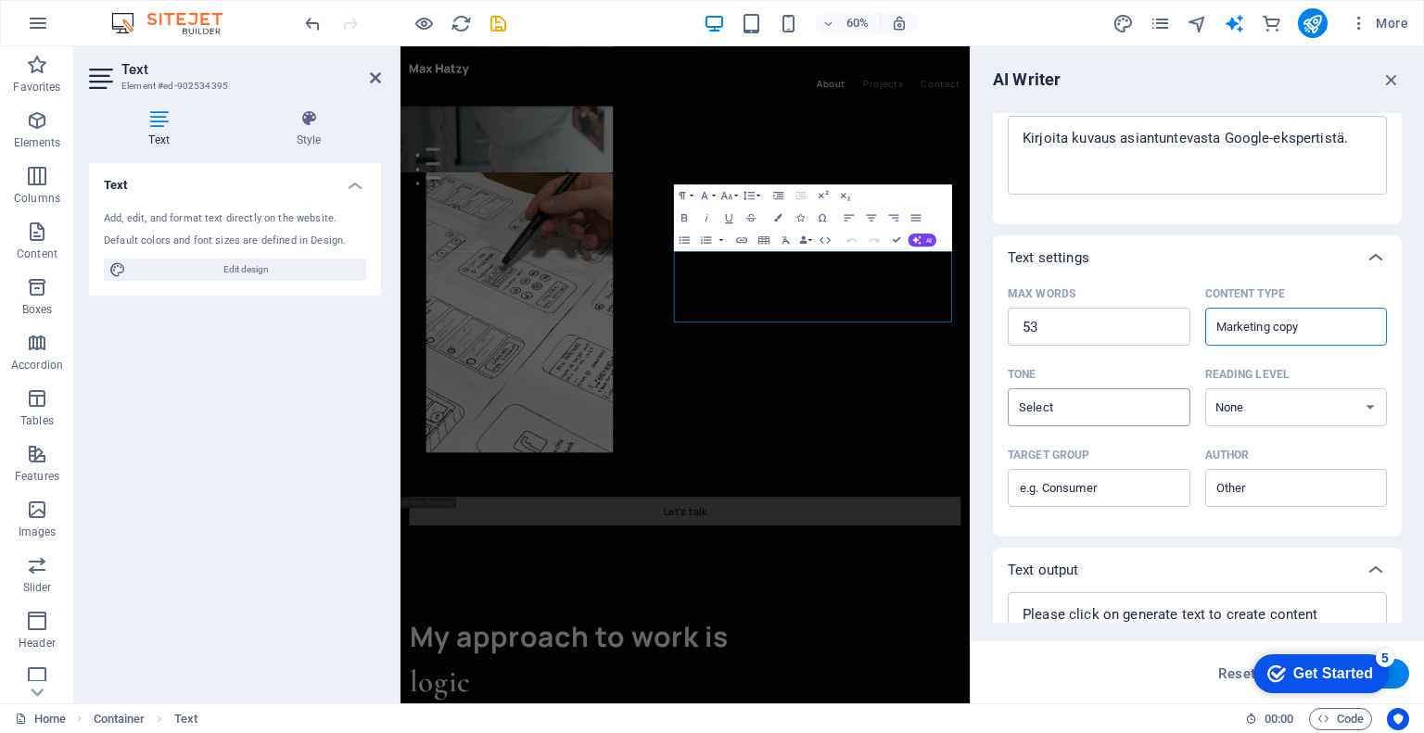
click at [1137, 426] on div "​" at bounding box center [1099, 407] width 183 height 38
click at [1137, 421] on input "Tone ​" at bounding box center [1083, 407] width 141 height 27
click at [1139, 414] on input "Tone ​" at bounding box center [1083, 407] width 141 height 27
click at [1114, 488] on li "Friendly" at bounding box center [1097, 483] width 179 height 30
type input "Friendly"
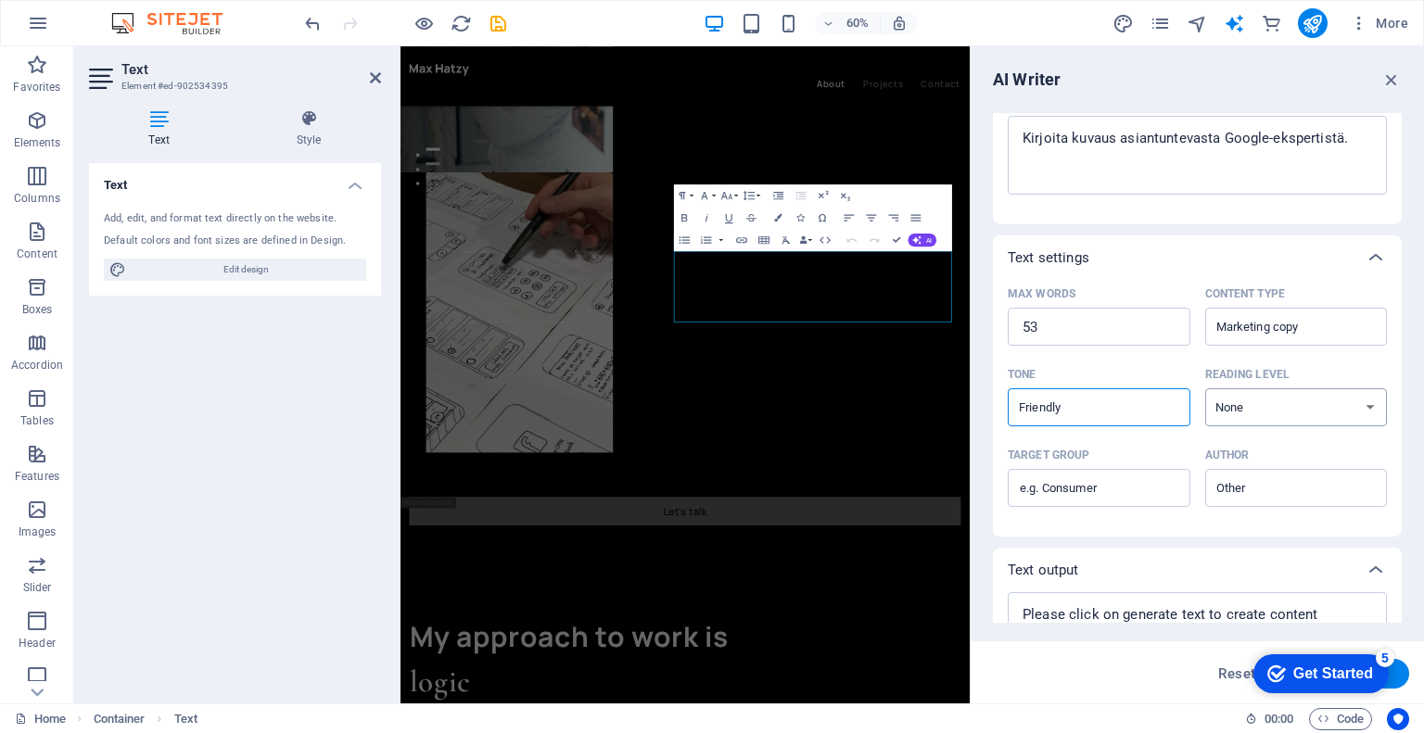
click at [1249, 419] on select "None Academic Adult Teen Child" at bounding box center [1296, 407] width 183 height 38
select select "Adult"
click at [1205, 388] on select "None Academic Adult Teen Child" at bounding box center [1296, 407] width 183 height 38
click at [1148, 492] on input "Target group ​" at bounding box center [1099, 489] width 183 height 30
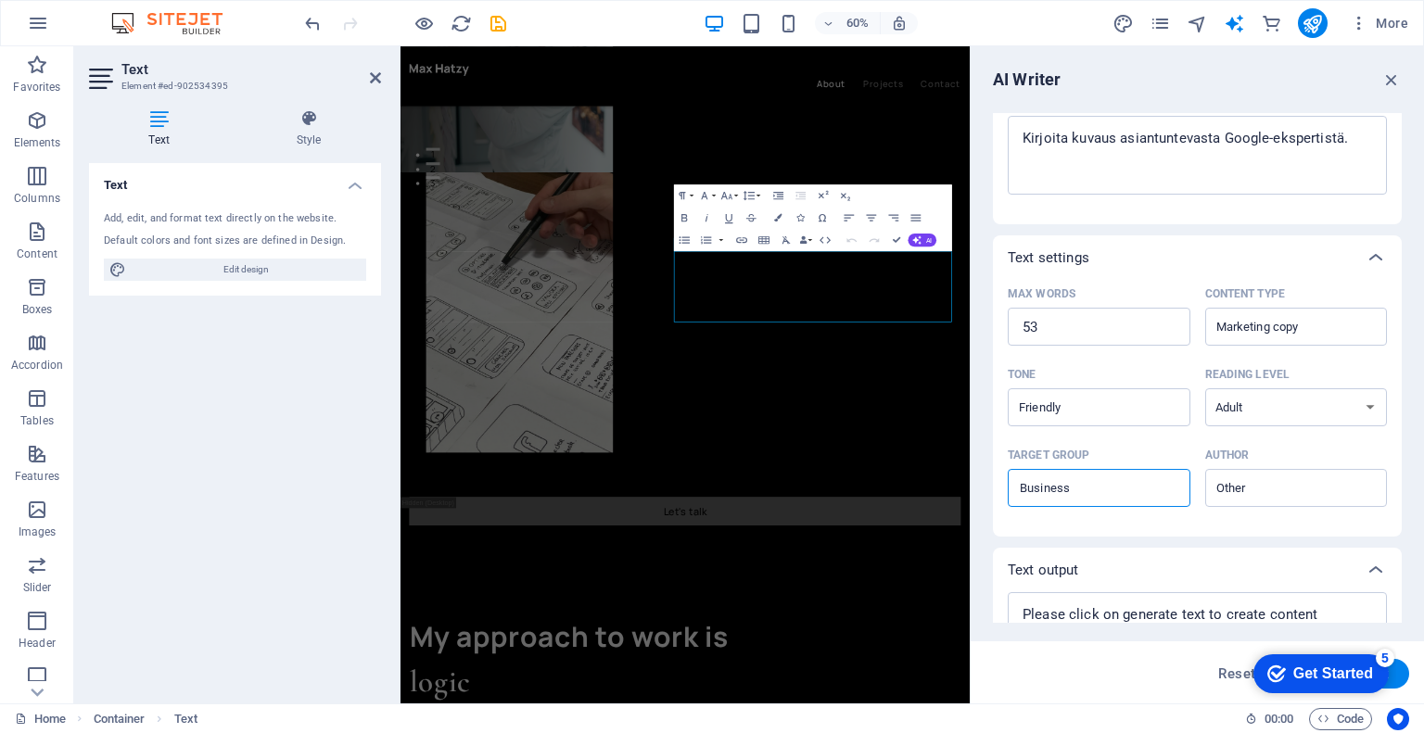
type input "Business"
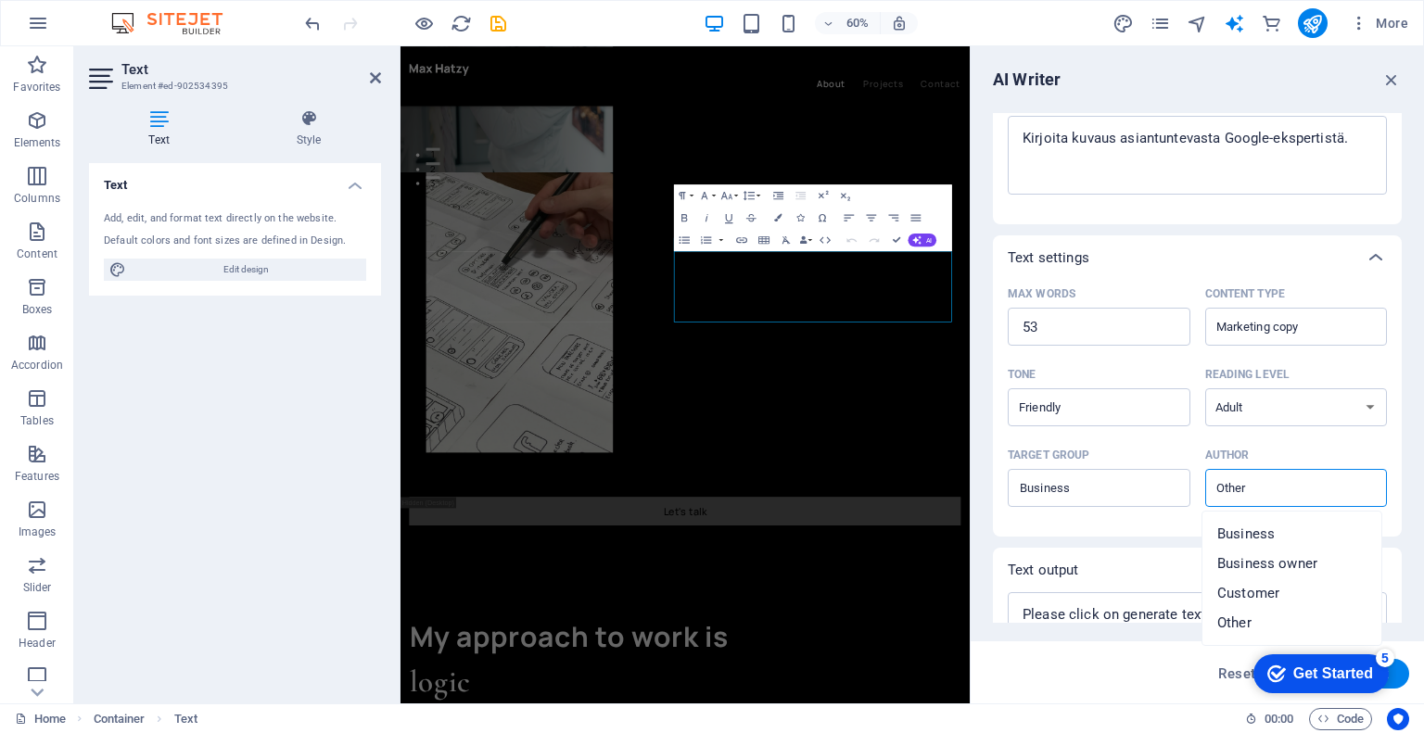
click at [1234, 501] on input "Author ​" at bounding box center [1281, 488] width 141 height 27
click at [1253, 529] on span "Business" at bounding box center [1245, 534] width 57 height 19
type input "Business"
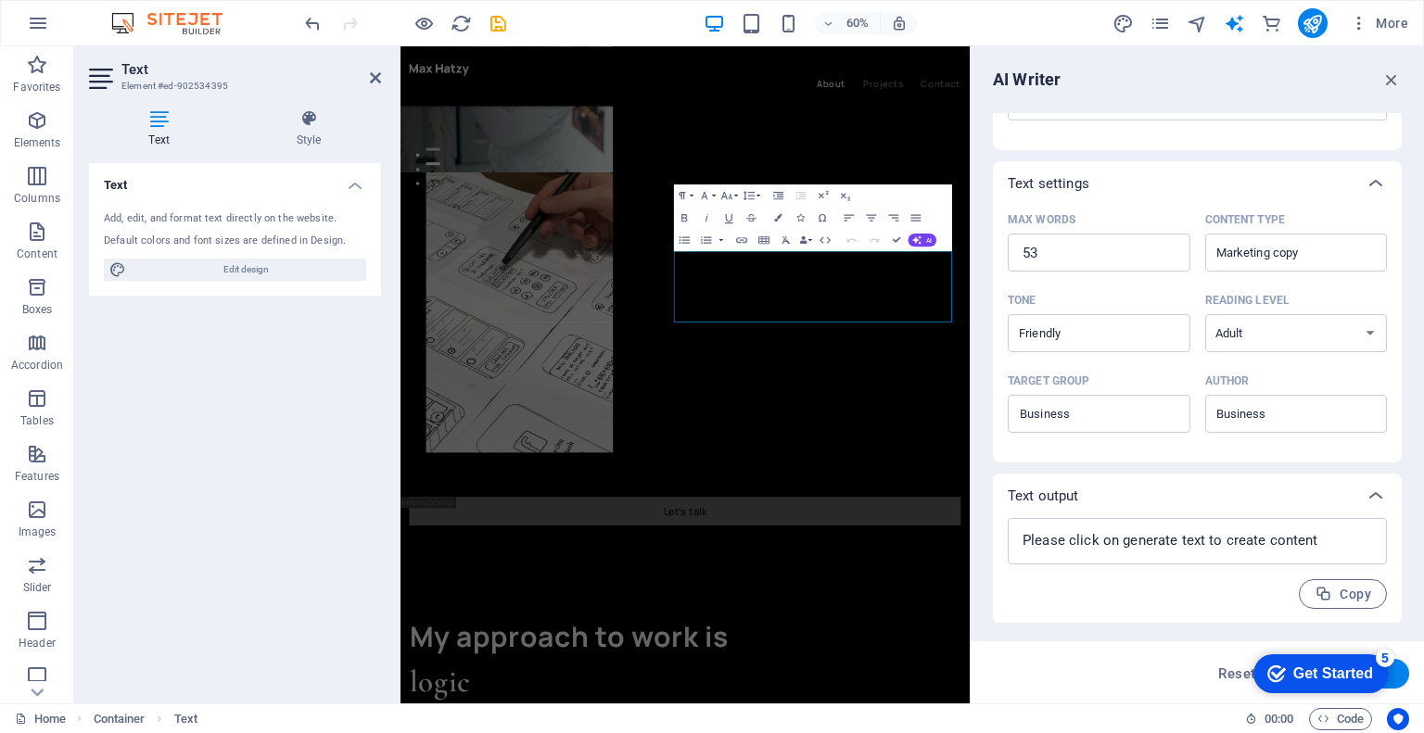
drag, startPoint x: 1331, startPoint y: 663, endPoint x: 1170, endPoint y: 615, distance: 168.4
click html "checkmark Get Started 5 First Steps in the Editor Let's guide you through the t…"
drag, startPoint x: 1276, startPoint y: 673, endPoint x: 2422, endPoint y: 1227, distance: 1272.6
click html "checkmark Get Started 5 First Steps in the Editor Let's guide you through the t…"
click at [1168, 657] on div "Reset Generate text" at bounding box center [1197, 673] width 453 height 62
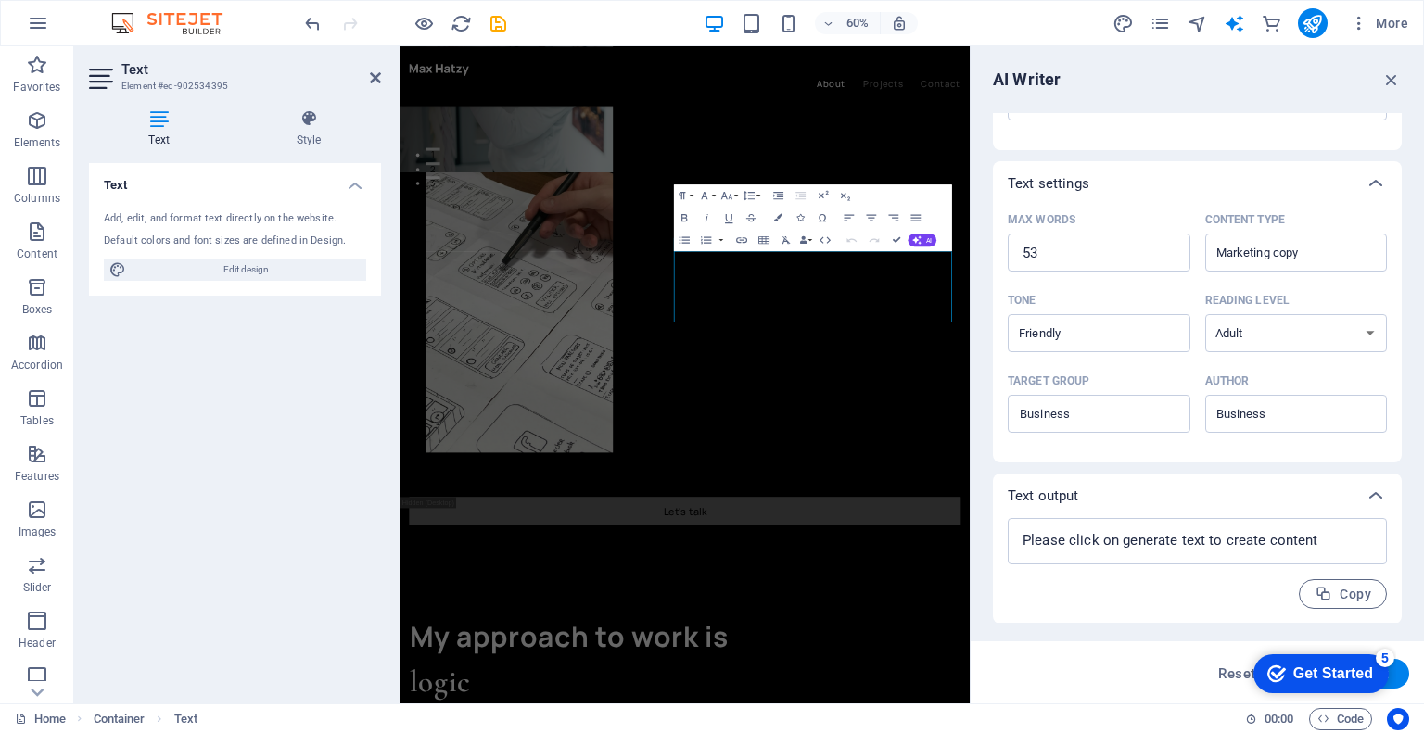
click at [1383, 655] on div "5" at bounding box center [1385, 658] width 19 height 19
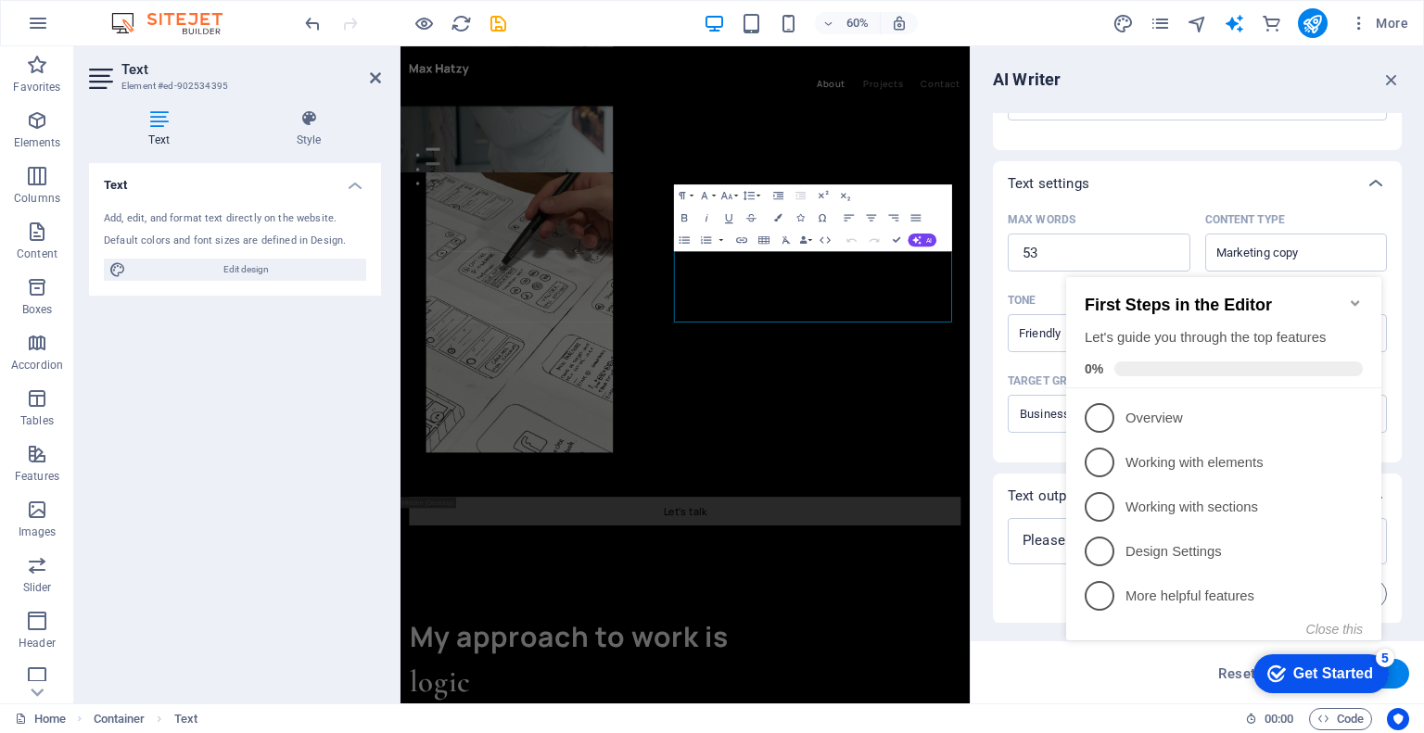
click div "checkmark Get Started 5 First Steps in the Editor Let's guide you through the t…"
click at [1351, 298] on icon "Minimize checklist" at bounding box center [1355, 303] width 15 height 15
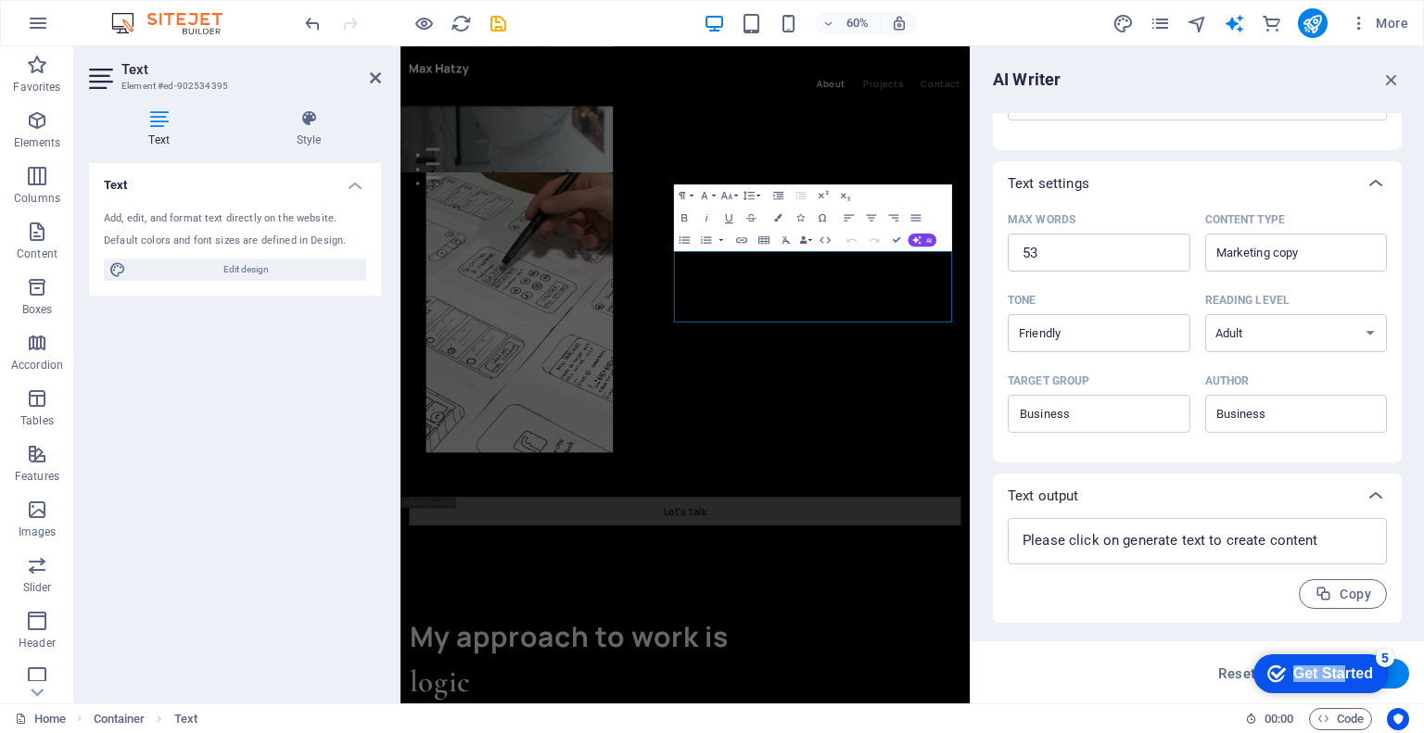
drag, startPoint x: 1339, startPoint y: 664, endPoint x: 1235, endPoint y: 641, distance: 106.4
click html "checkmark Get Started 5 First Steps in the Editor Let's guide you through the t…"
click at [1397, 674] on button "Generate text" at bounding box center [1344, 674] width 129 height 30
type textarea "x"
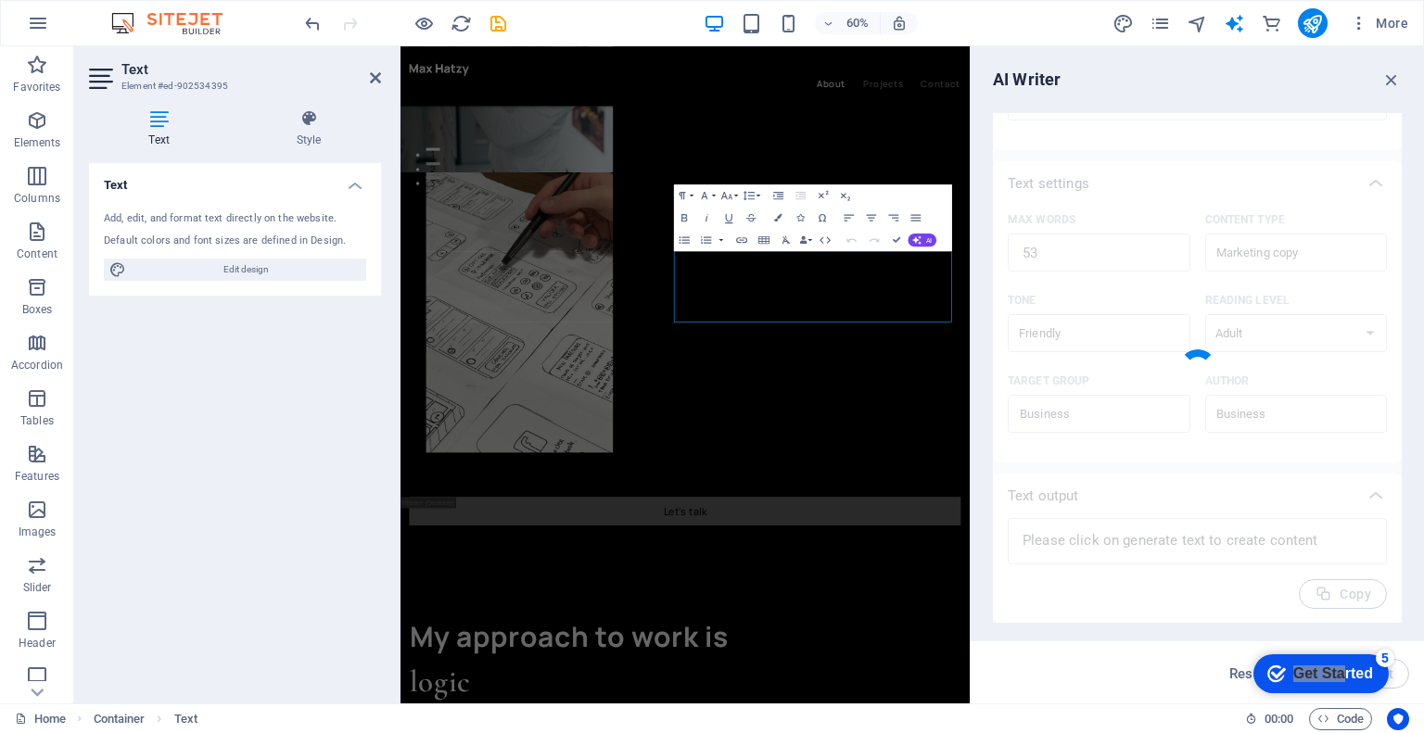
type textarea "x"
type textarea "Olemme ylpeitä asiantuntevasta Google-ekspertistämme, joka ymmärtää hakukoneopt…"
type textarea "x"
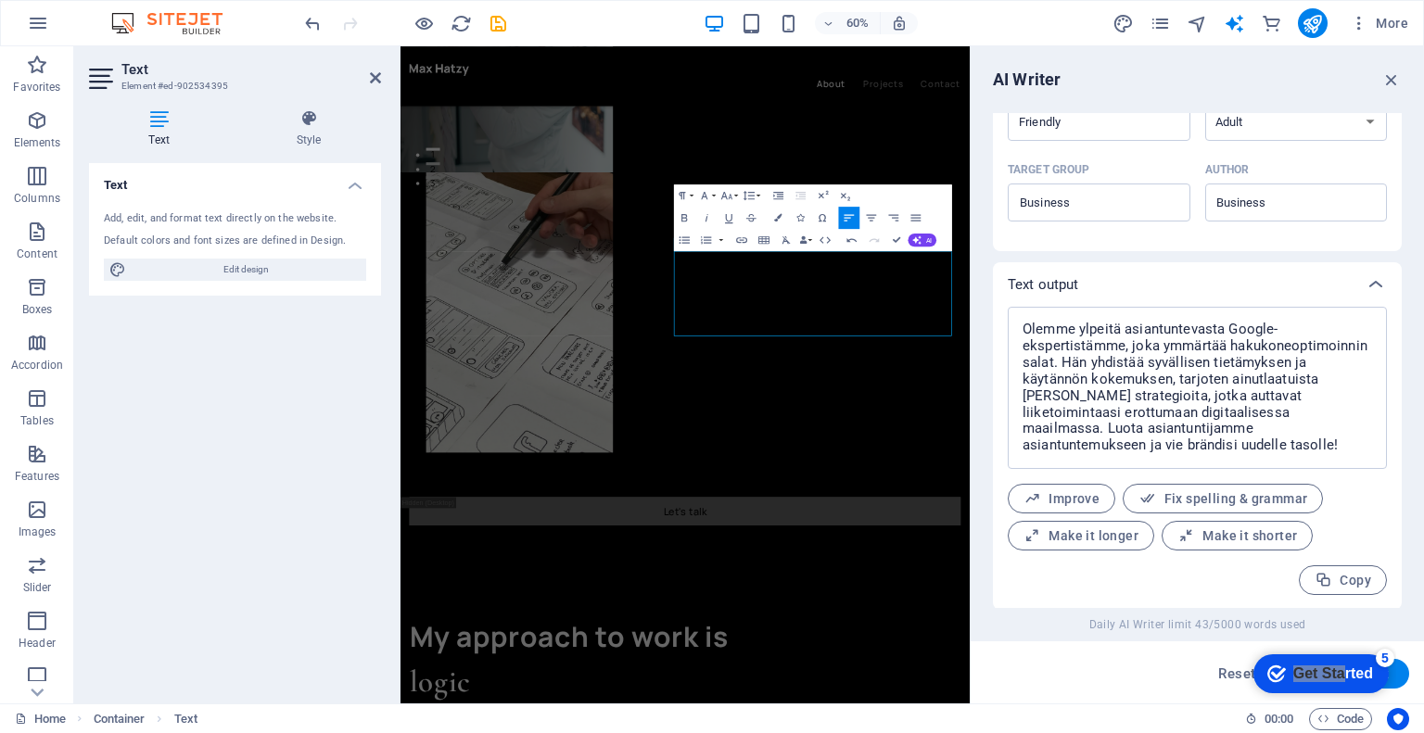
scroll to position [550, 0]
click at [1334, 569] on button "Copy" at bounding box center [1343, 580] width 88 height 30
type textarea "x"
click at [1334, 569] on button "Copied" at bounding box center [1336, 580] width 101 height 30
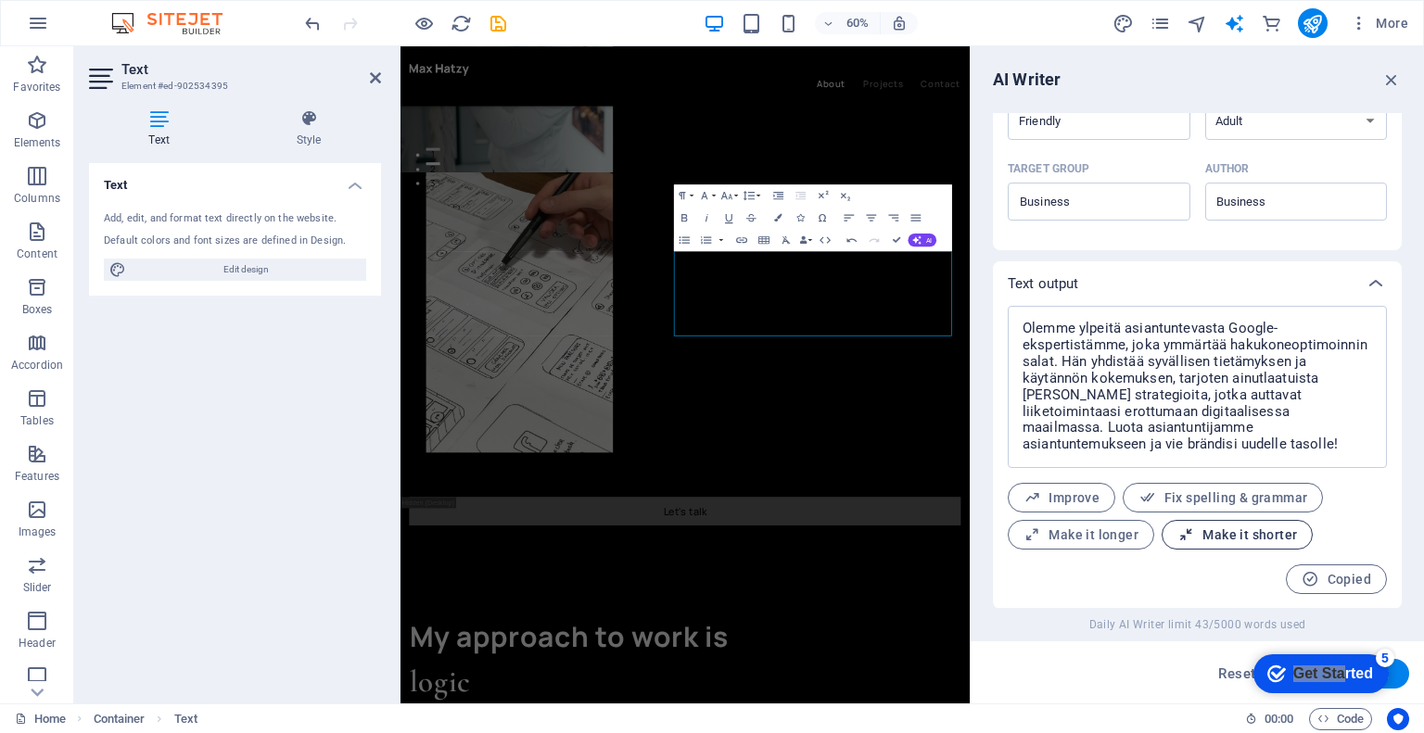
click at [1278, 527] on span "Make it shorter" at bounding box center [1237, 536] width 120 height 18
type textarea "x"
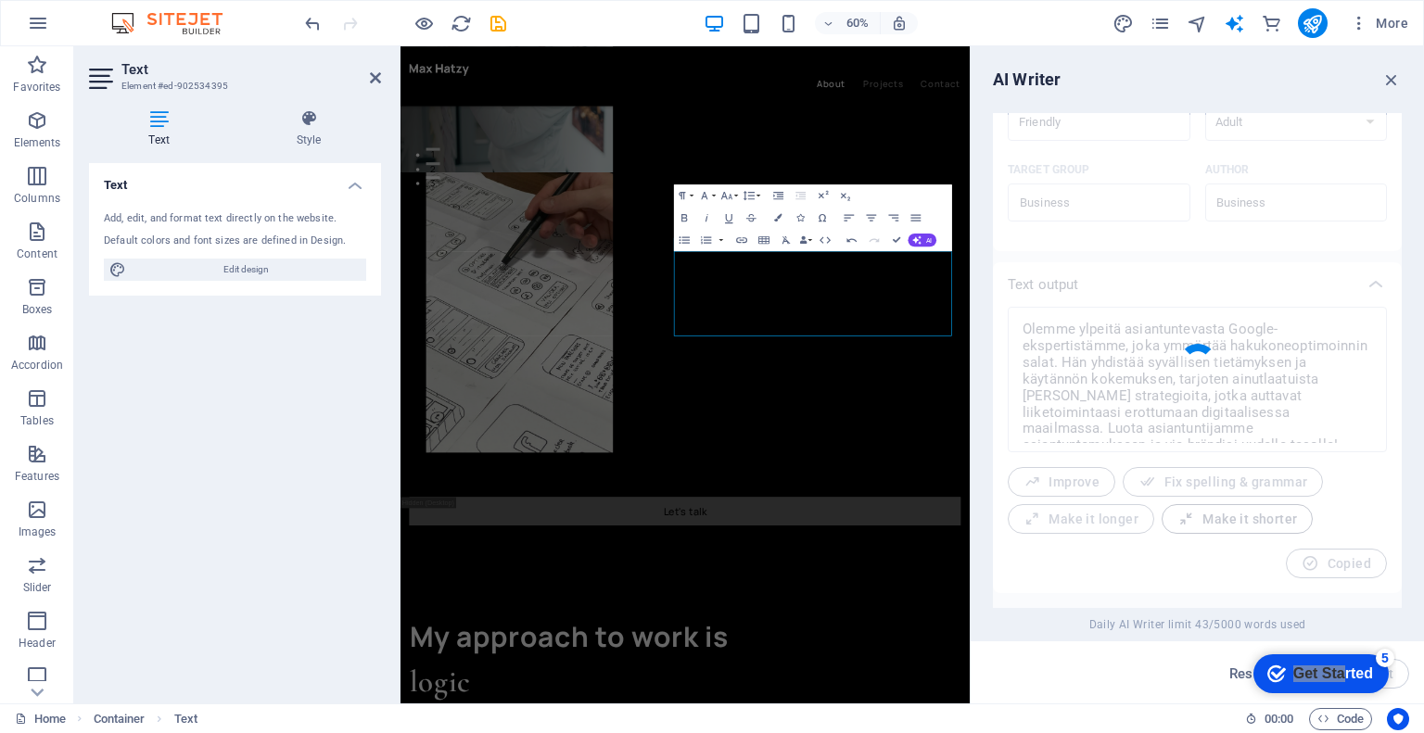
type textarea "x"
type textarea "Olemme ylpeitä Google-asiantuntijastamme, joka yhdistää syvällisen tiedon ja kä…"
type textarea "x"
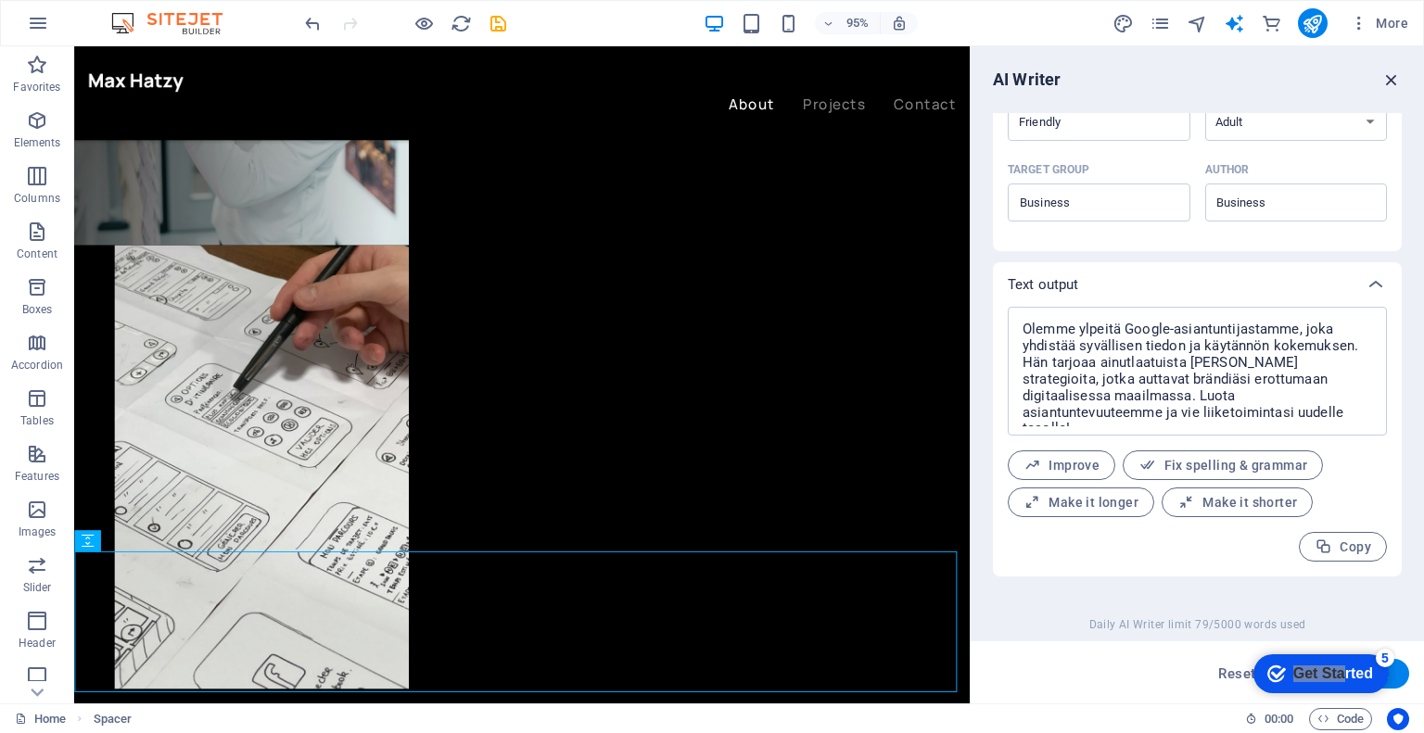
click at [1395, 76] on icon "button" at bounding box center [1391, 80] width 20 height 20
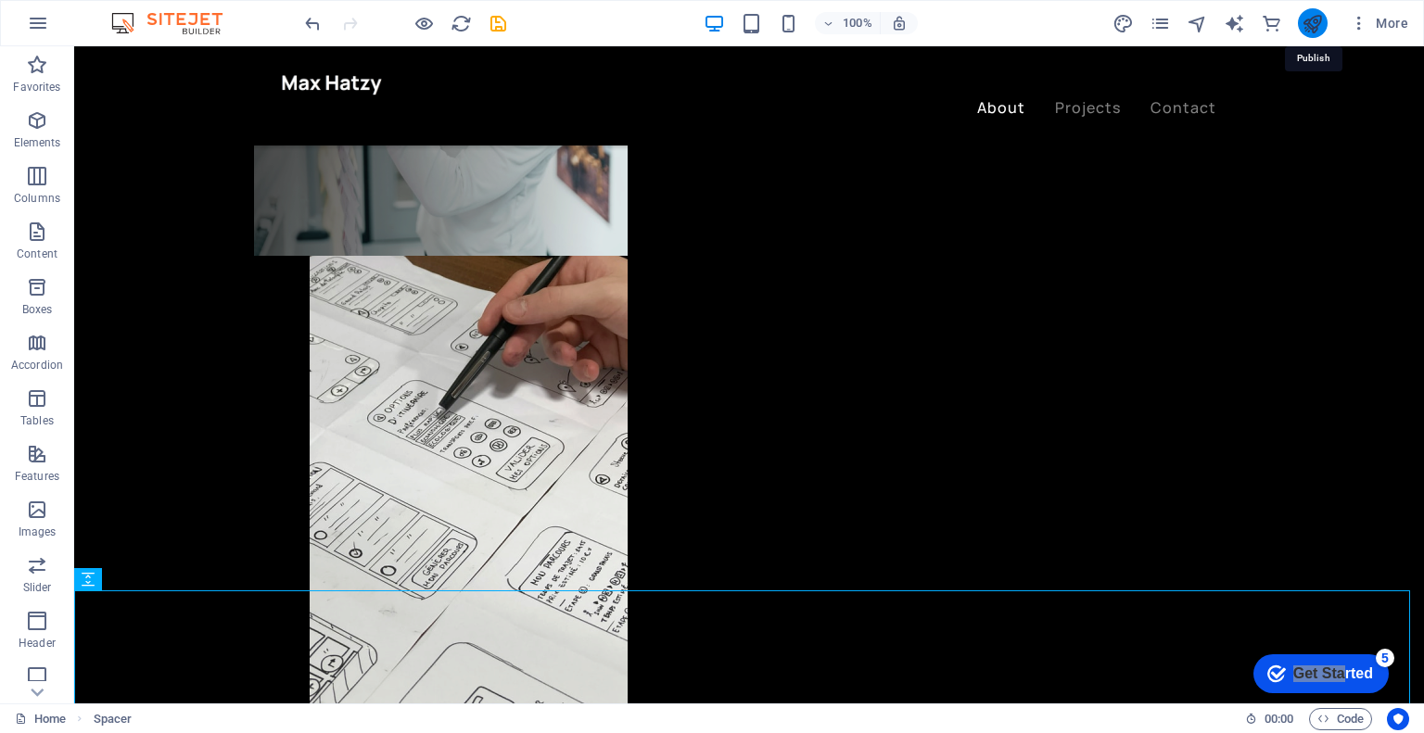
click at [1312, 24] on icon "publish" at bounding box center [1312, 23] width 21 height 21
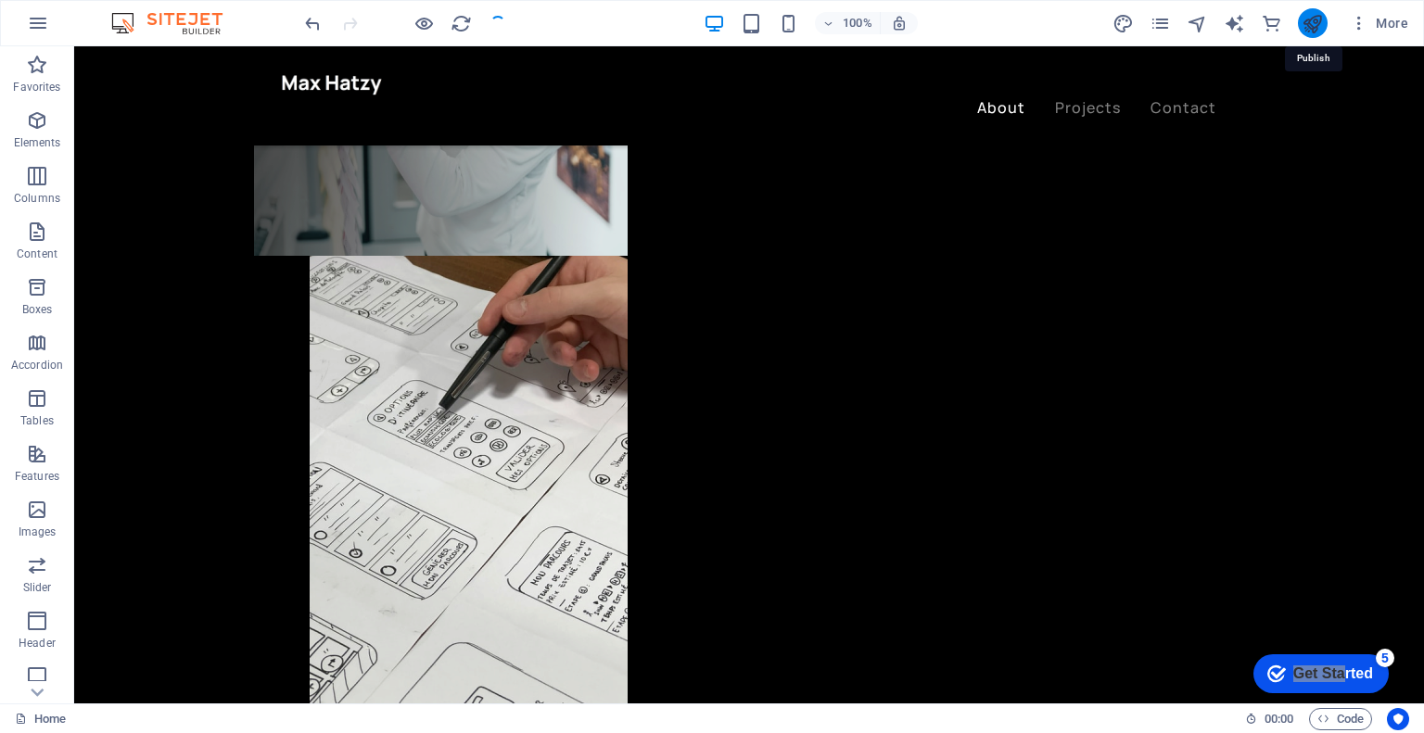
click at [1312, 24] on icon "publish" at bounding box center [1312, 23] width 21 height 21
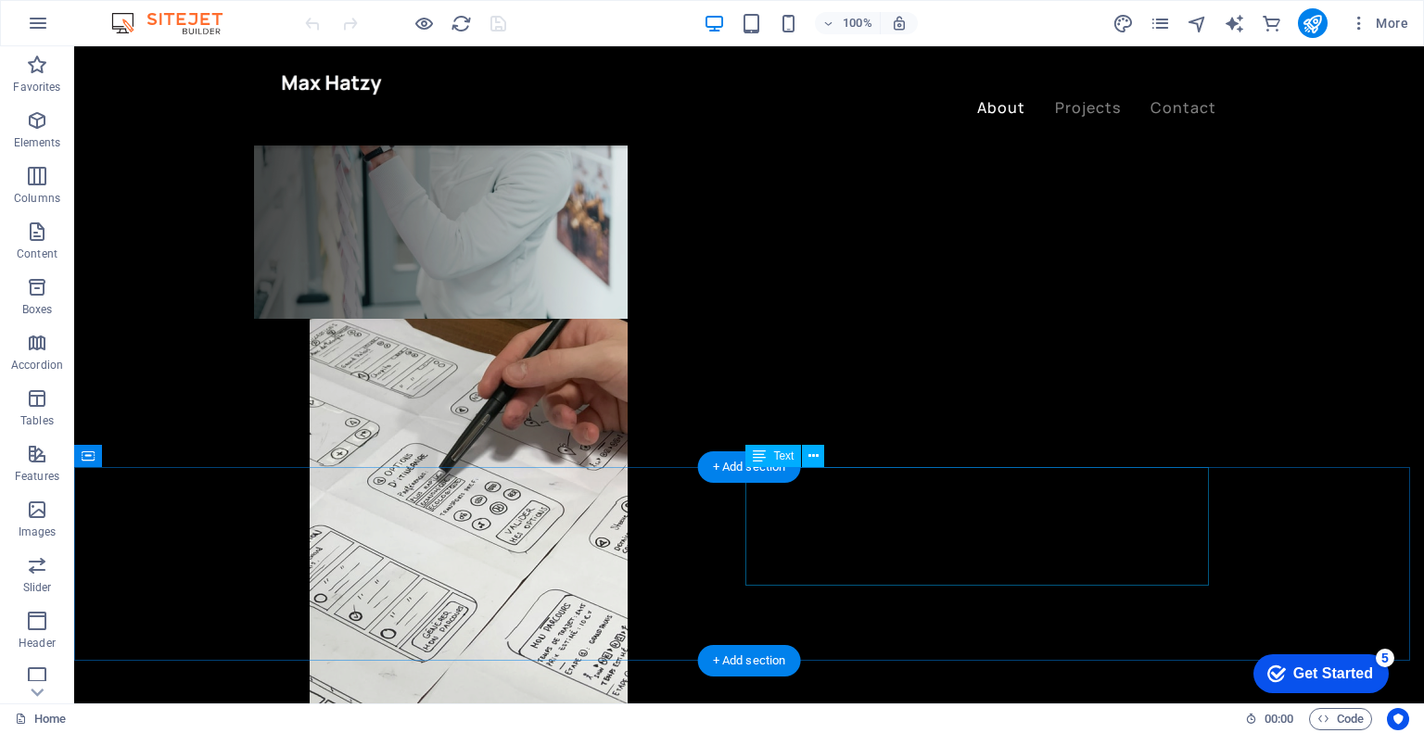
scroll to position [799, 0]
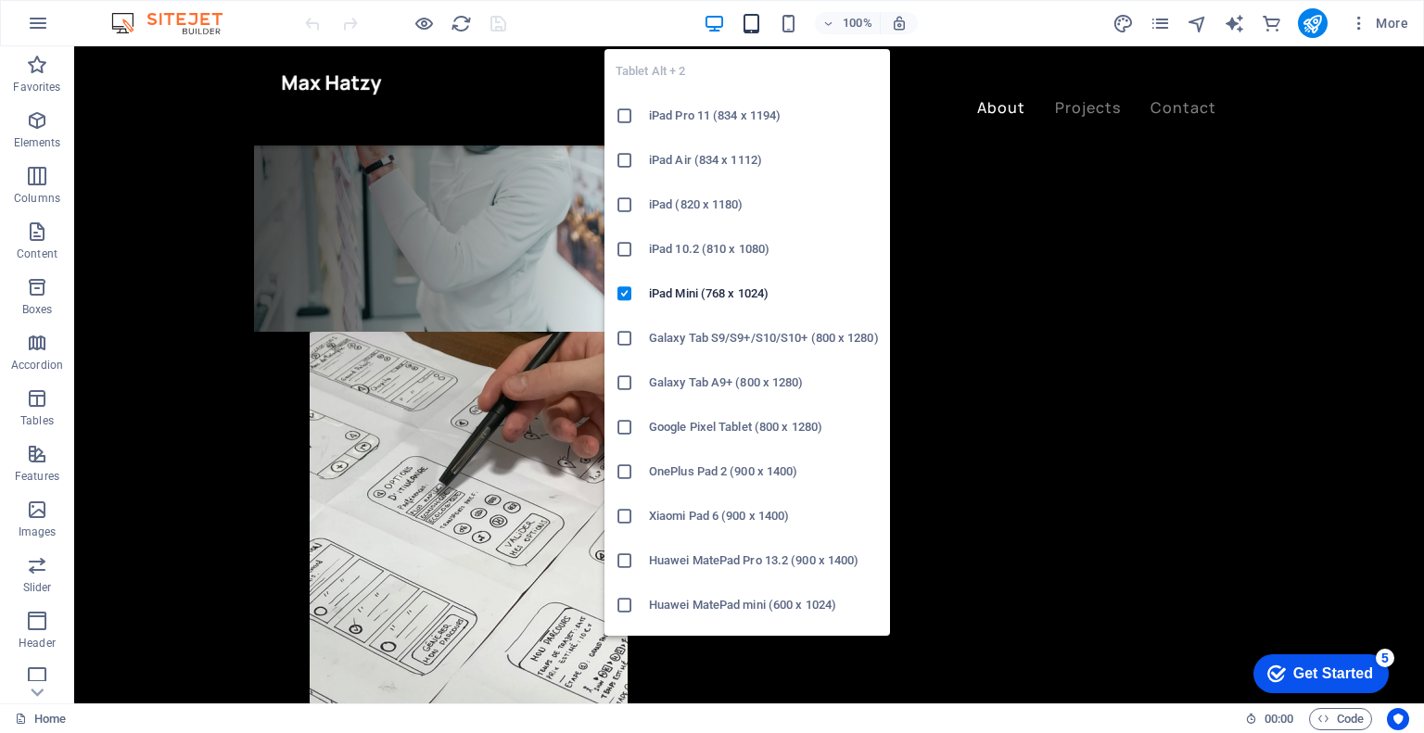
click at [751, 20] on icon "button" at bounding box center [751, 23] width 21 height 21
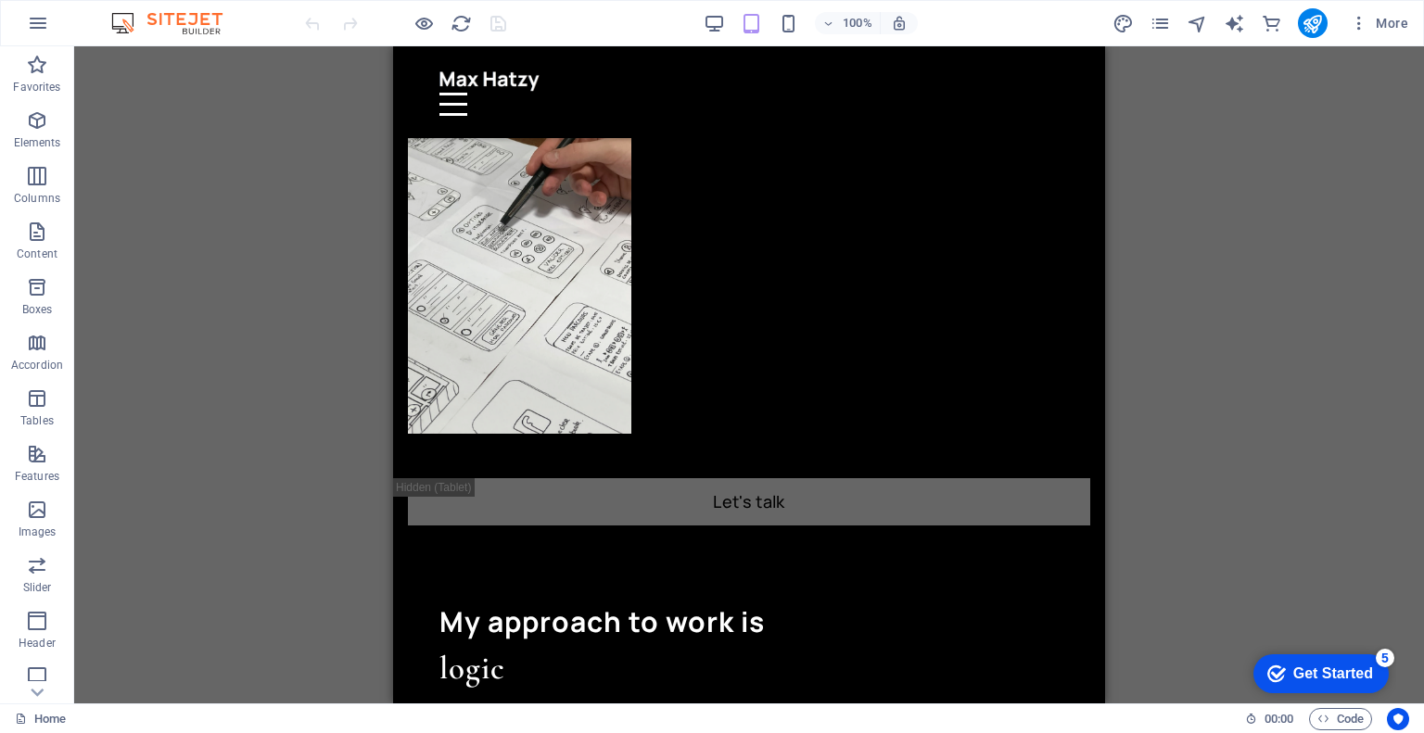
scroll to position [0, 0]
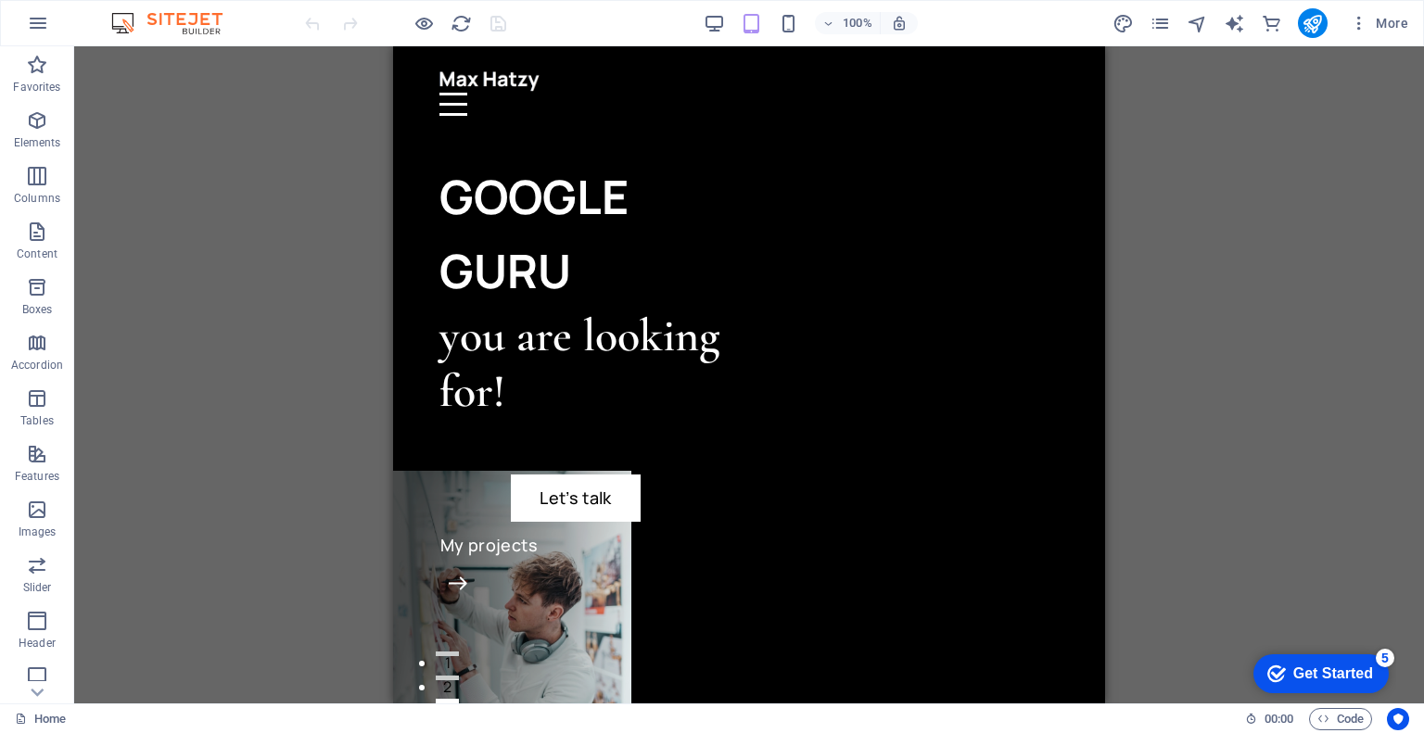
drag, startPoint x: 1096, startPoint y: 193, endPoint x: 1509, endPoint y: 104, distance: 423.0
click at [1038, 93] on div at bounding box center [748, 104] width 619 height 23
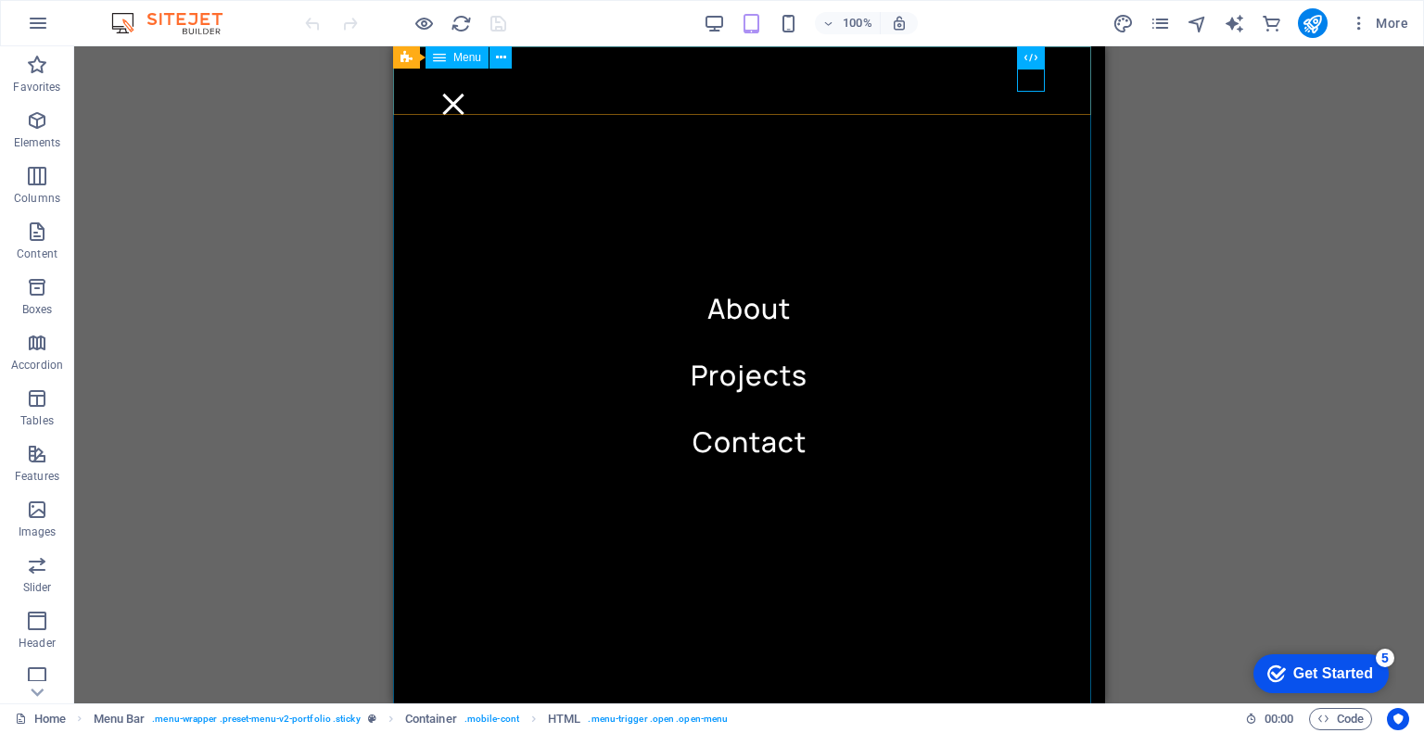
click at [740, 440] on nav "About Projects Contact" at bounding box center [749, 374] width 712 height 657
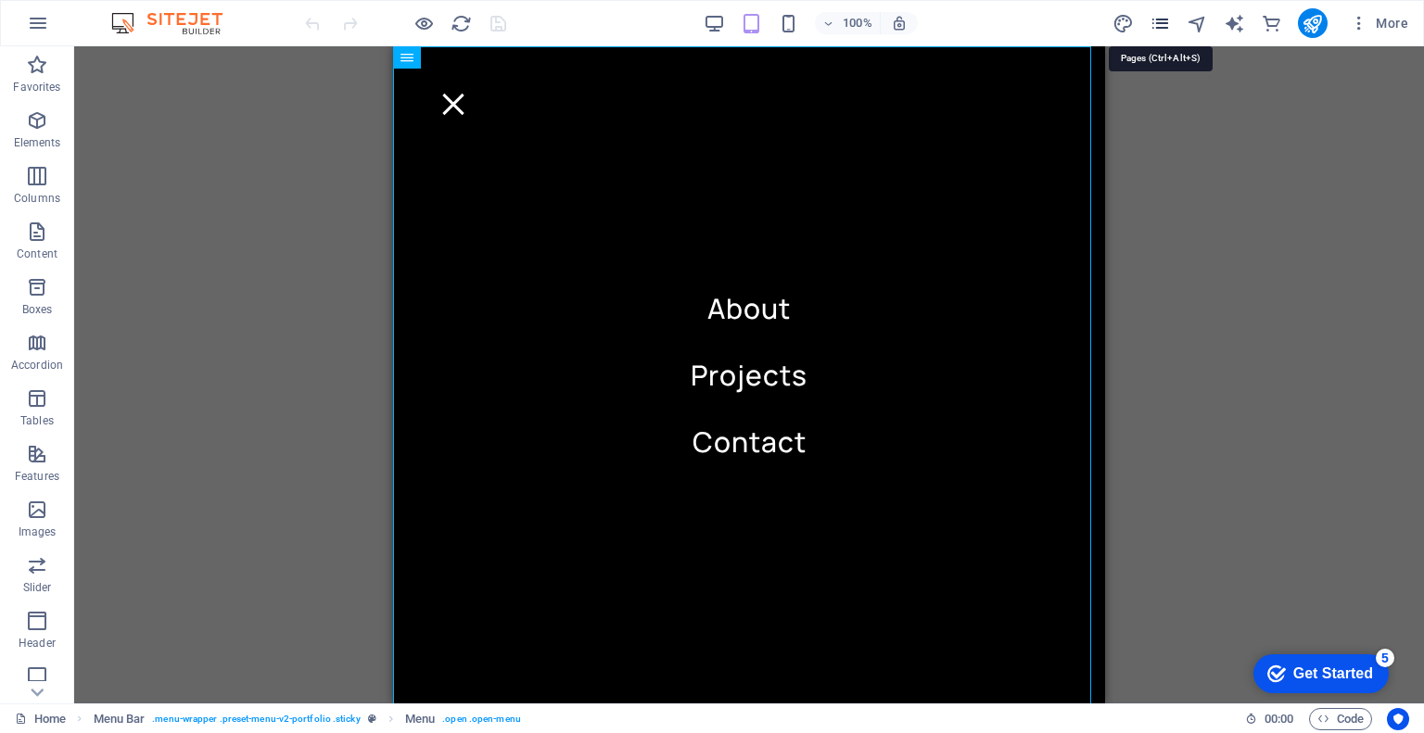
click at [1166, 15] on icon "pages" at bounding box center [1160, 23] width 21 height 21
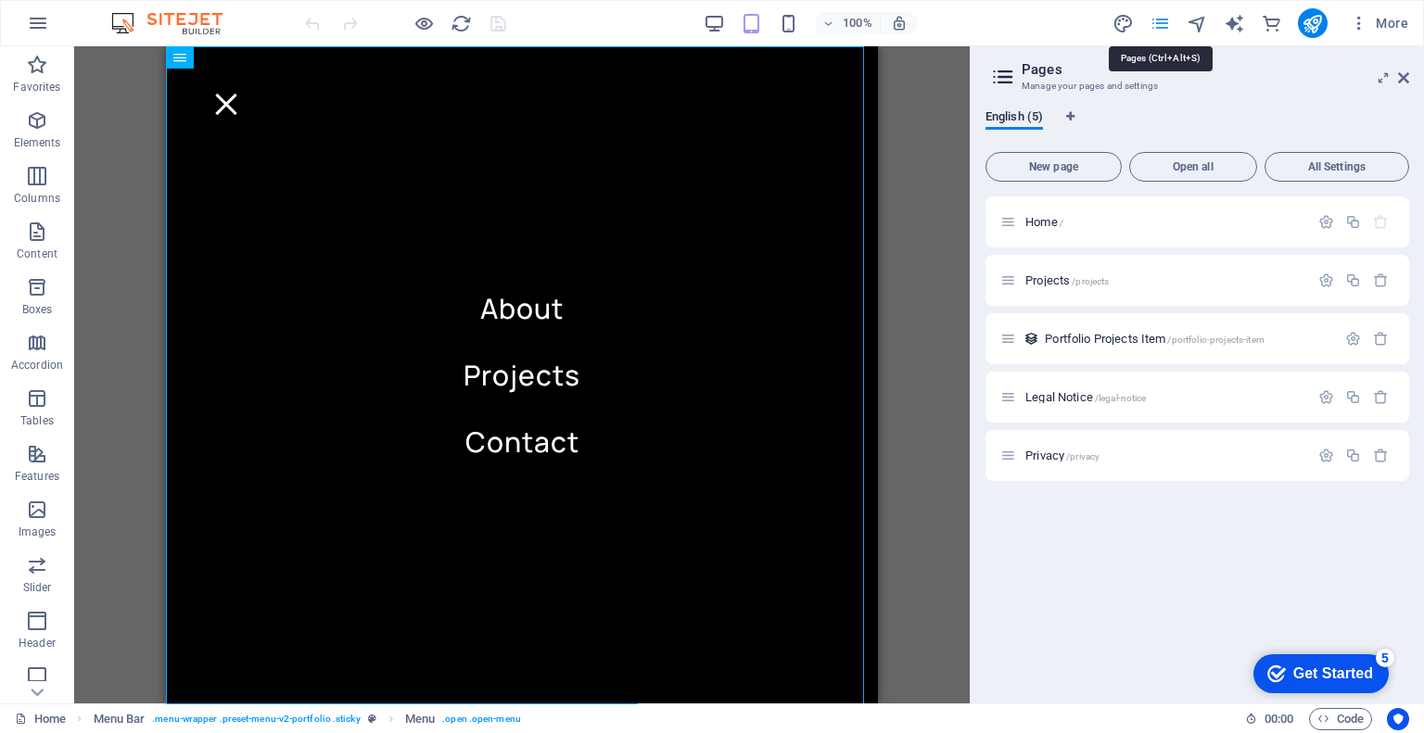
click at [1166, 15] on icon "pages" at bounding box center [1160, 23] width 21 height 21
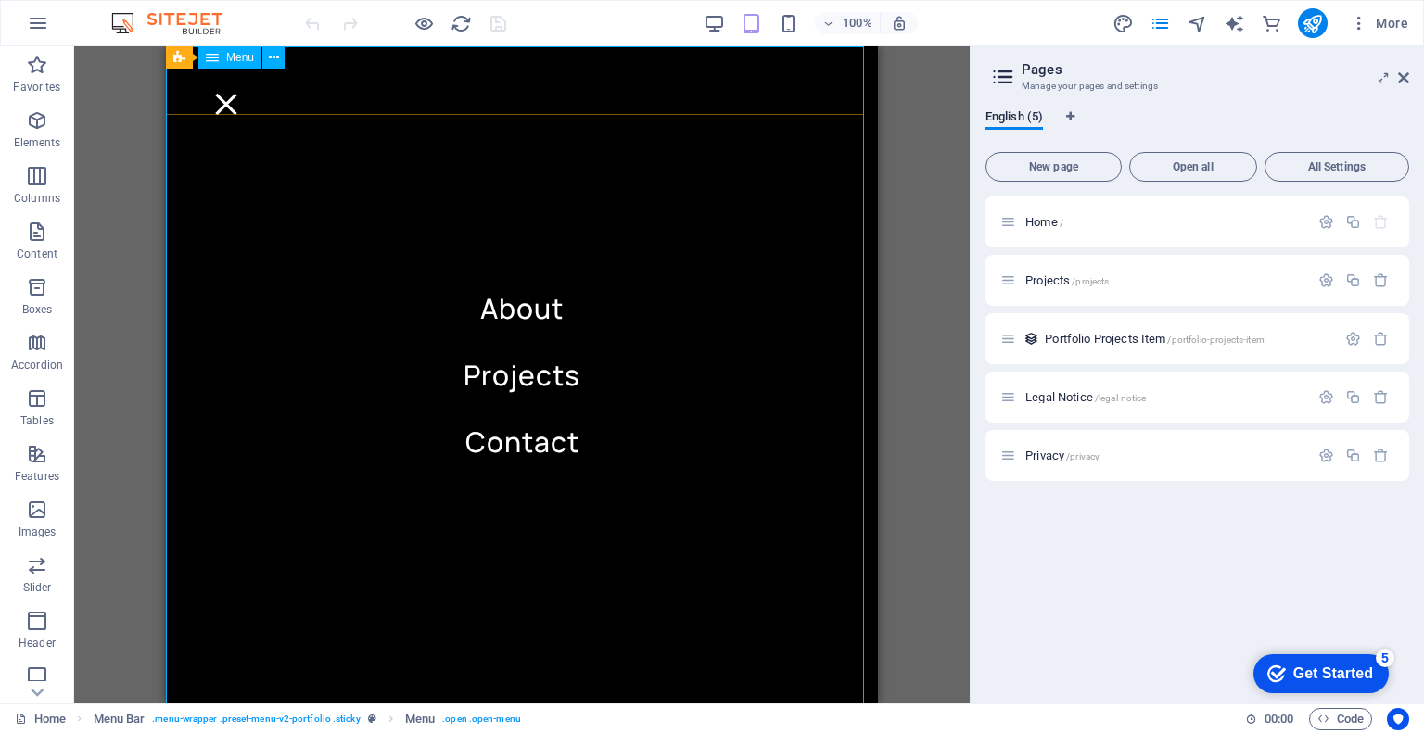
click at [553, 437] on nav "About Projects Contact" at bounding box center [522, 374] width 712 height 657
click at [1184, 162] on span "Open all" at bounding box center [1193, 166] width 111 height 11
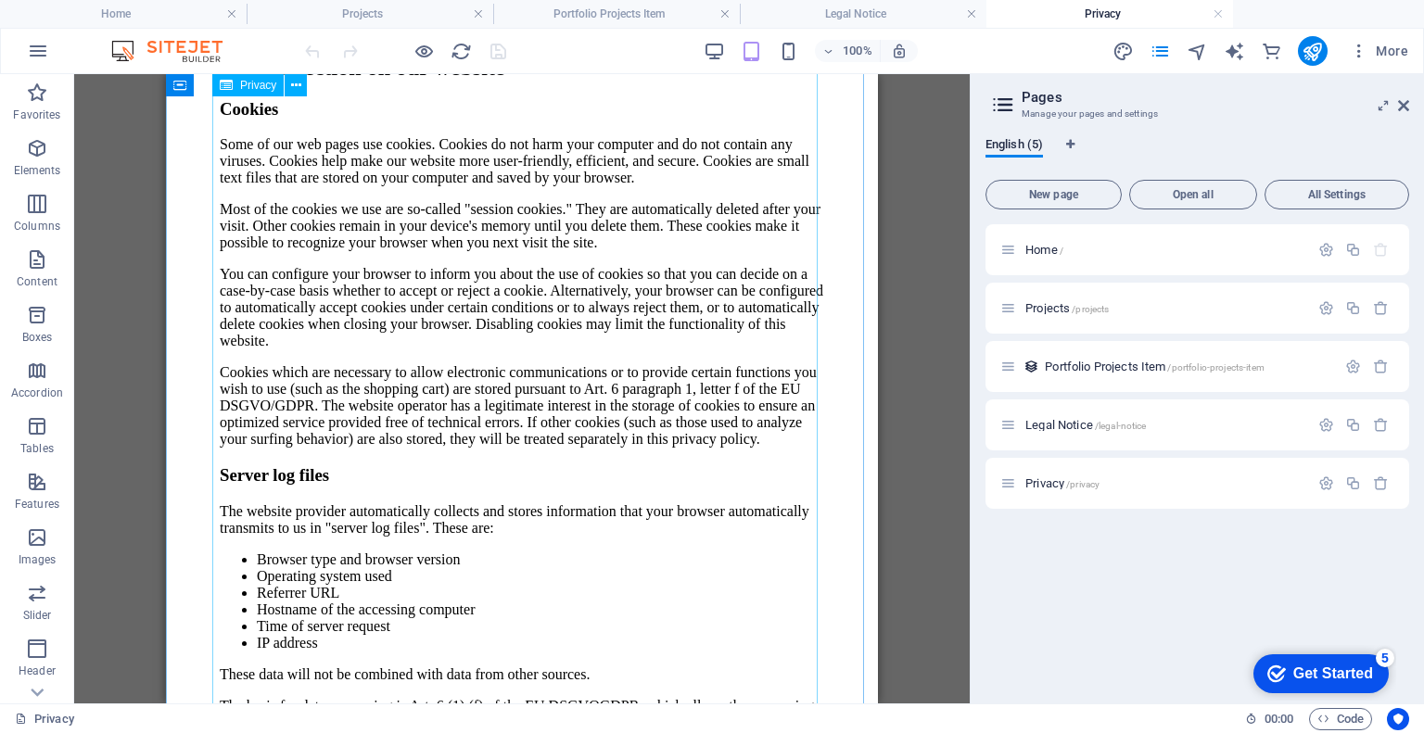
scroll to position [2270, 0]
click at [1071, 425] on span "Legal Notice /legal-notice" at bounding box center [1085, 425] width 121 height 14
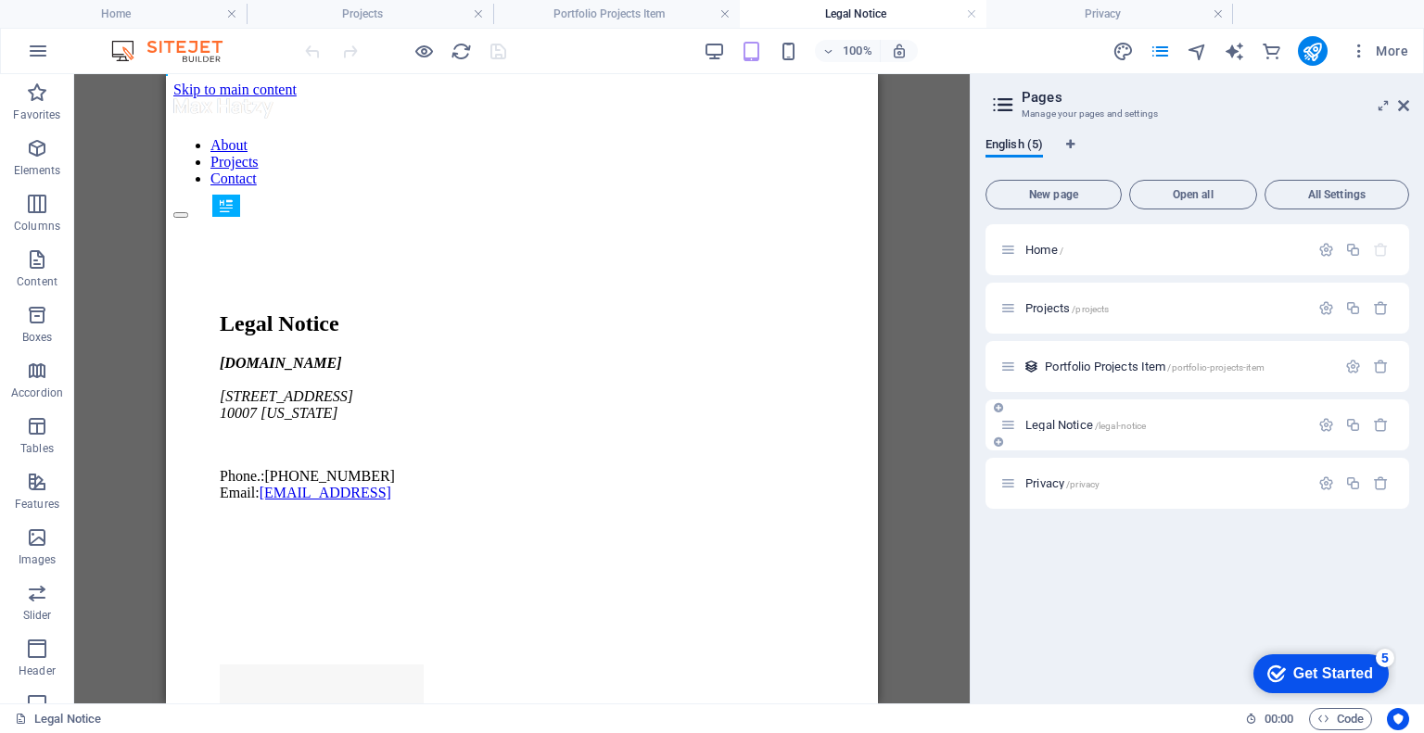
scroll to position [0, 0]
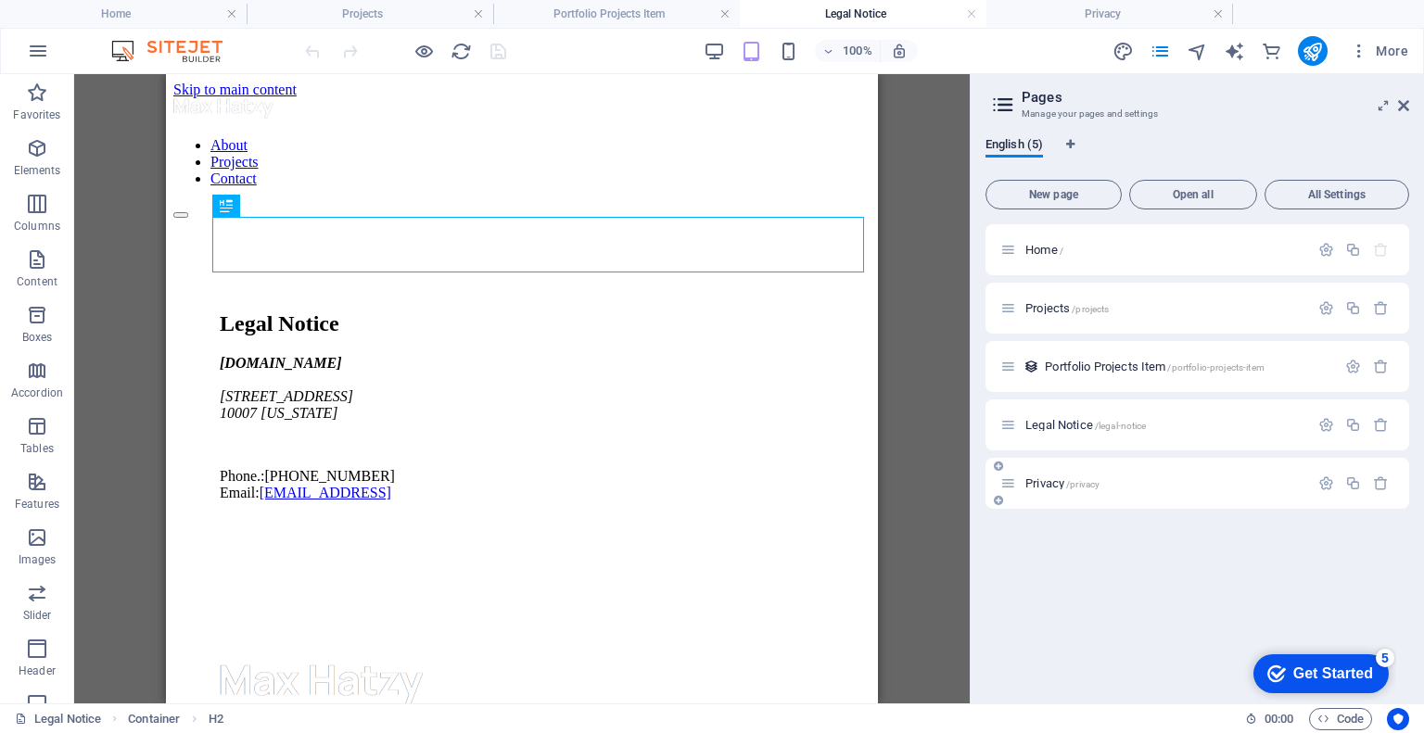
click at [1073, 475] on div "Privacy /privacy" at bounding box center [1154, 483] width 309 height 21
click at [1016, 144] on span "English (5)" at bounding box center [1014, 147] width 57 height 26
click at [1007, 101] on icon at bounding box center [1003, 105] width 28 height 26
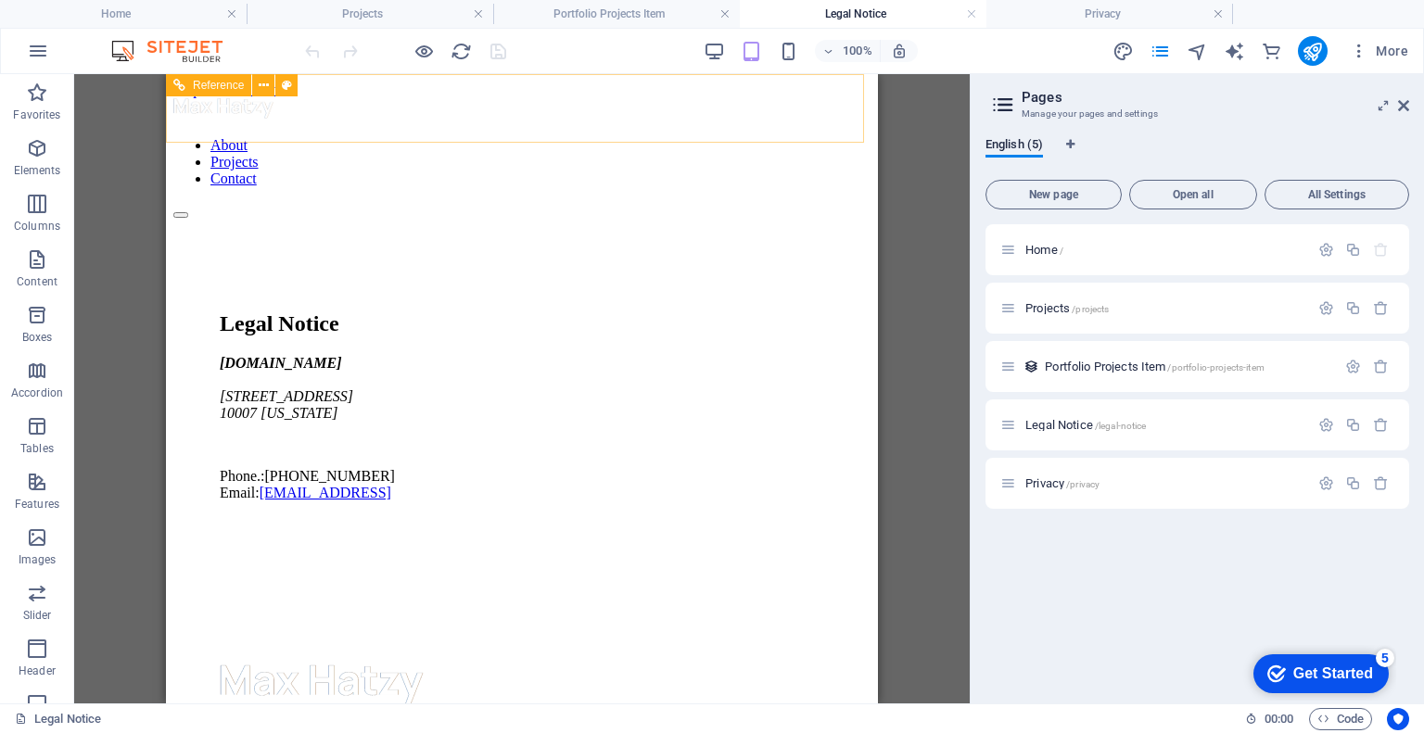
click at [806, 202] on div at bounding box center [521, 210] width 697 height 17
click at [534, 187] on nav "About Projects Contact" at bounding box center [521, 162] width 697 height 50
click at [509, 187] on nav "About Projects Contact" at bounding box center [521, 162] width 697 height 50
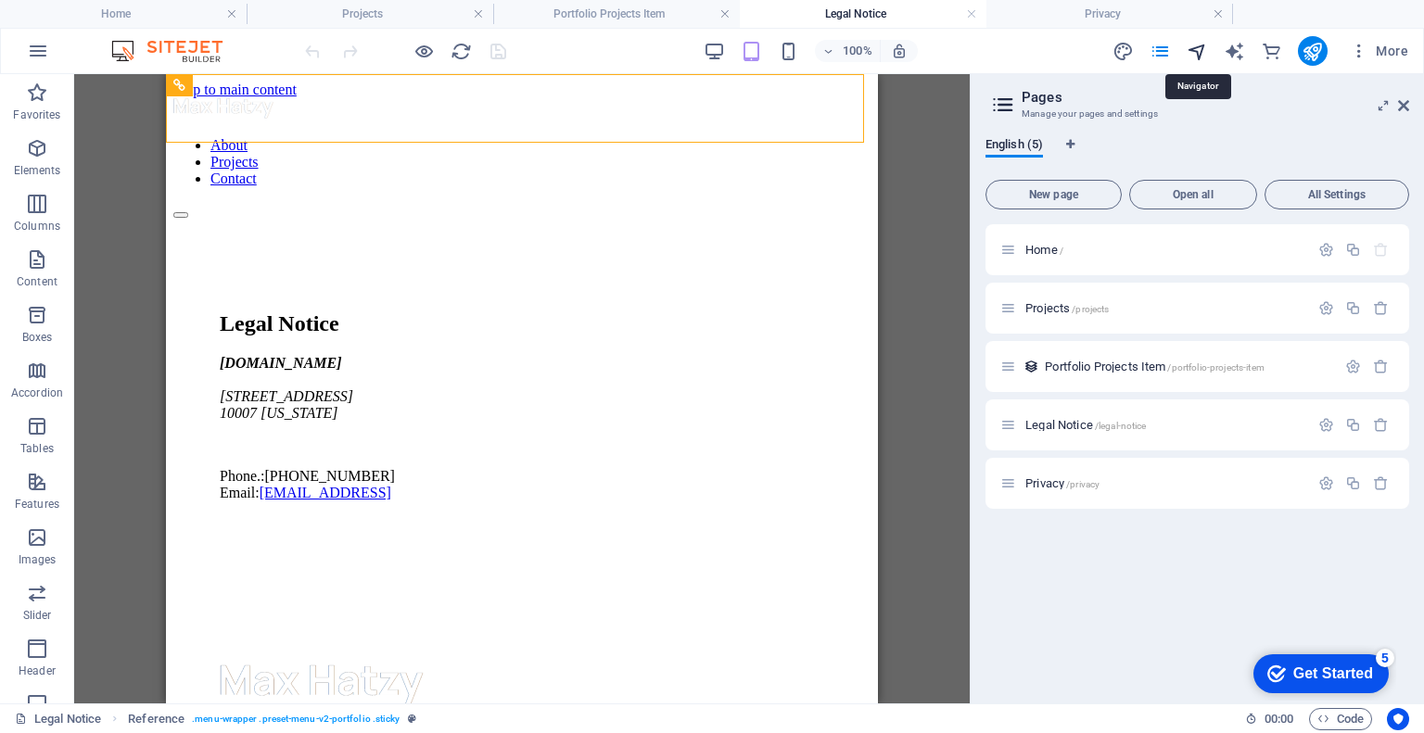
click at [1199, 46] on icon "navigator" at bounding box center [1197, 51] width 21 height 21
select select "16952113-en"
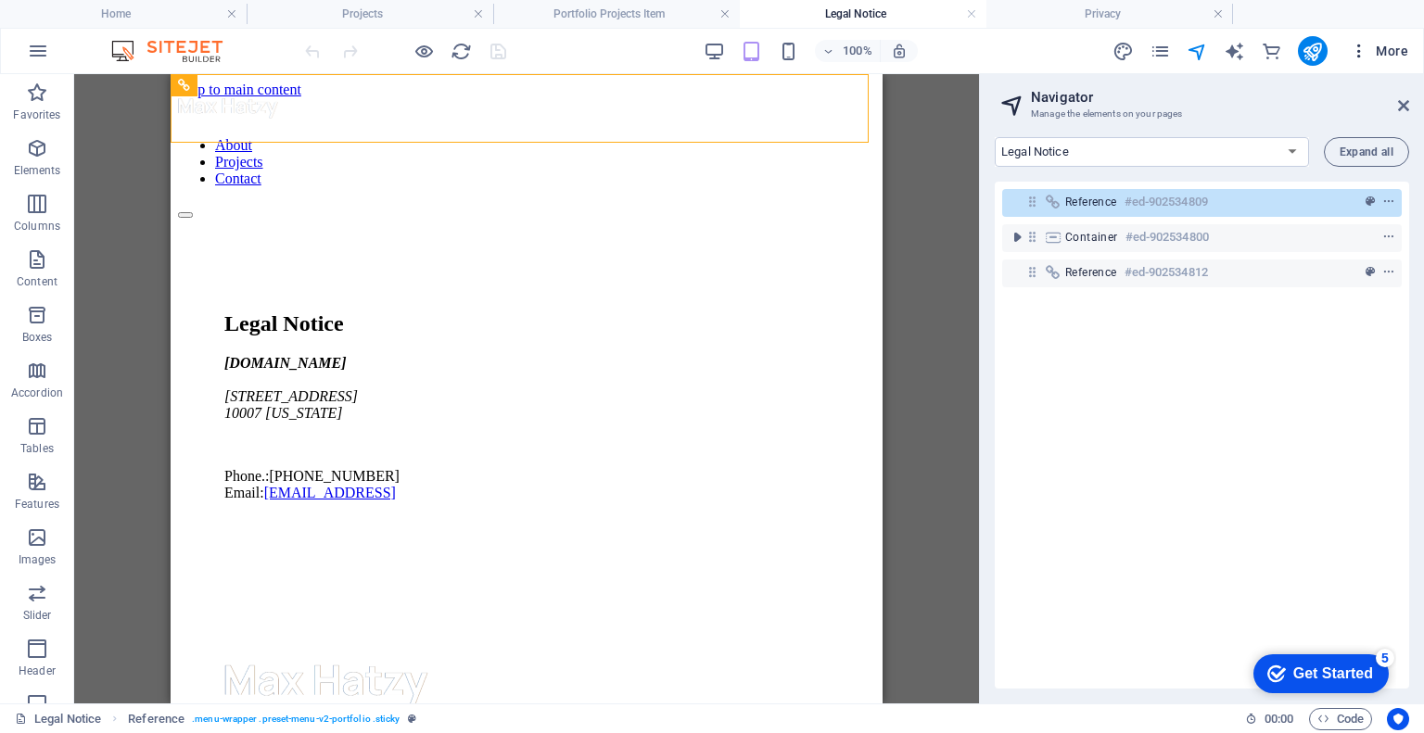
click at [1359, 51] on icon "button" at bounding box center [1359, 51] width 19 height 19
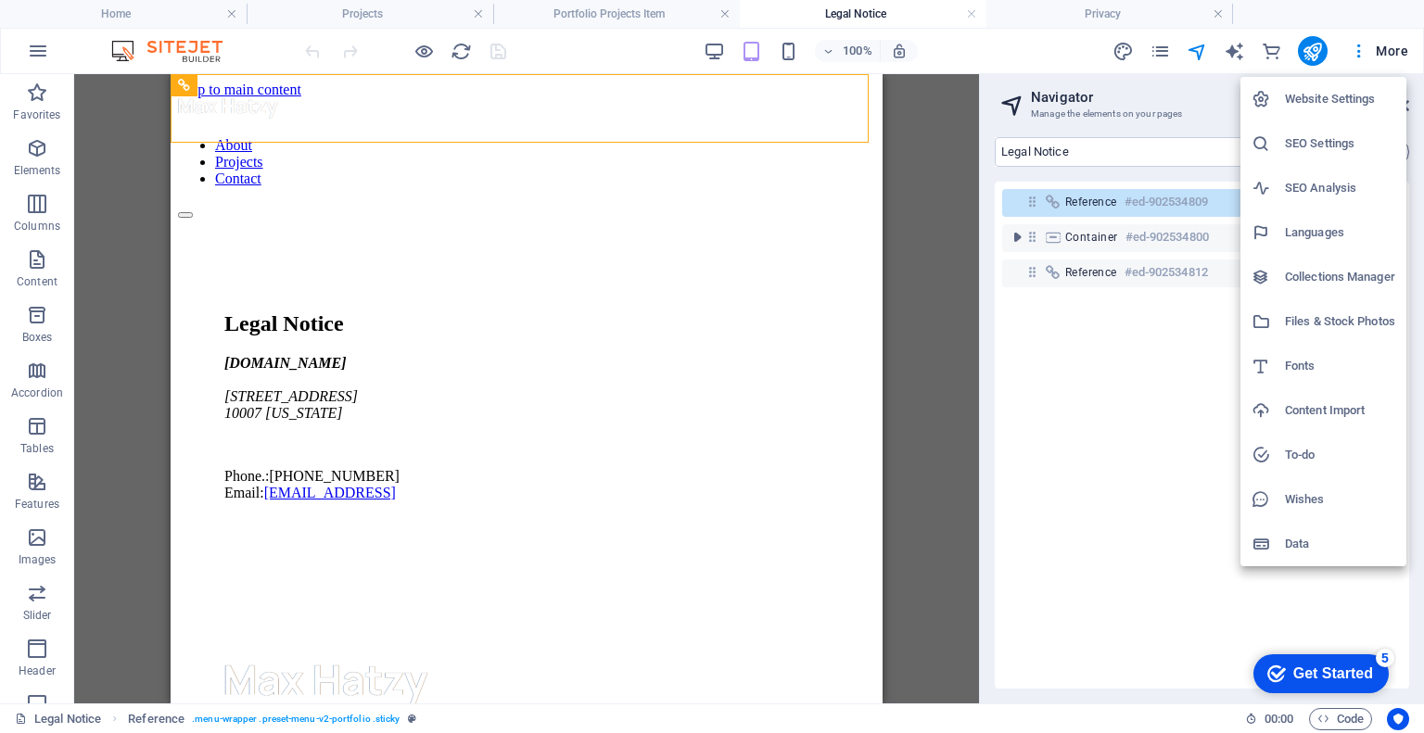
click at [423, 51] on div at bounding box center [712, 366] width 1424 height 733
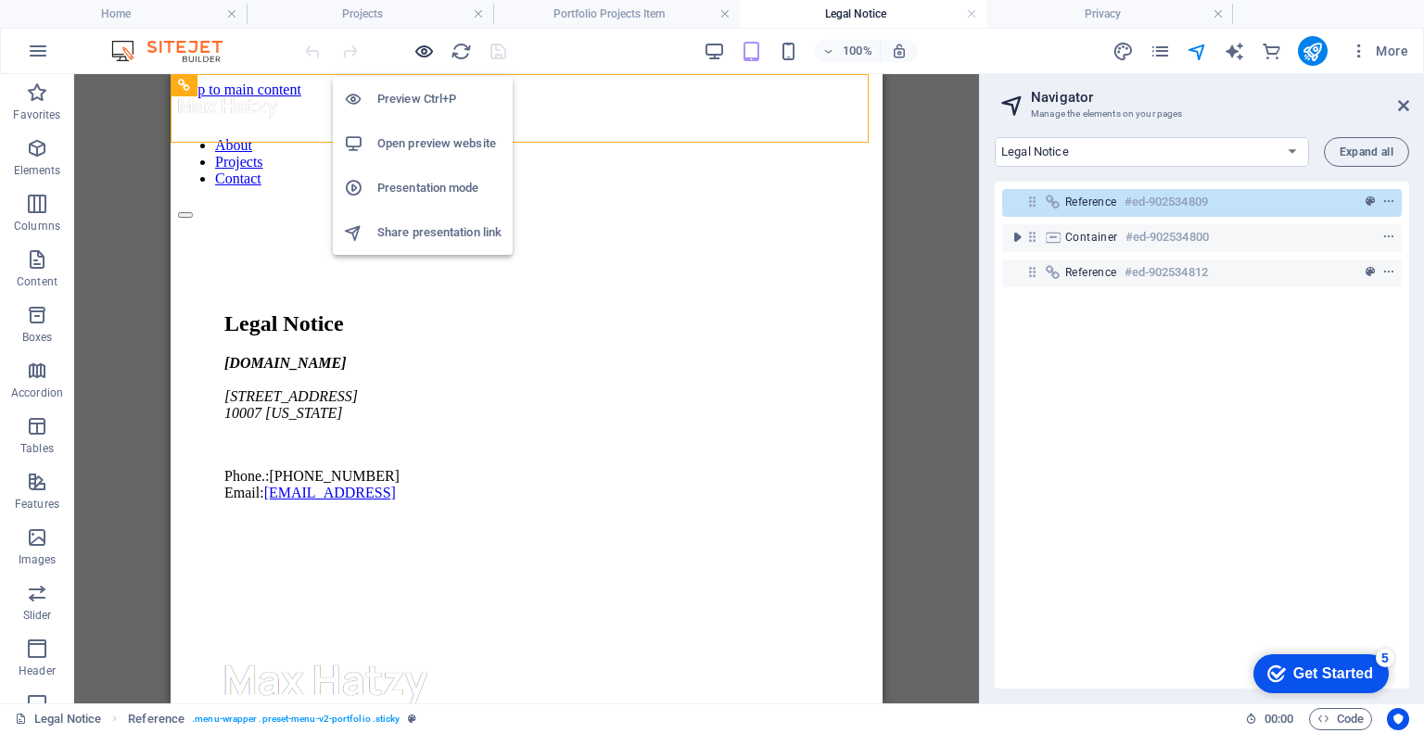
click at [423, 48] on icon "button" at bounding box center [424, 51] width 21 height 21
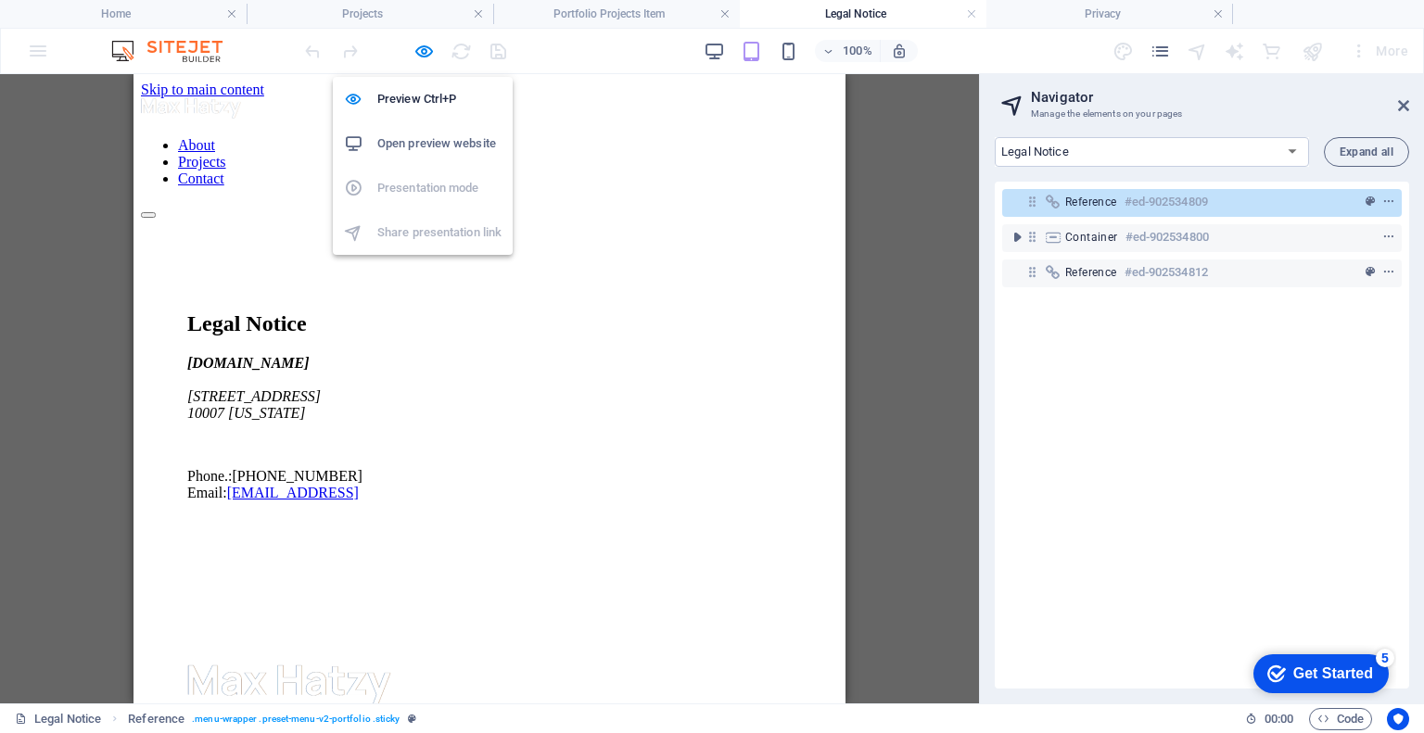
drag, startPoint x: 412, startPoint y: 99, endPoint x: 408, endPoint y: 142, distance: 42.8
click at [408, 142] on ul "Preview Ctrl+P Open preview website Presentation mode Share presentation link" at bounding box center [423, 166] width 180 height 178
click at [408, 142] on h6 "Open preview website" at bounding box center [439, 144] width 124 height 22
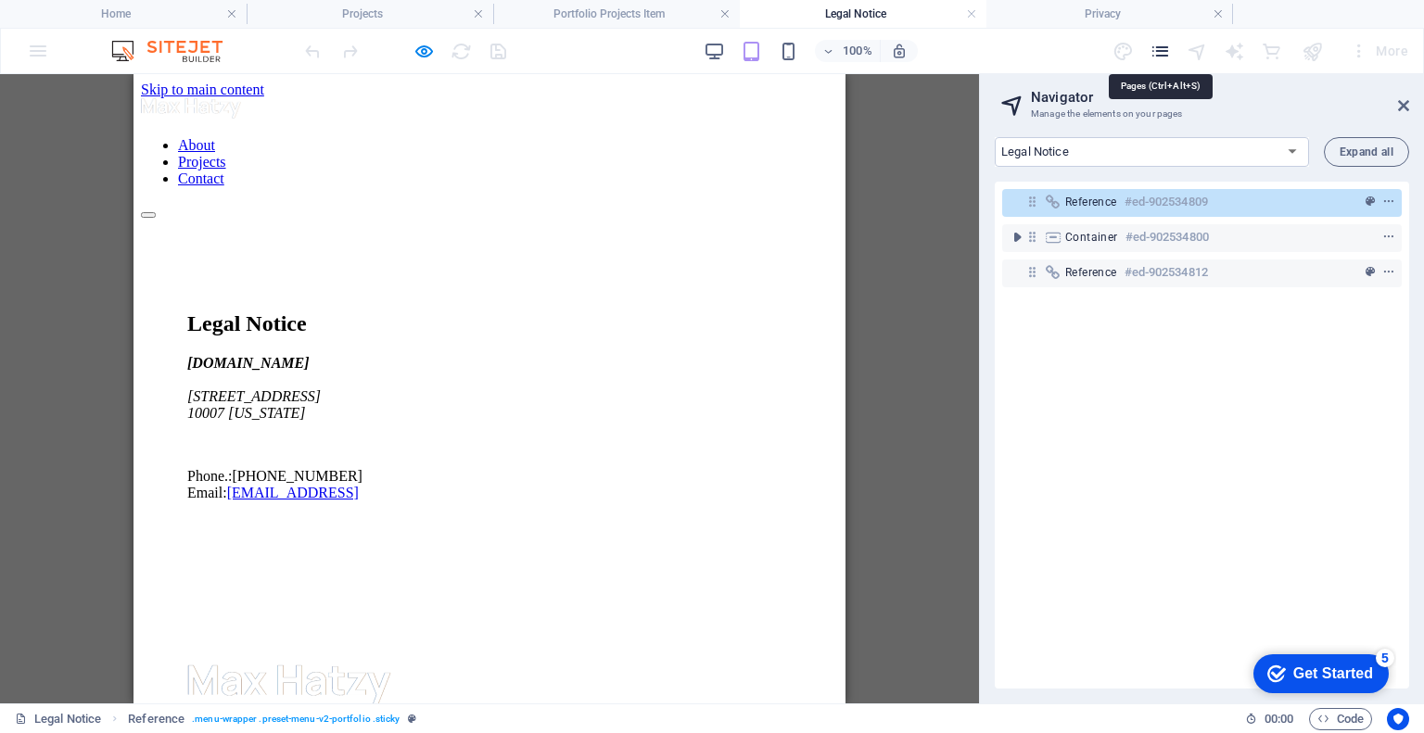
click at [1165, 51] on icon "pages" at bounding box center [1160, 51] width 21 height 21
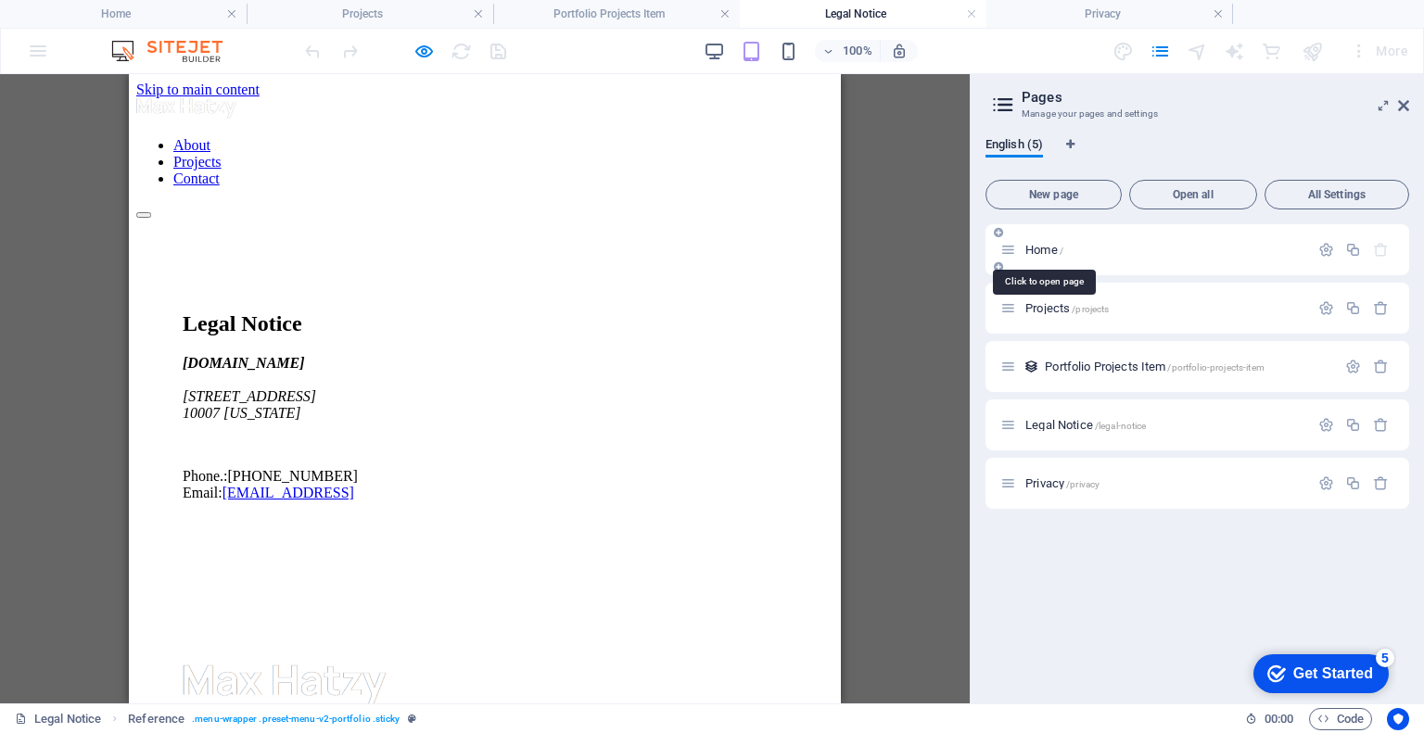
click at [1042, 244] on span "Home /" at bounding box center [1044, 250] width 38 height 14
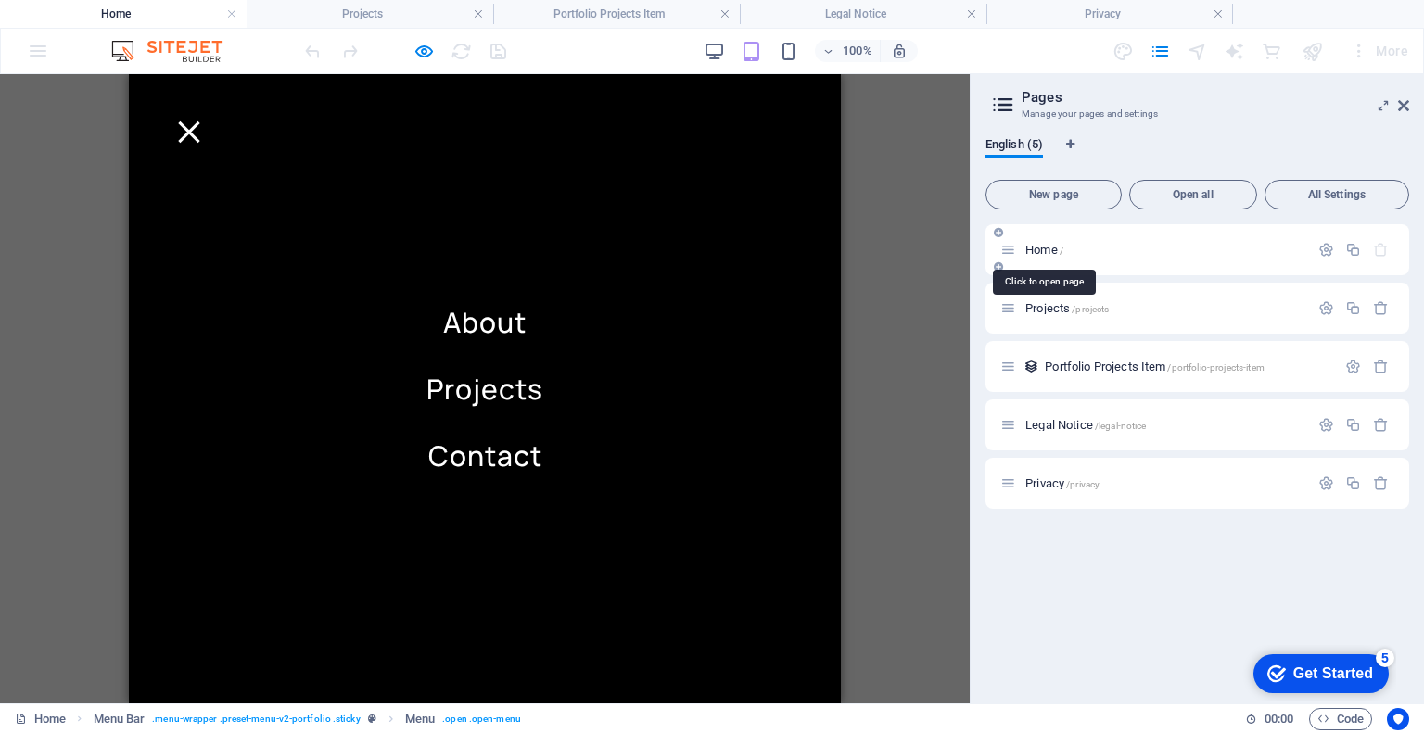
click at [1042, 244] on span "Home /" at bounding box center [1044, 250] width 38 height 14
click at [1218, 259] on div "Home /" at bounding box center [1154, 249] width 309 height 21
click at [1262, 261] on div "Home /" at bounding box center [1198, 249] width 424 height 51
click at [1087, 318] on div "Projects /projects" at bounding box center [1154, 308] width 309 height 21
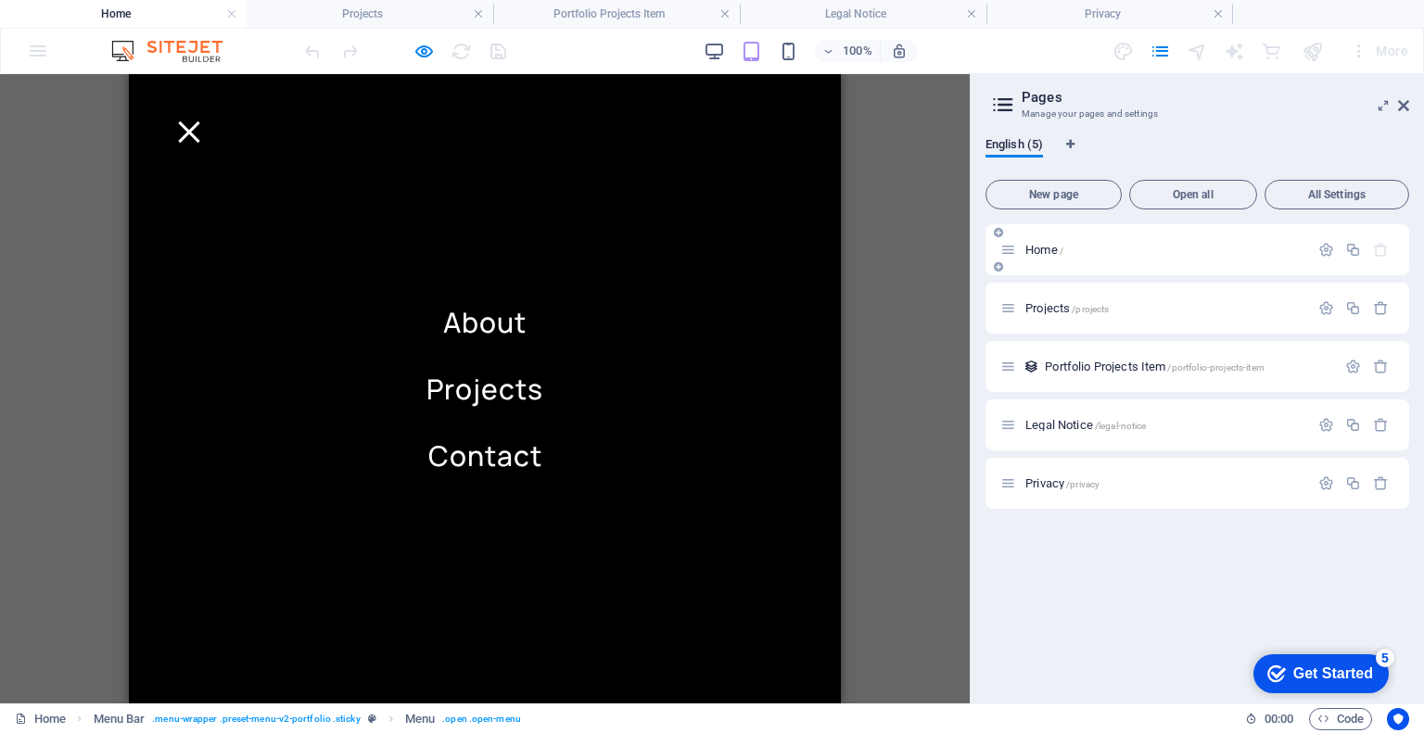
click at [1007, 255] on icon at bounding box center [1008, 250] width 16 height 16
click at [763, 121] on nav "About Projects Contact" at bounding box center [485, 389] width 712 height 630
click at [199, 121] on button at bounding box center [188, 131] width 21 height 21
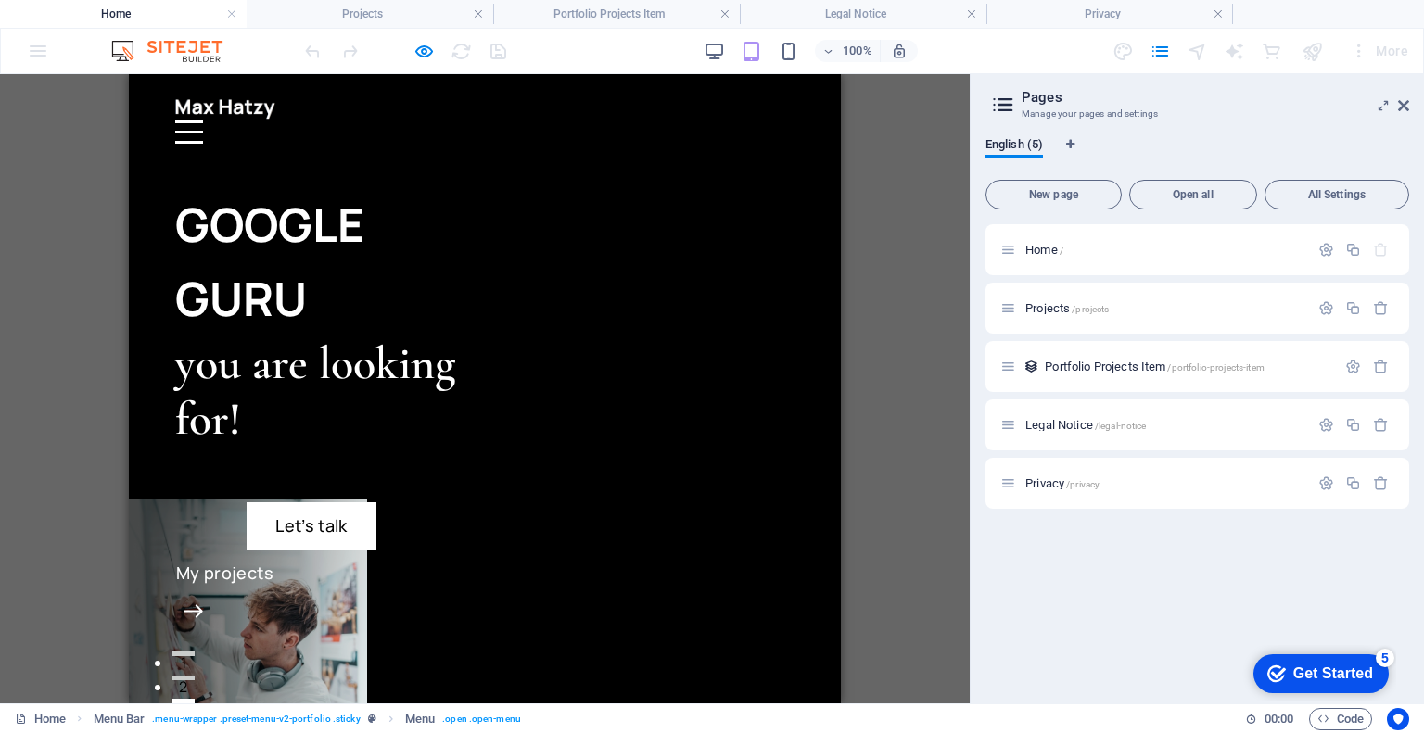
click at [404, 276] on h1 "GOOGLE GURU" at bounding box center [330, 261] width 310 height 148
click at [417, 265] on h1 "GOOGLE GURU" at bounding box center [330, 261] width 310 height 148
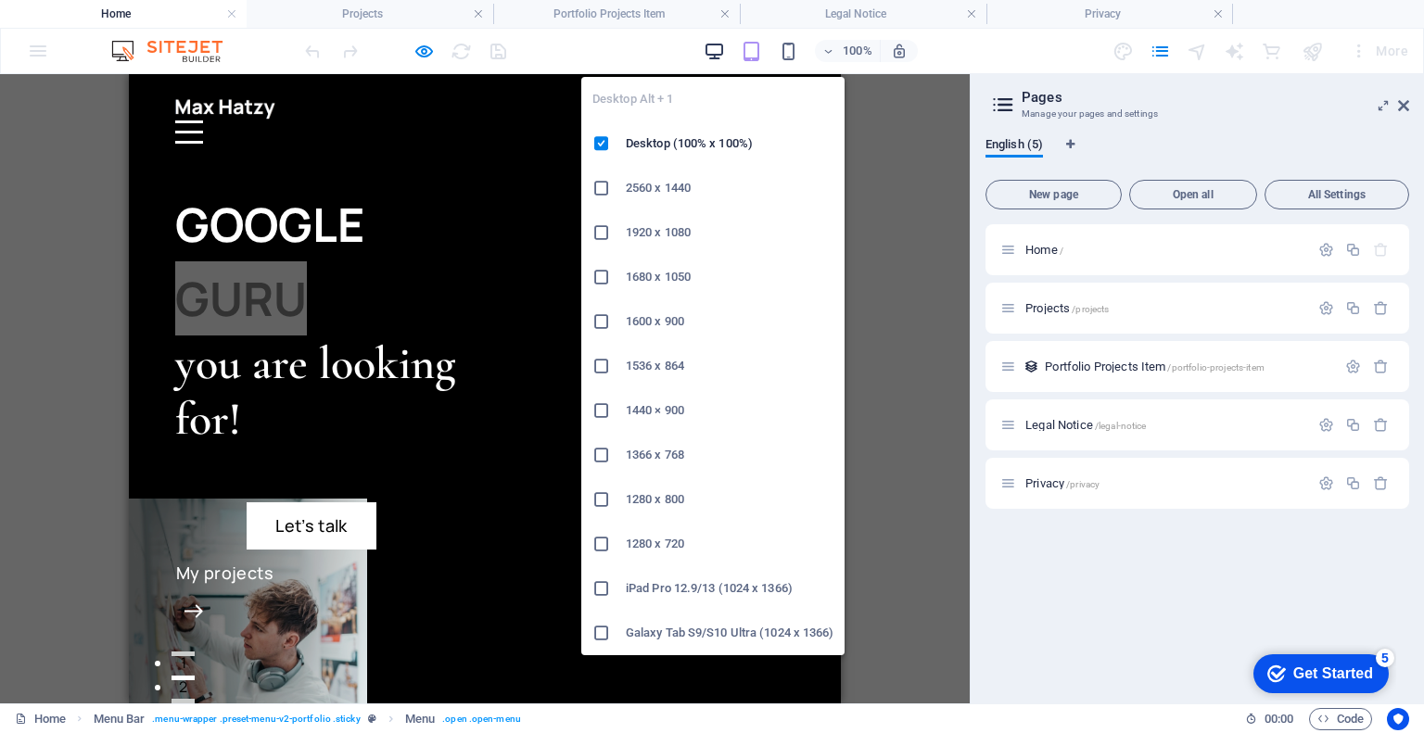
click at [712, 55] on icon "button" at bounding box center [714, 51] width 21 height 21
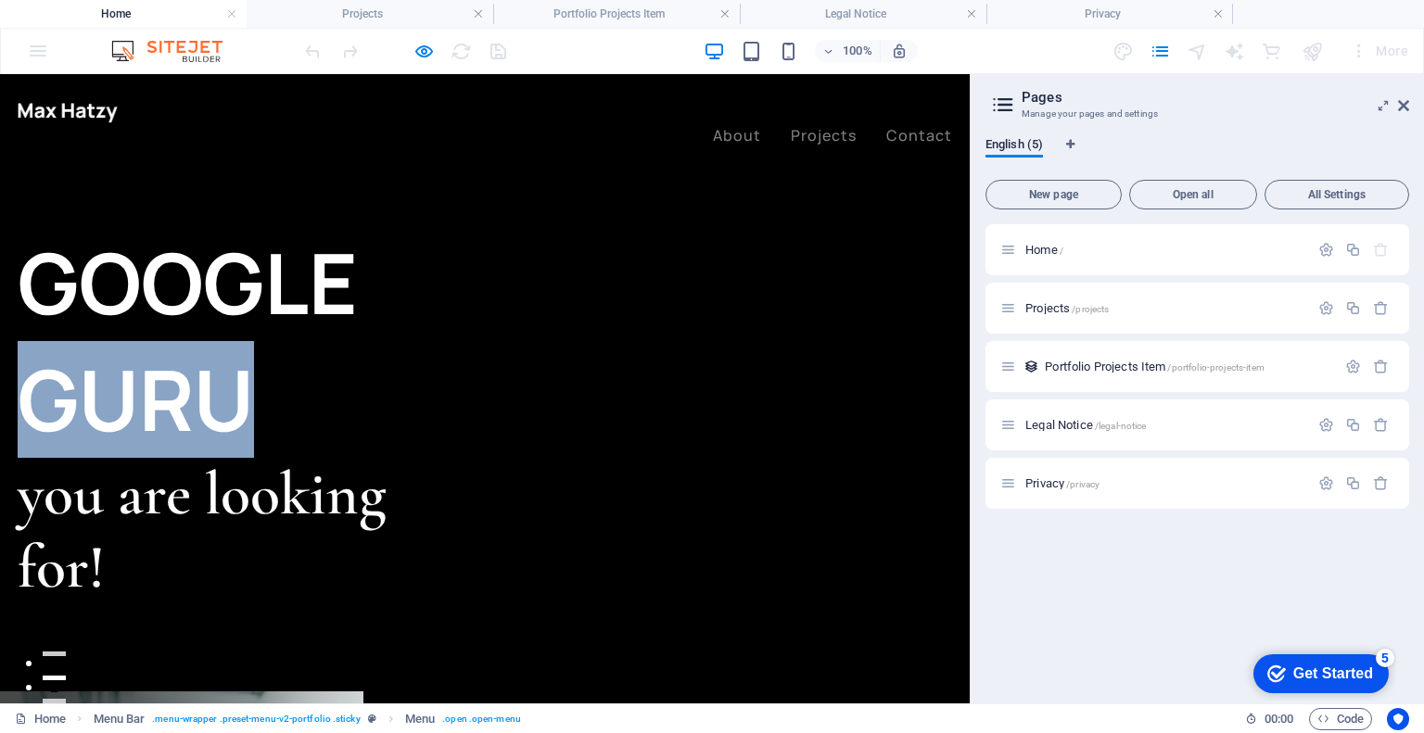
click at [485, 286] on h1 "GOOGLE GURU" at bounding box center [251, 341] width 467 height 234
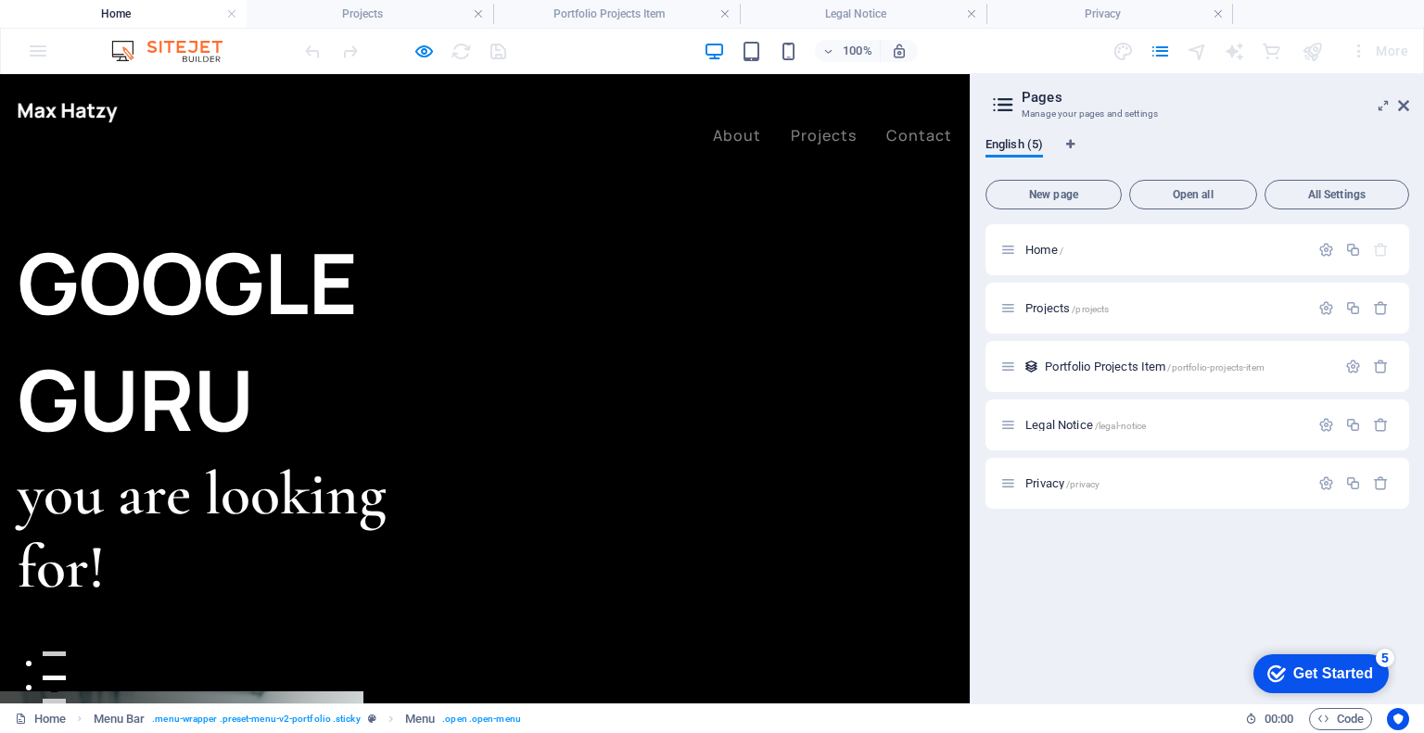
click at [485, 286] on h1 "GOOGLE GURU" at bounding box center [251, 341] width 467 height 234
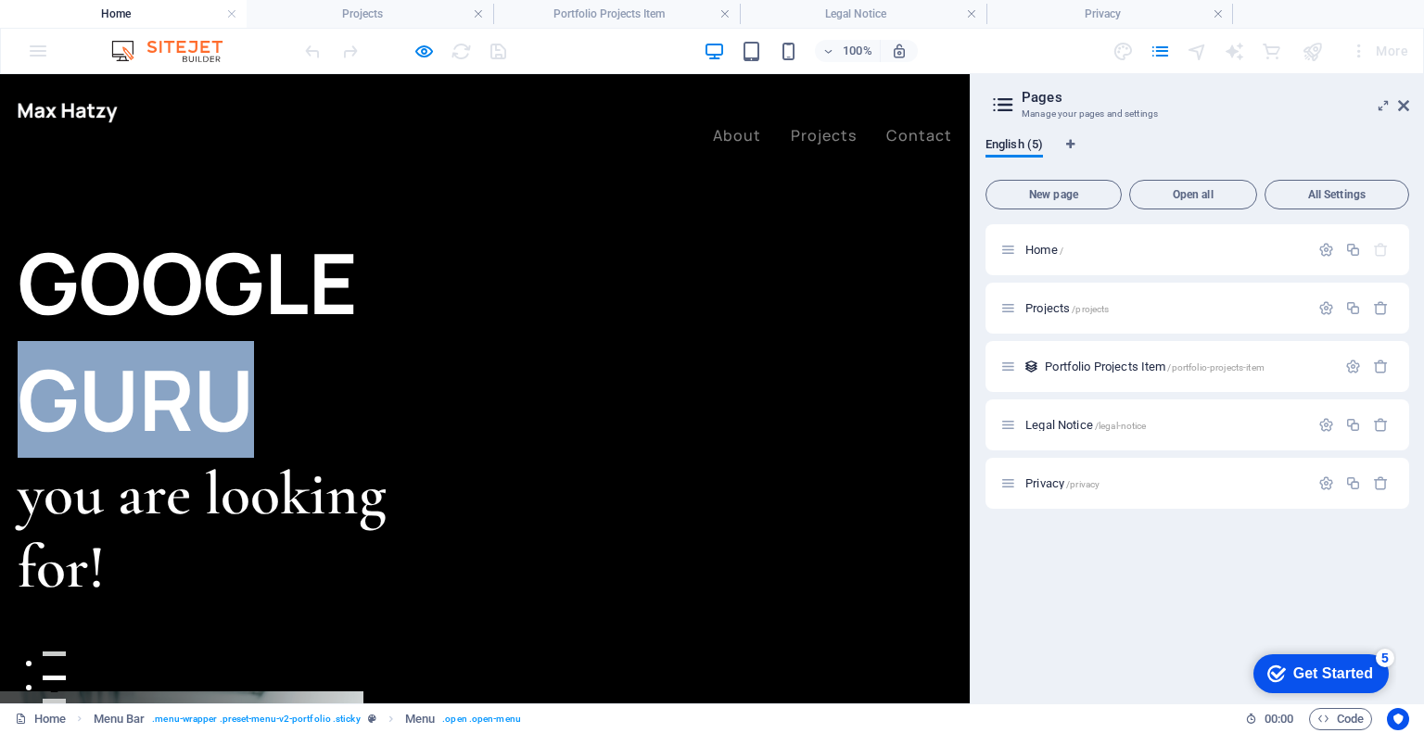
click at [485, 286] on h1 "GOOGLE GURU" at bounding box center [251, 341] width 467 height 234
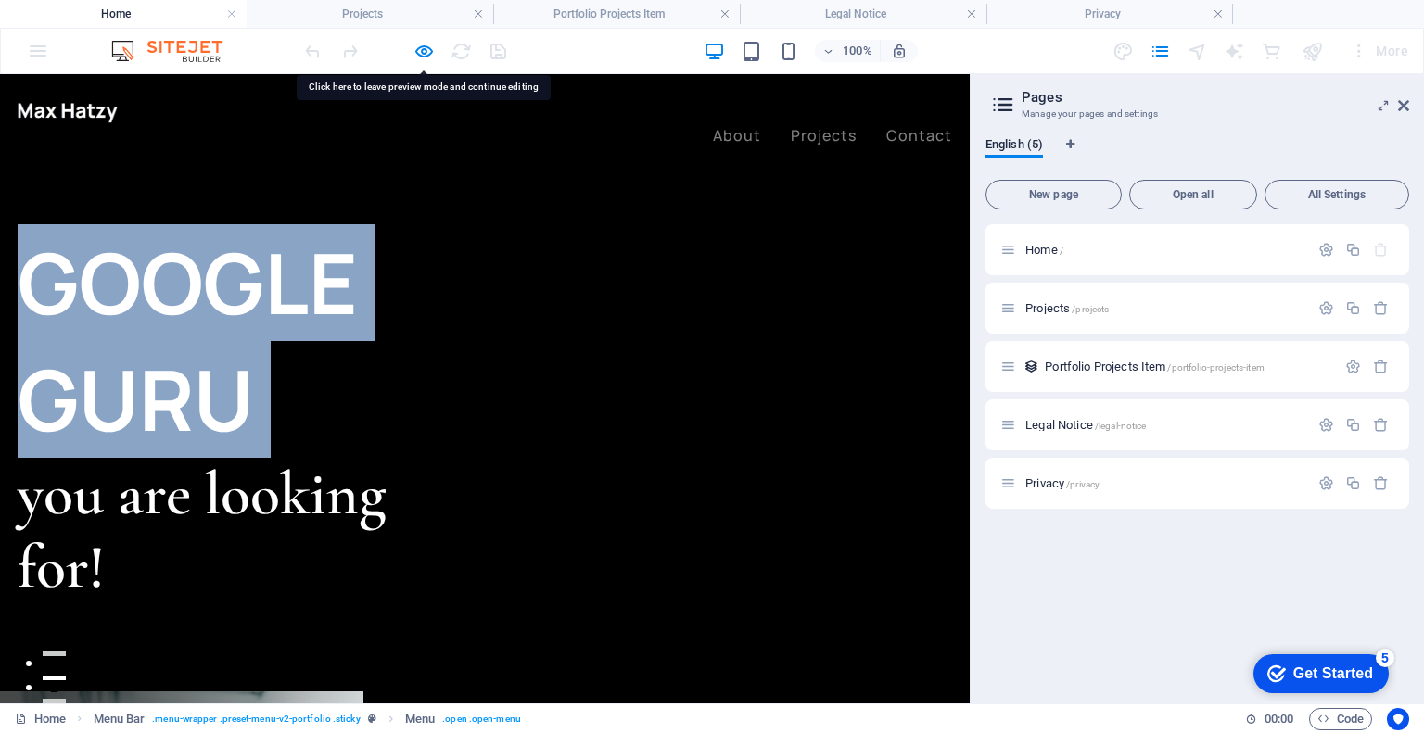
click at [485, 286] on h1 "GOOGLE GURU" at bounding box center [251, 341] width 467 height 234
click at [485, 288] on h1 "GOOGLE GURU" at bounding box center [251, 341] width 467 height 234
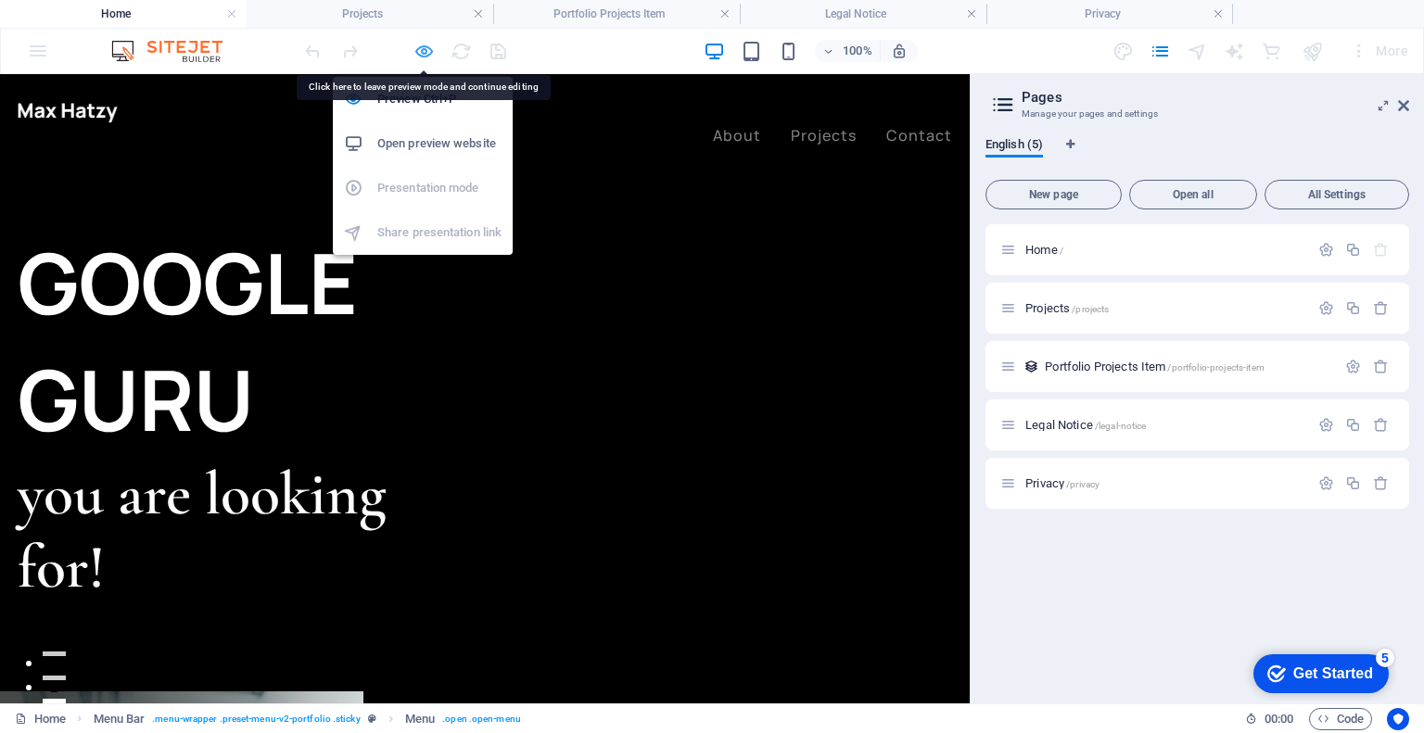
click at [420, 45] on icon "button" at bounding box center [424, 51] width 21 height 21
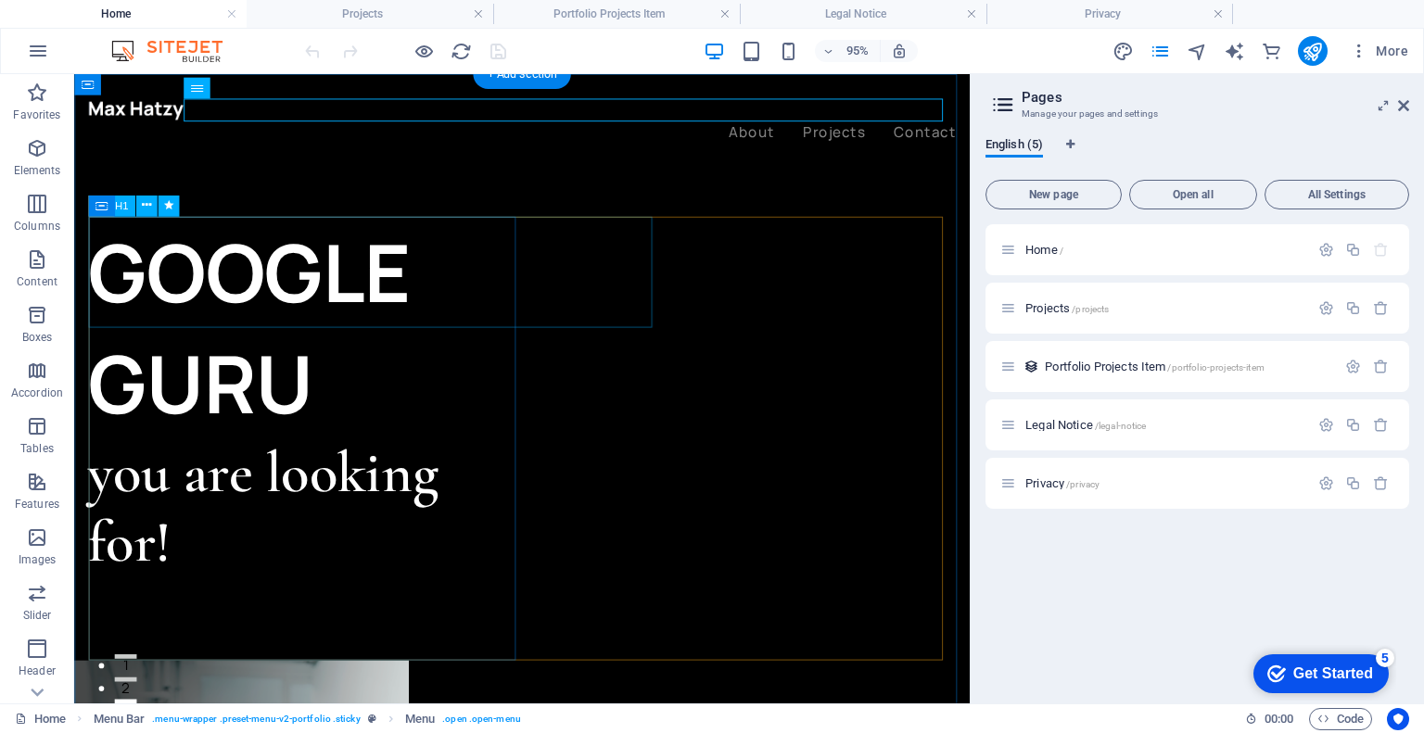
click at [540, 275] on div "GOOGLE GURU" at bounding box center [317, 341] width 457 height 234
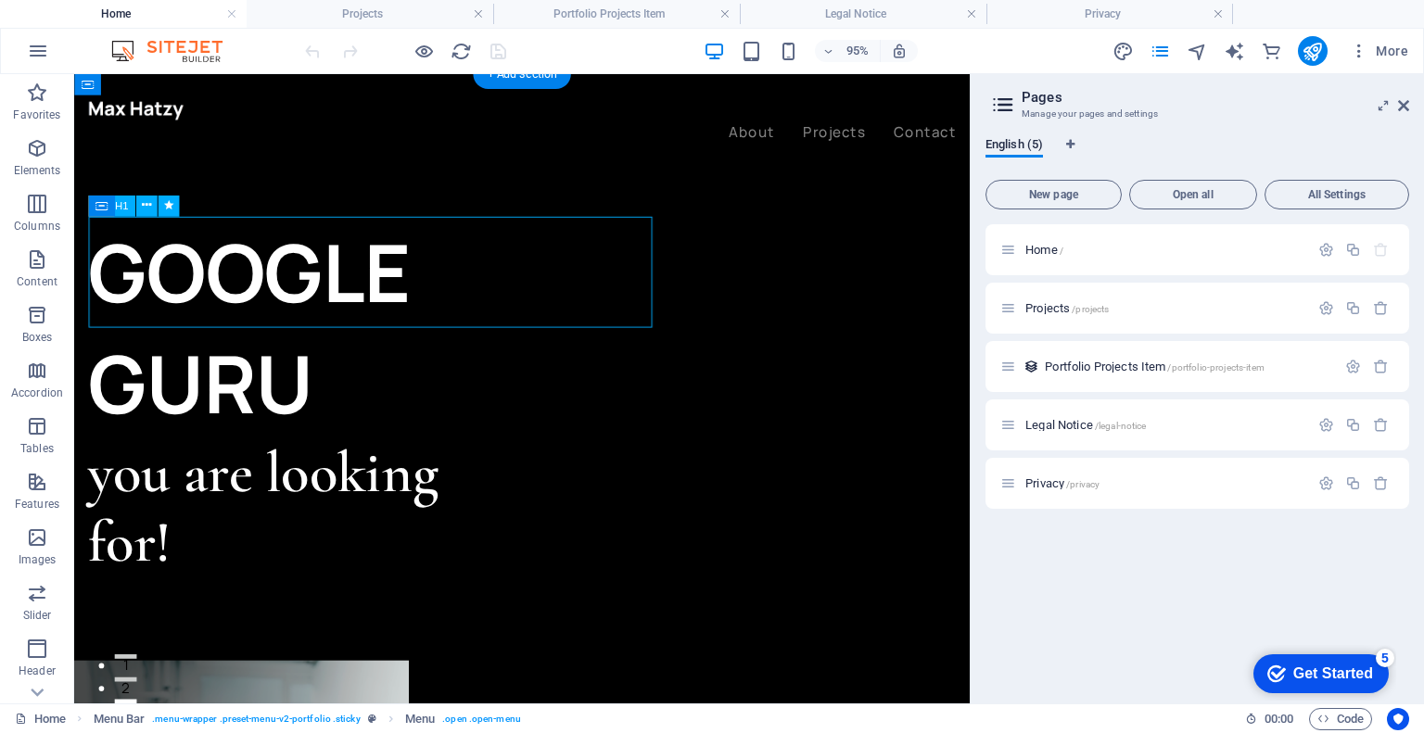
click at [540, 275] on div "GOOGLE GURU" at bounding box center [317, 341] width 457 height 234
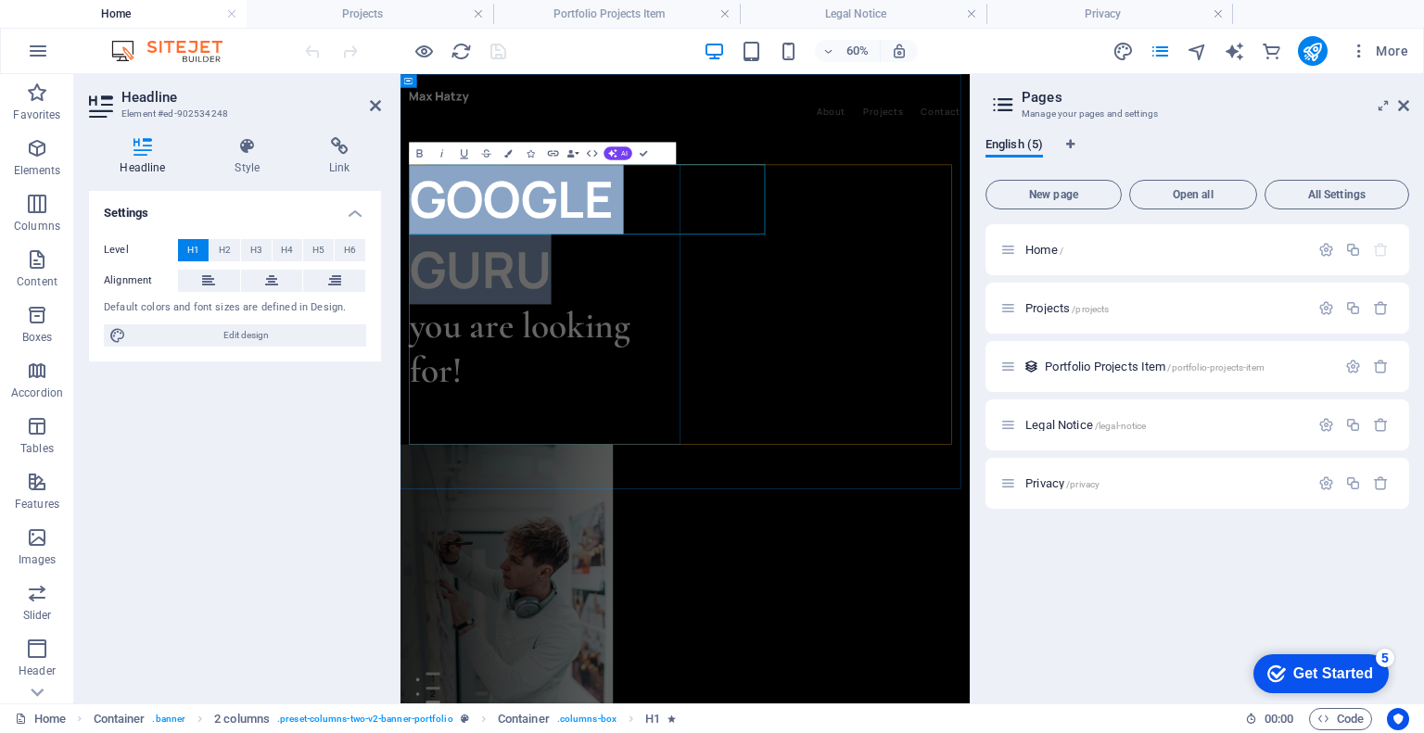
click at [848, 290] on h1 "GOOGLE GURU" at bounding box center [645, 341] width 460 height 234
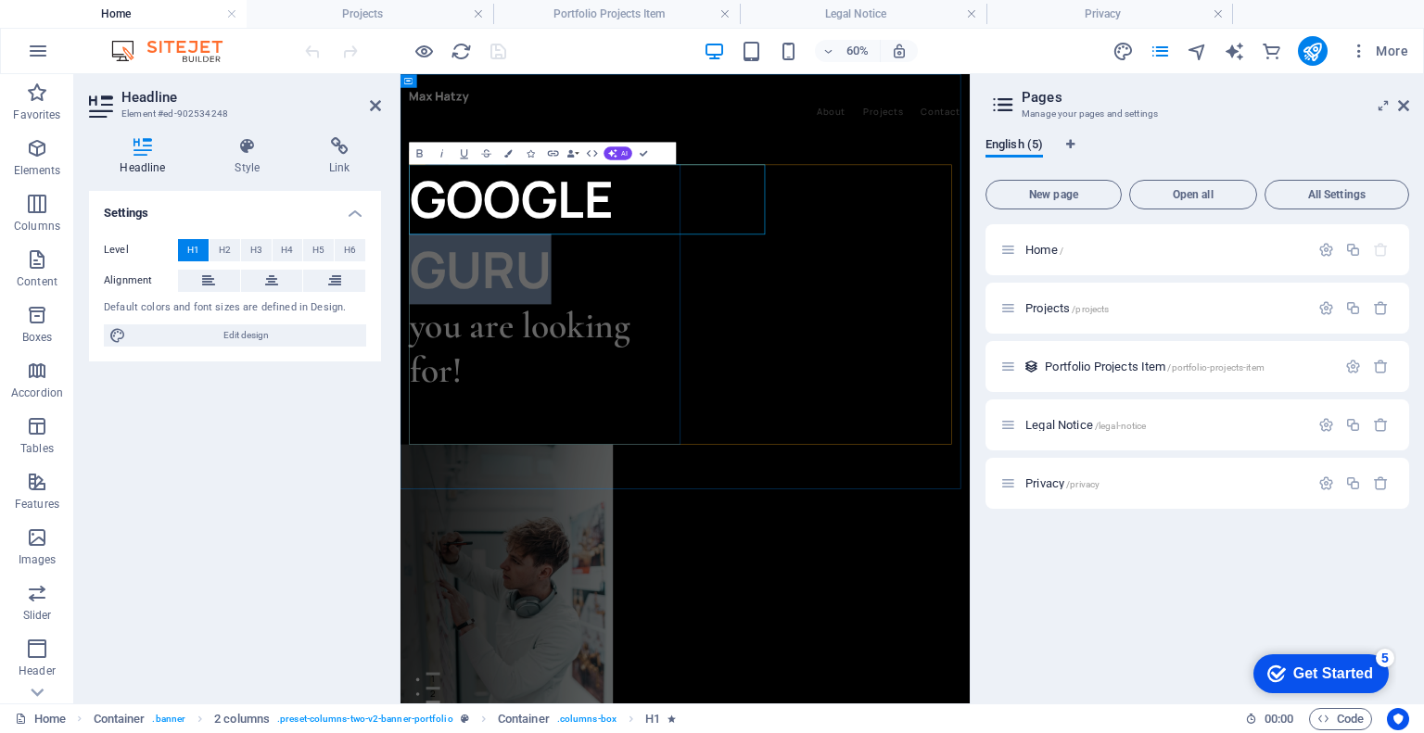
click at [848, 290] on h1 "GOOGLE GURU" at bounding box center [645, 341] width 460 height 234
